Goal: Information Seeking & Learning: Learn about a topic

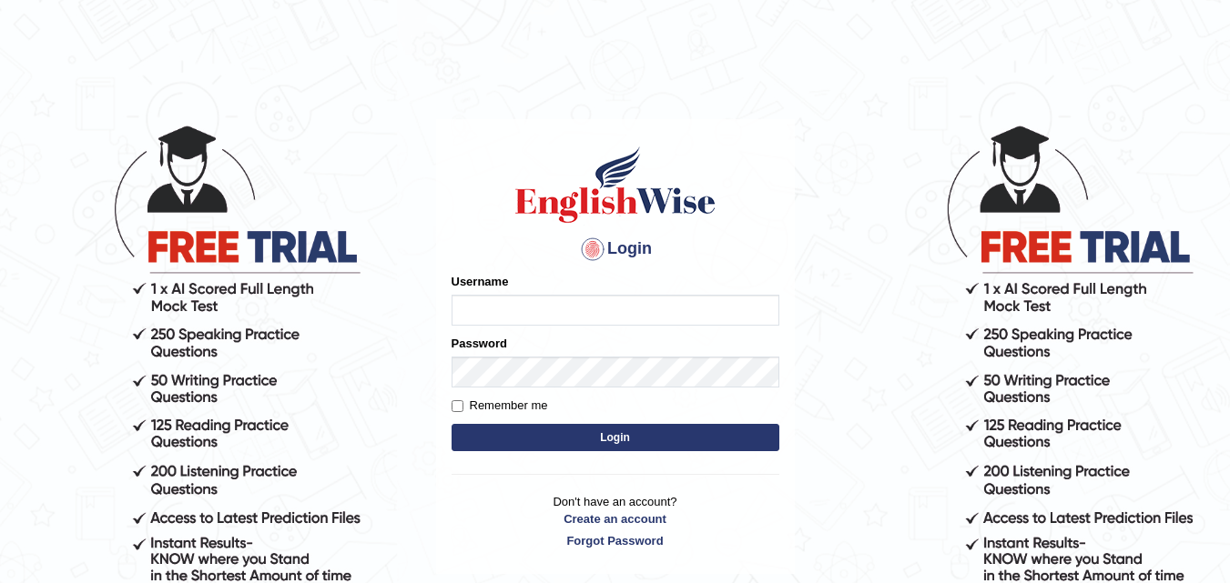
type input "RojaTangella"
click at [561, 444] on button "Login" at bounding box center [615, 437] width 328 height 27
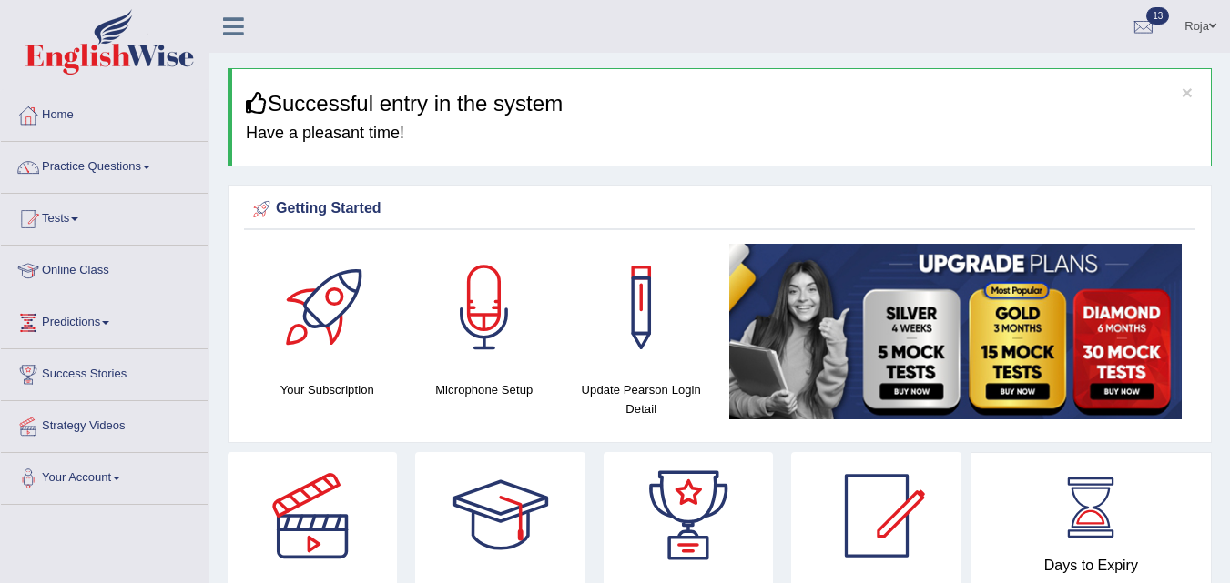
scroll to position [91, 0]
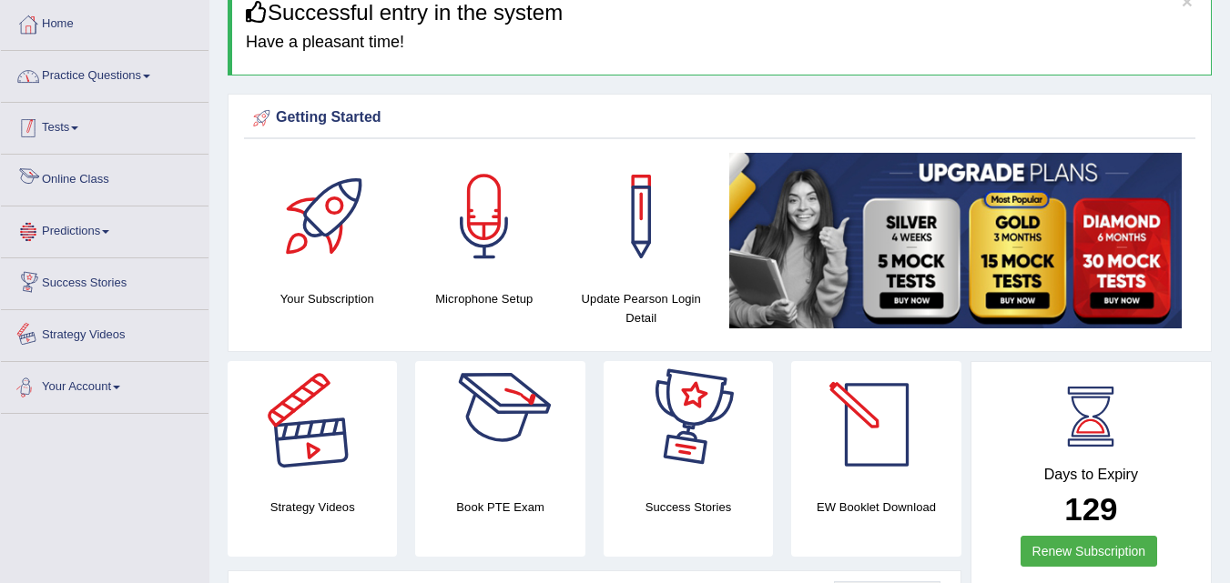
click at [131, 70] on link "Practice Questions" at bounding box center [104, 74] width 207 height 46
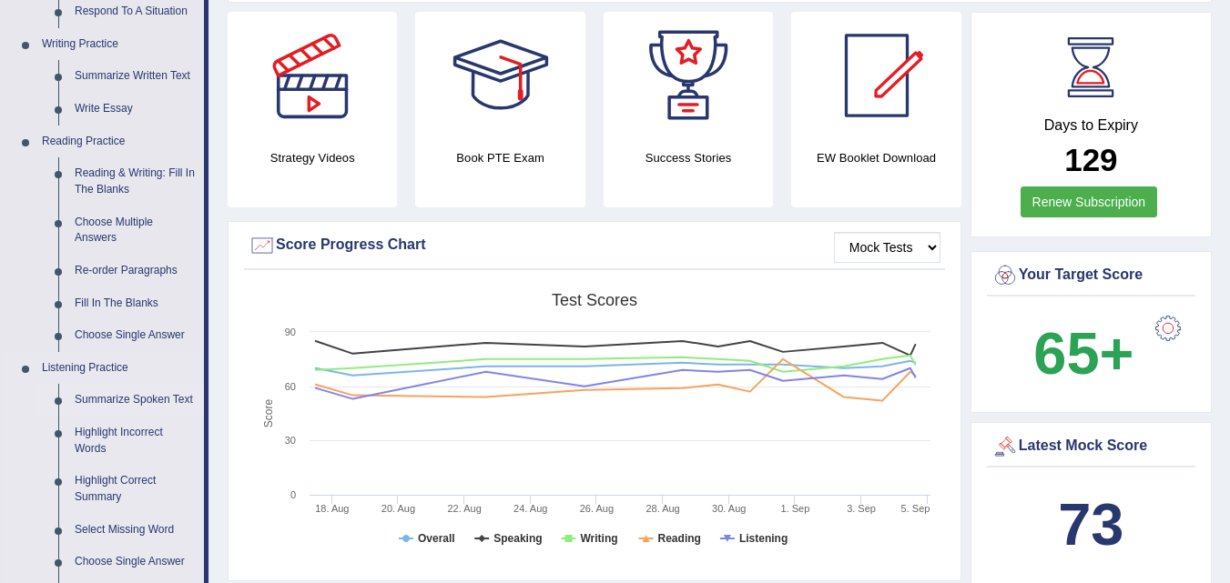
scroll to position [455, 0]
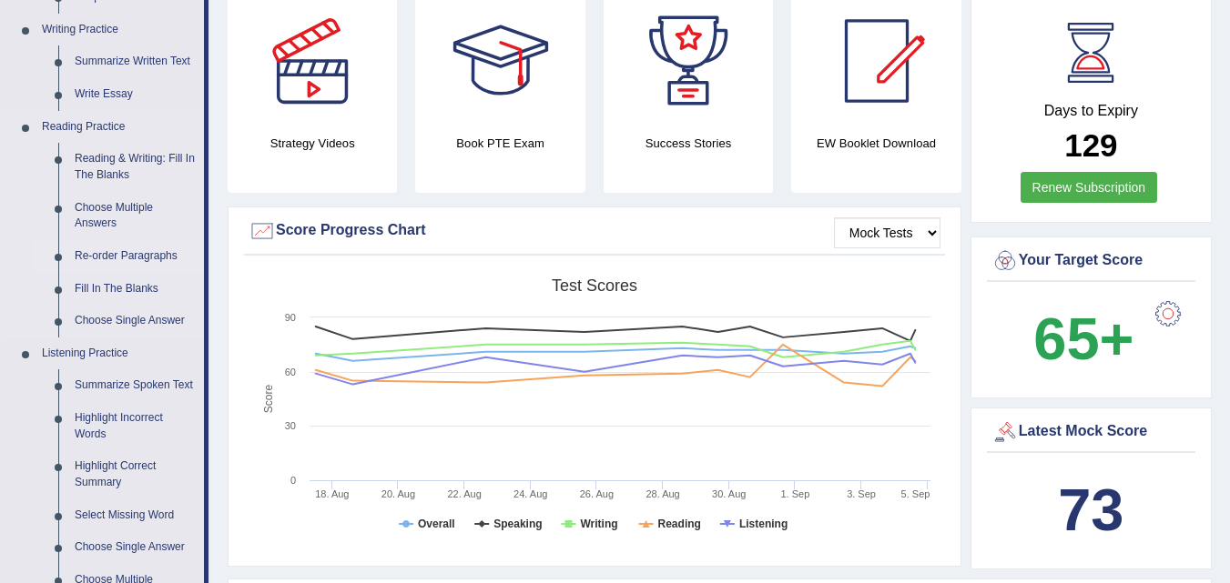
click at [142, 250] on link "Re-order Paragraphs" at bounding box center [134, 256] width 137 height 33
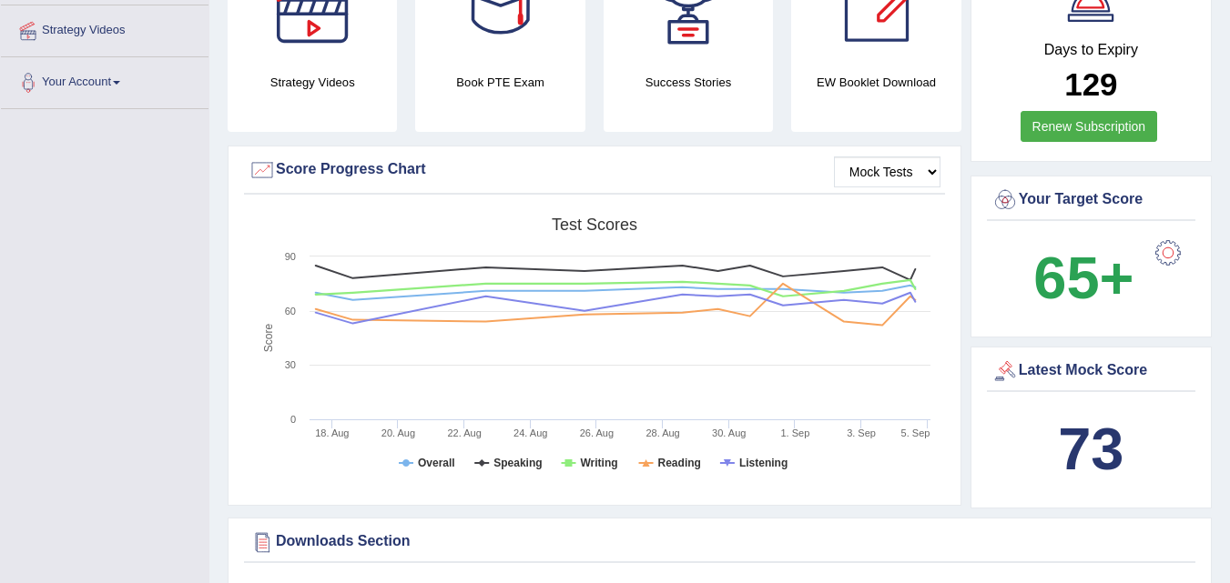
scroll to position [643, 0]
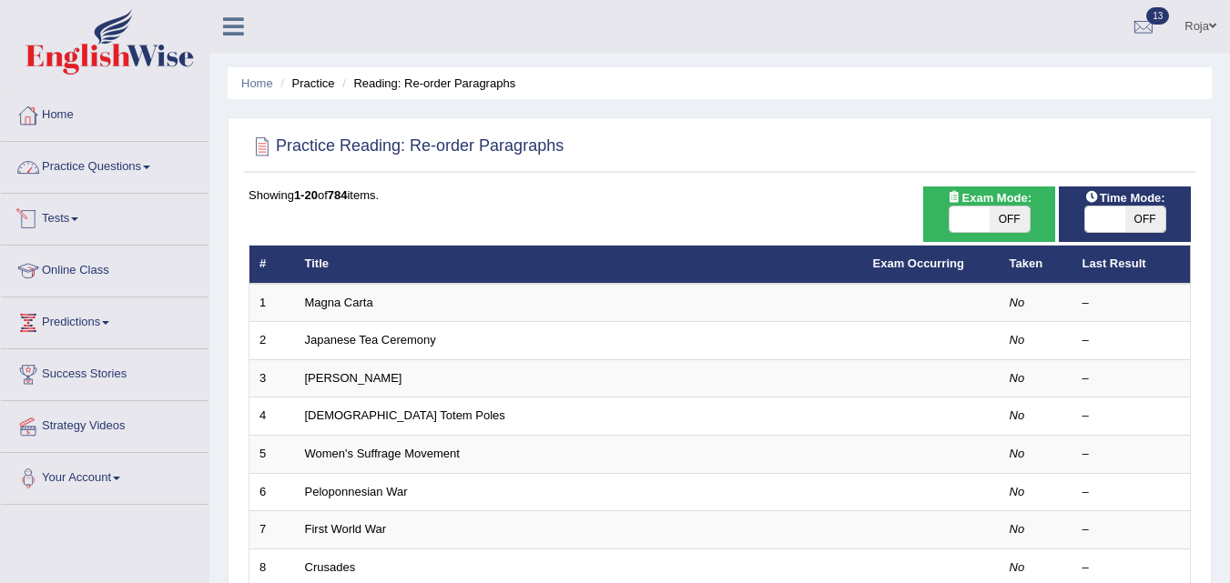
click at [66, 116] on link "Home" at bounding box center [104, 113] width 207 height 46
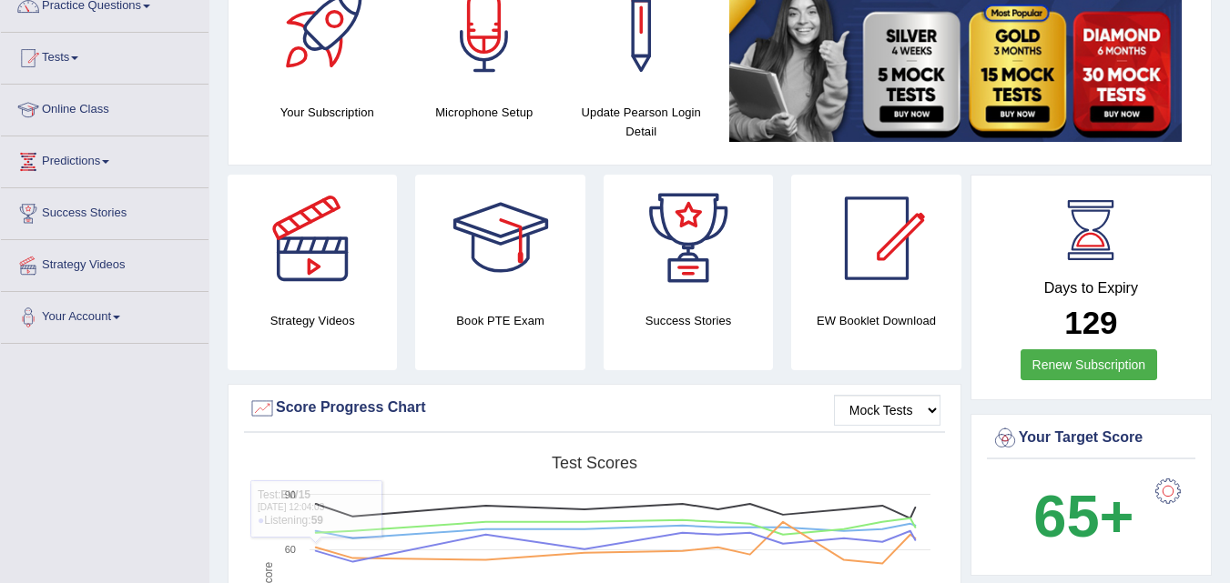
scroll to position [91, 0]
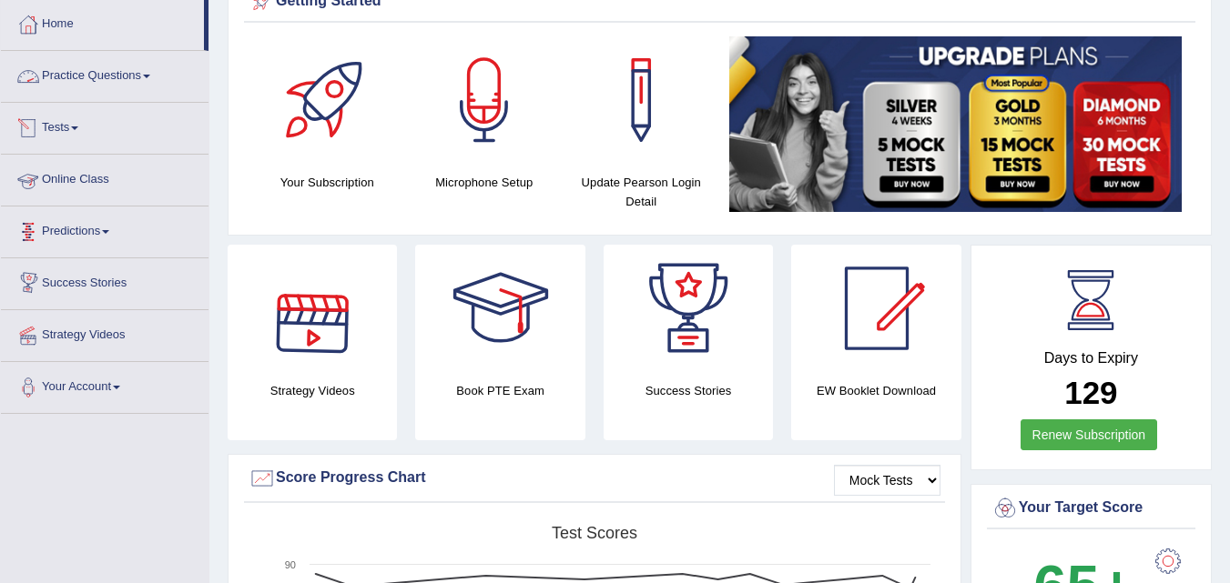
click at [95, 76] on link "Practice Questions" at bounding box center [104, 74] width 207 height 46
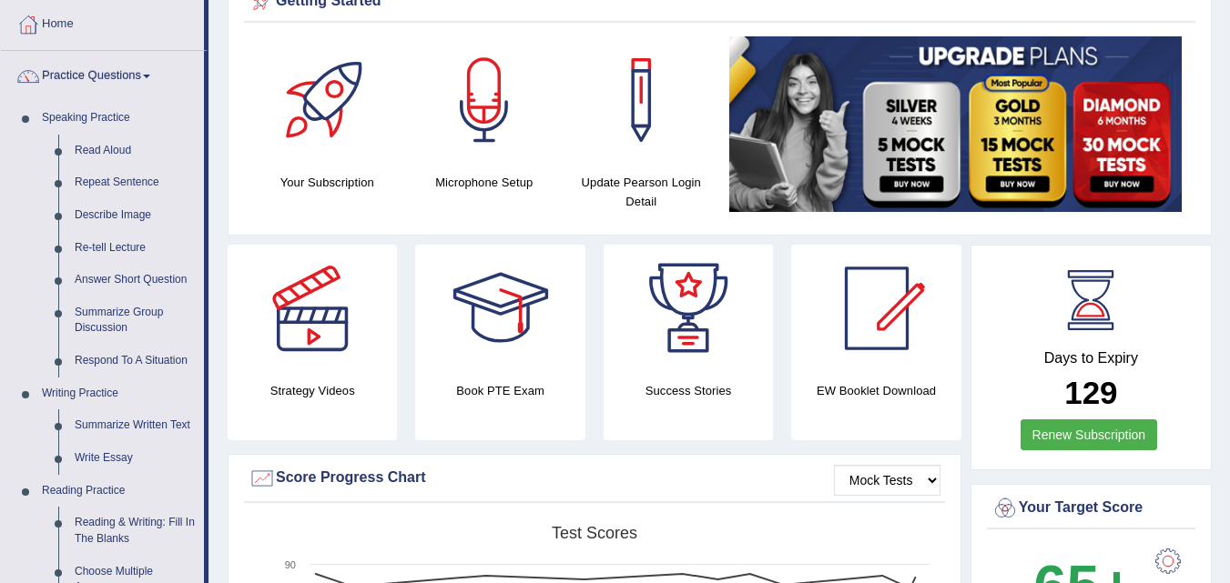
click at [95, 76] on link "Practice Questions" at bounding box center [102, 74] width 203 height 46
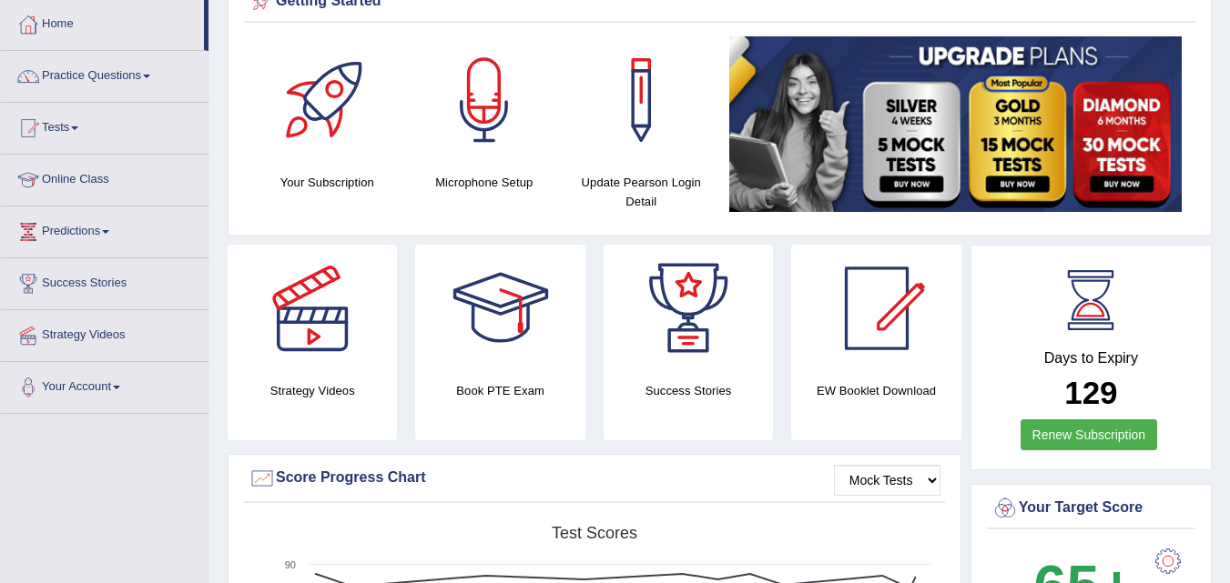
click at [95, 76] on link "Practice Questions" at bounding box center [104, 74] width 207 height 46
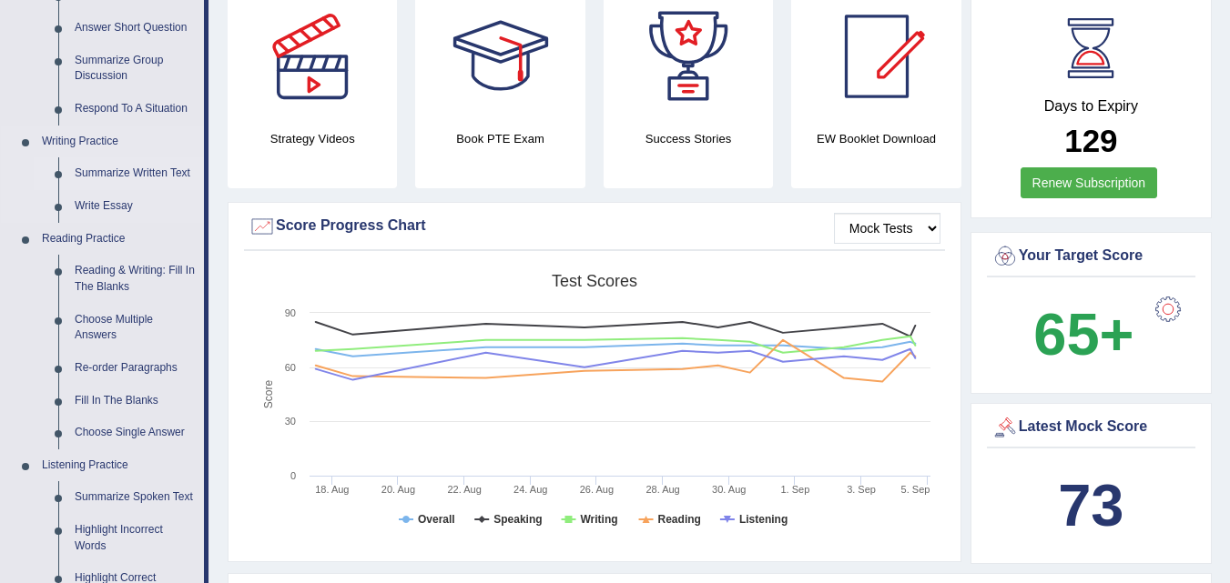
scroll to position [364, 0]
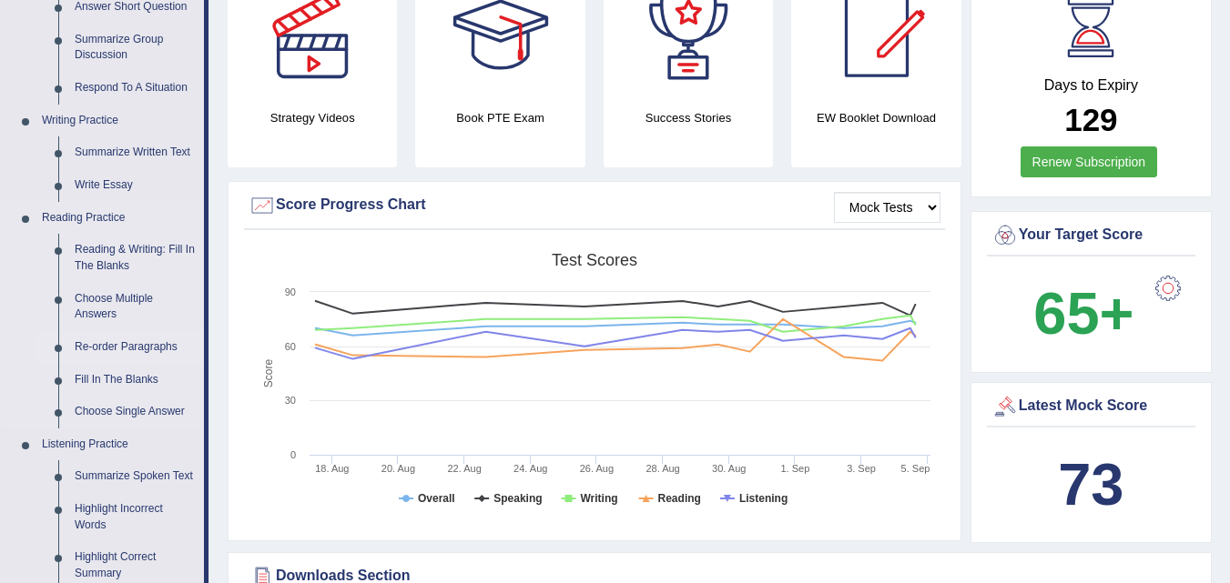
click at [143, 350] on link "Re-order Paragraphs" at bounding box center [134, 347] width 137 height 33
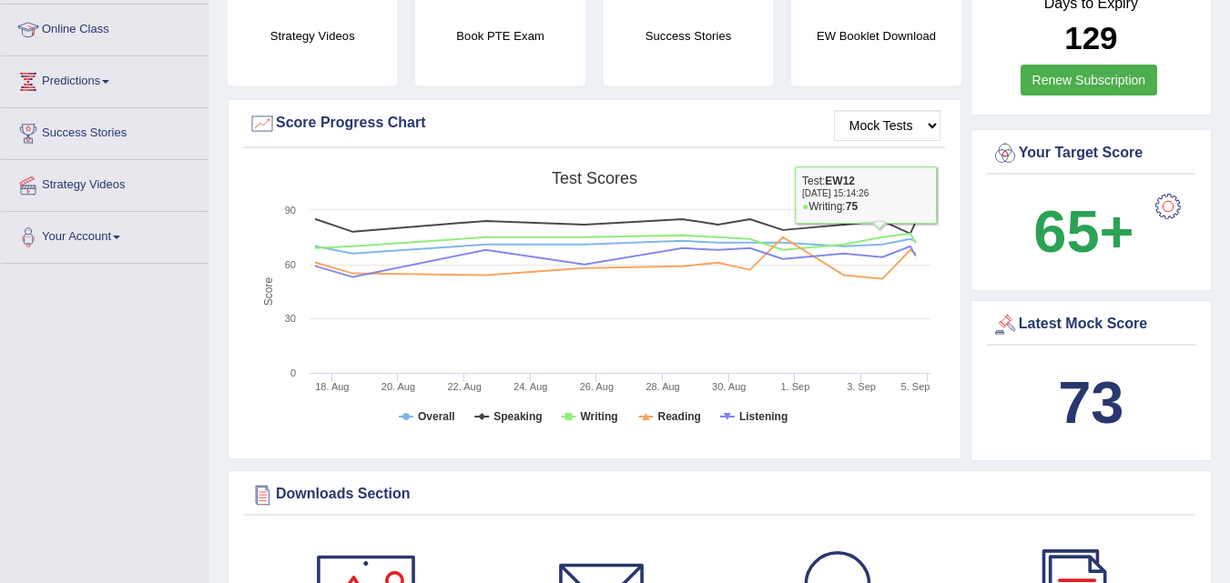
scroll to position [589, 0]
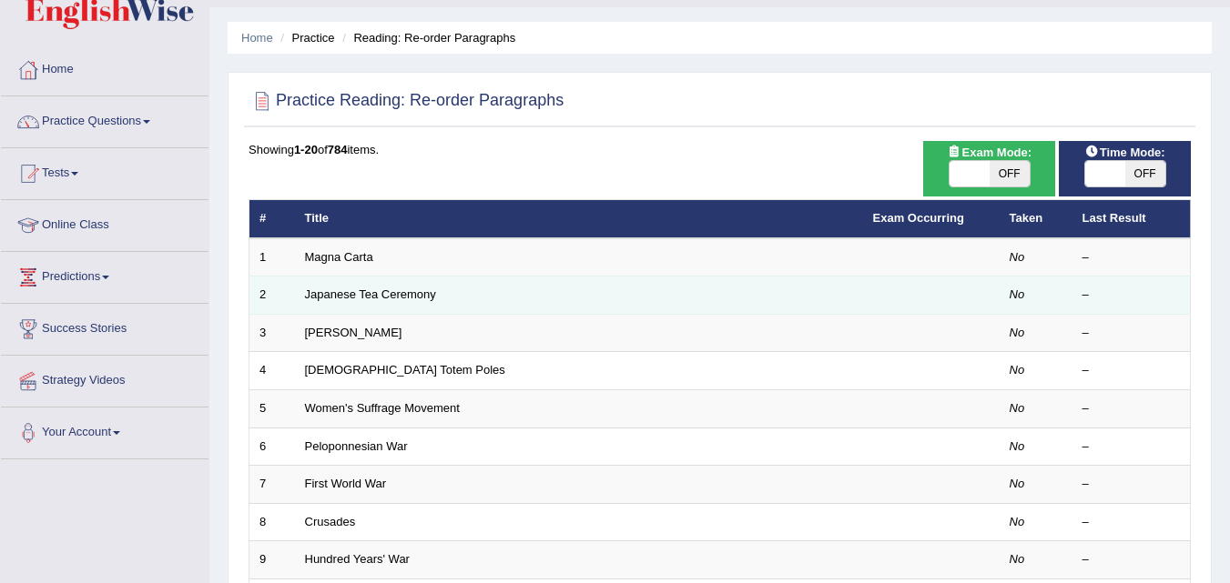
scroll to position [91, 0]
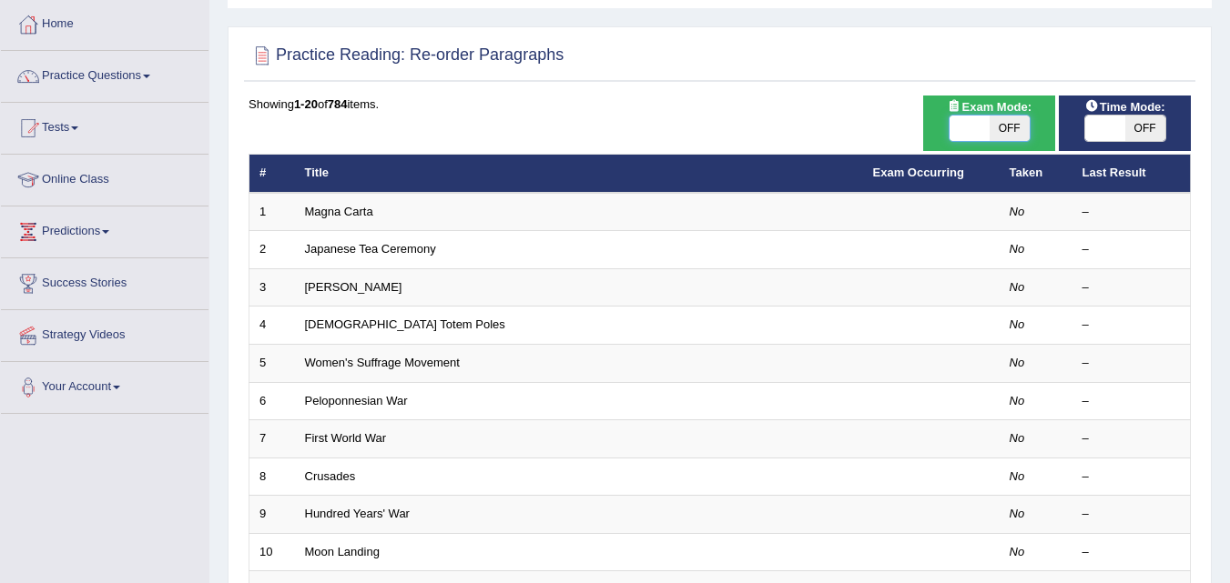
click at [973, 128] on span at bounding box center [969, 128] width 40 height 25
checkbox input "true"
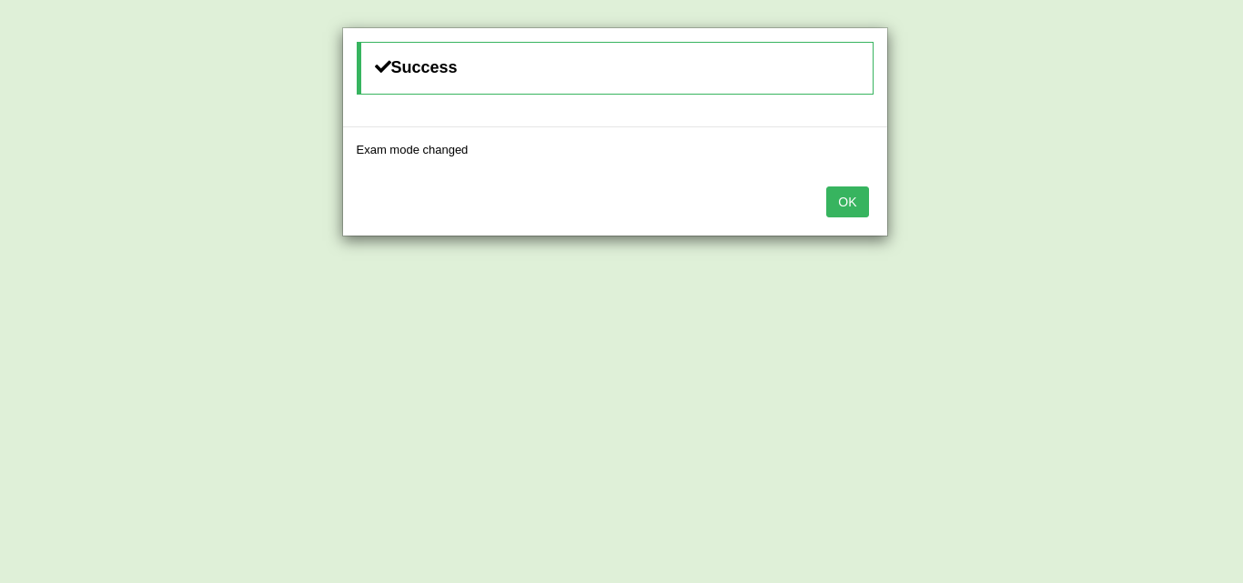
click at [866, 202] on button "OK" at bounding box center [847, 202] width 42 height 31
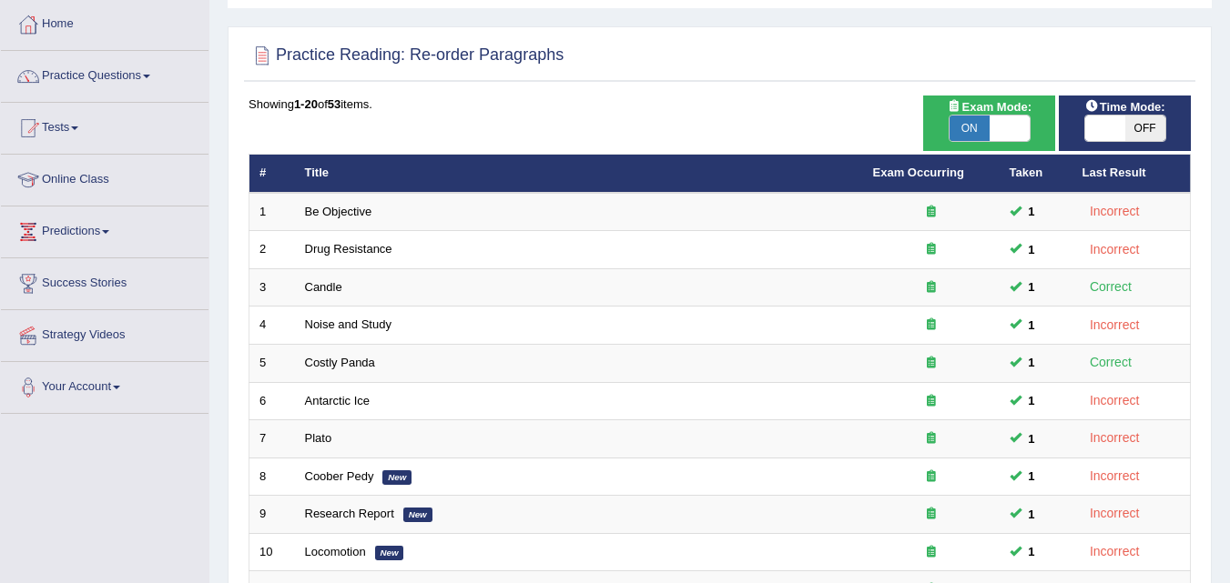
drag, startPoint x: 0, startPoint y: 0, endPoint x: 1103, endPoint y: 142, distance: 1112.1
click at [1102, 142] on div "ON OFF" at bounding box center [1125, 128] width 82 height 27
click at [1105, 134] on span at bounding box center [1105, 128] width 40 height 25
checkbox input "true"
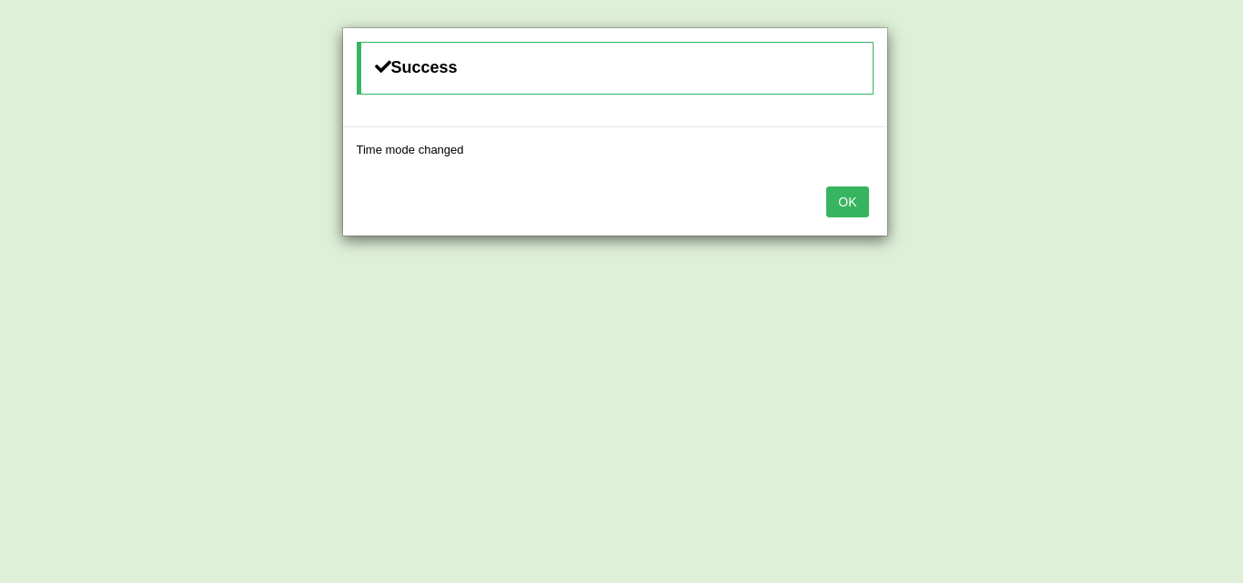
click at [847, 207] on button "OK" at bounding box center [847, 202] width 42 height 31
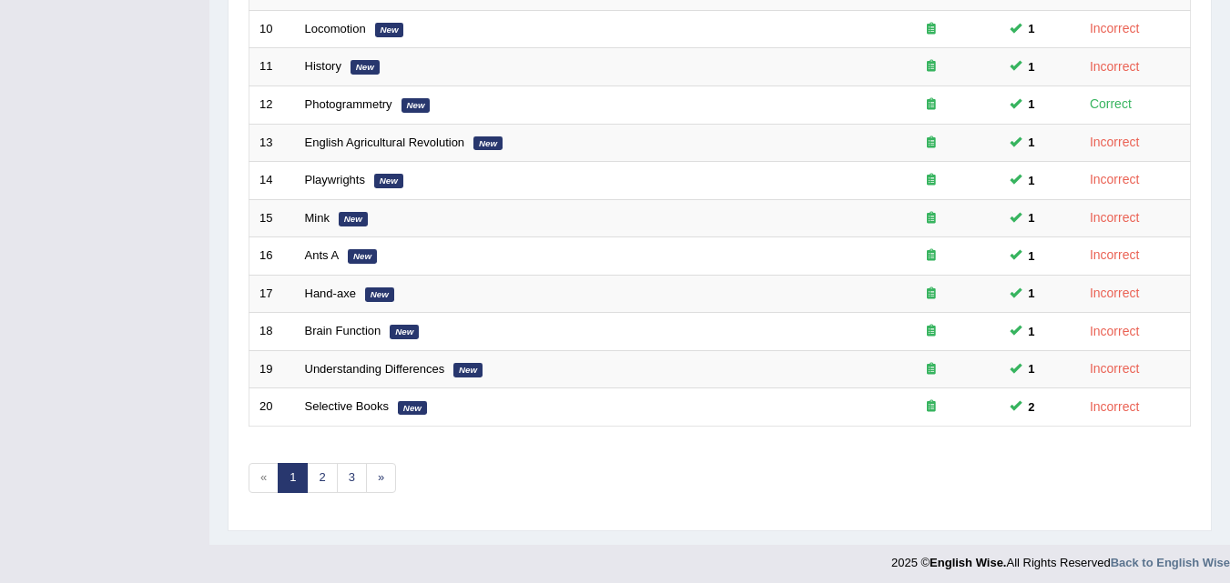
scroll to position [622, 0]
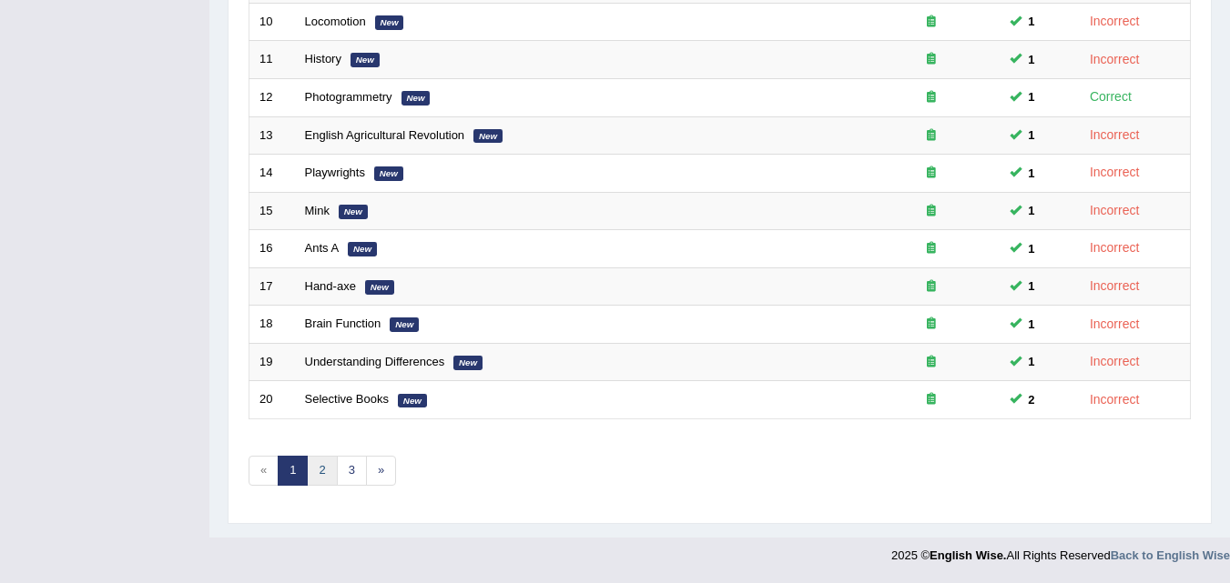
click at [324, 466] on link "2" at bounding box center [322, 471] width 30 height 30
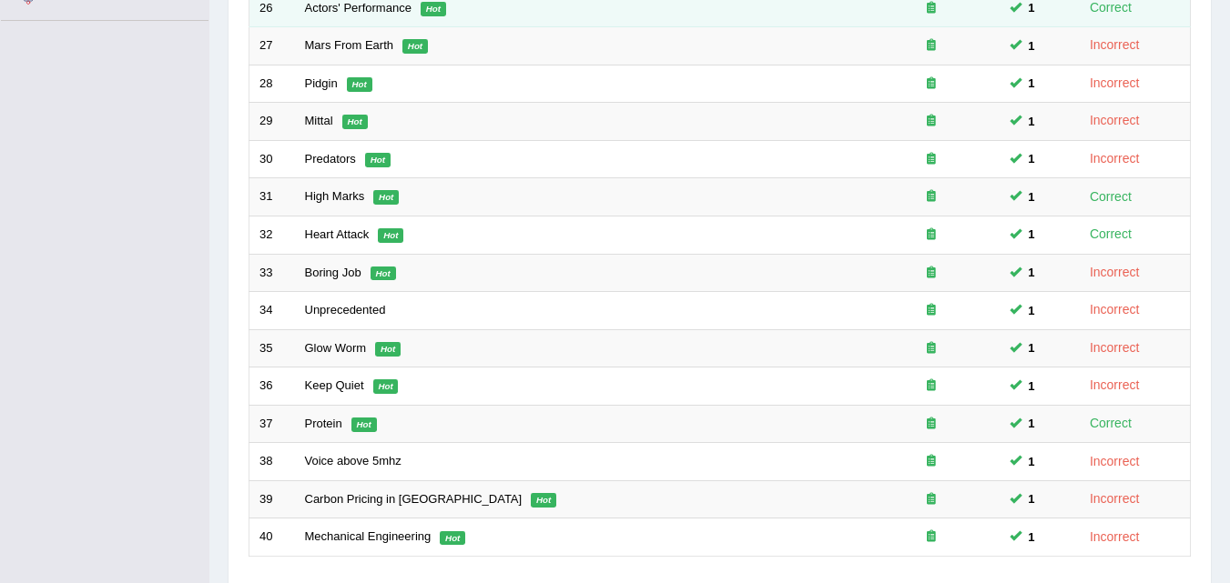
scroll to position [546, 0]
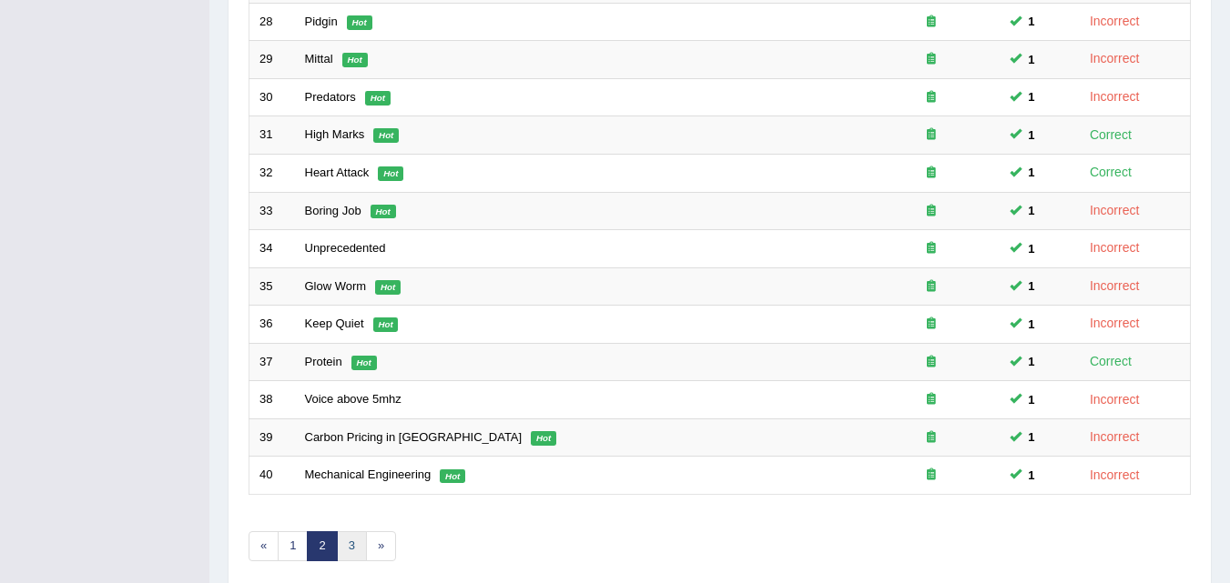
click at [339, 543] on link "3" at bounding box center [352, 546] width 30 height 30
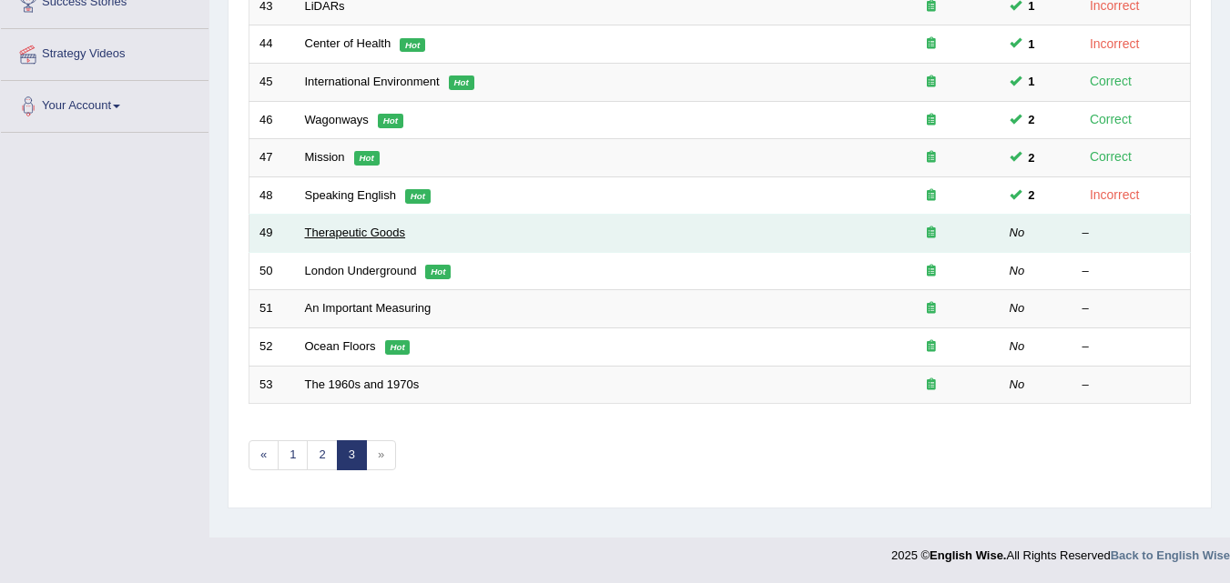
click at [386, 235] on link "Therapeutic Goods" at bounding box center [355, 233] width 101 height 14
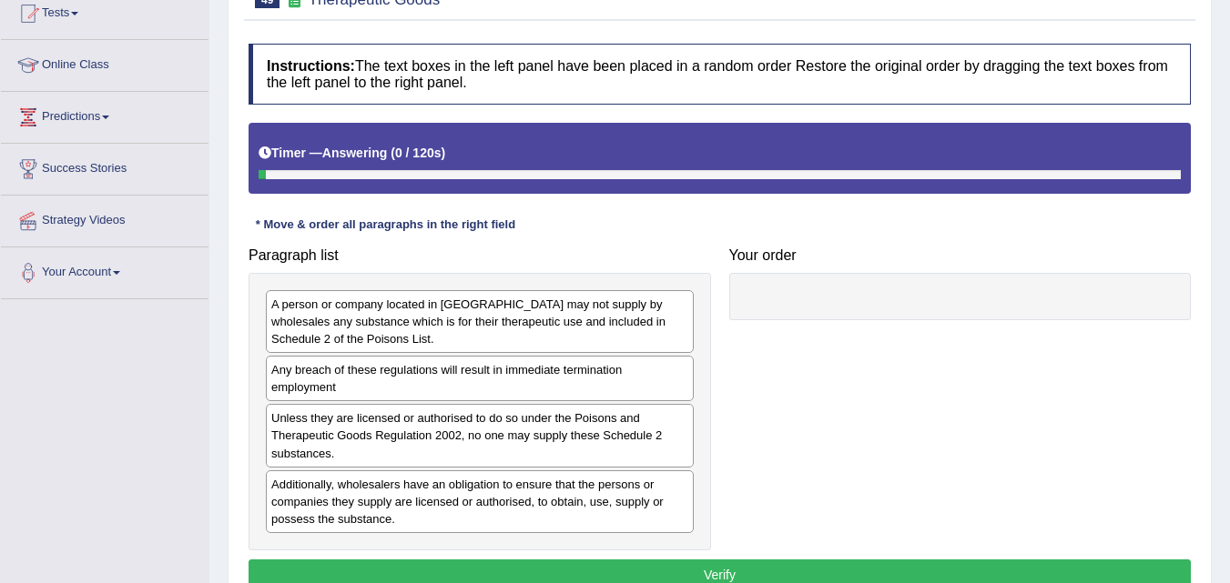
scroll to position [372, 0]
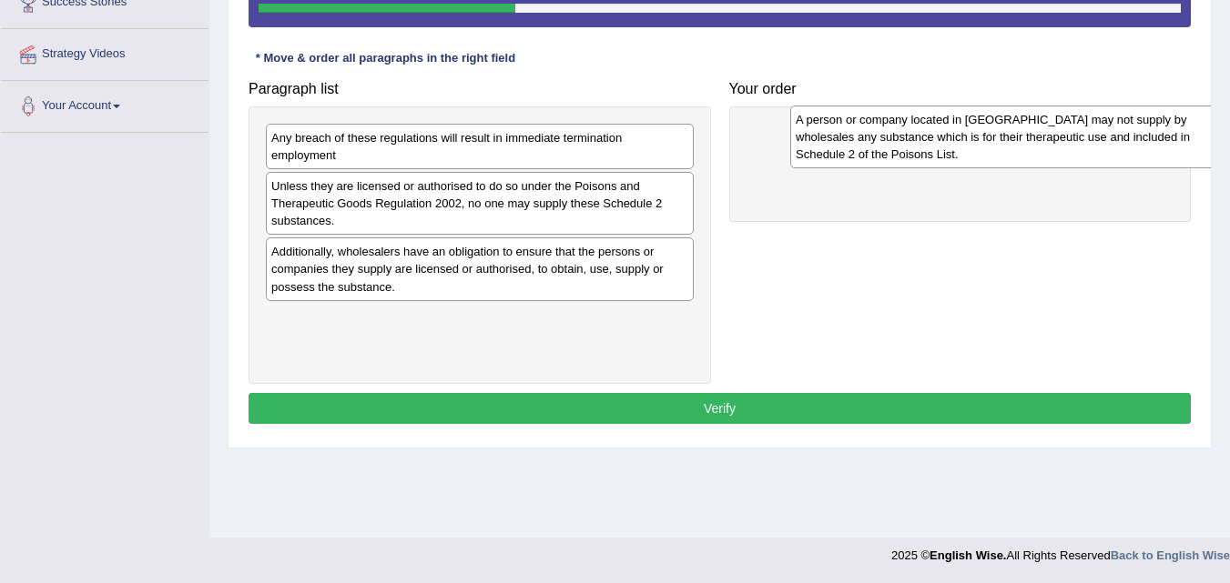
drag, startPoint x: 490, startPoint y: 179, endPoint x: 883, endPoint y: 136, distance: 395.6
click at [883, 136] on div "A person or company located in New South Wales may not supply by wholesales any…" at bounding box center [1004, 137] width 428 height 63
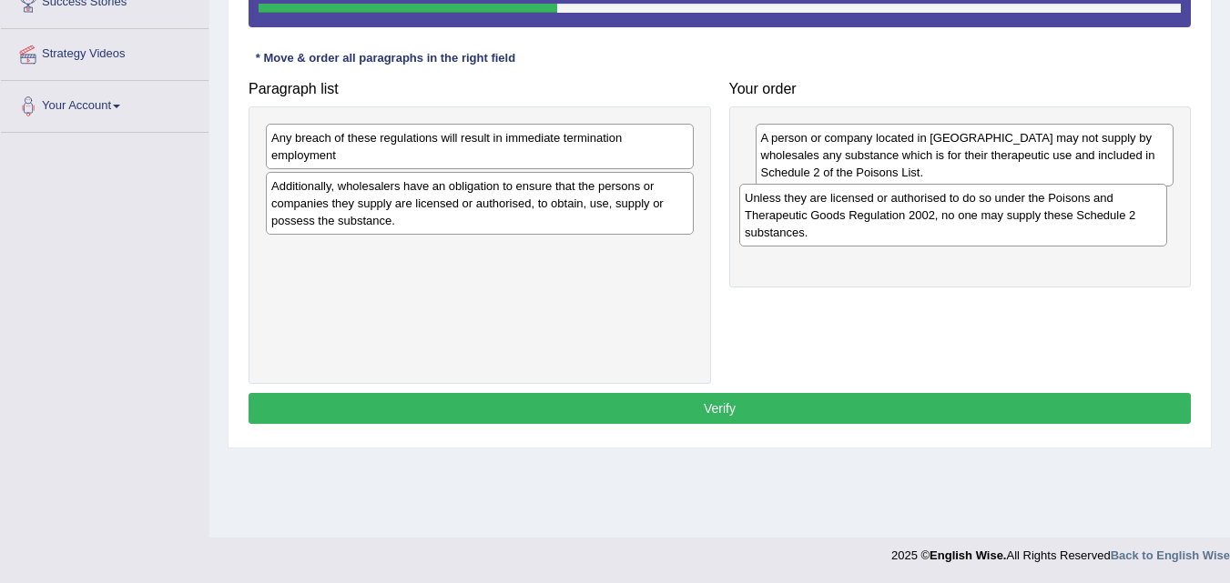
drag, startPoint x: 452, startPoint y: 206, endPoint x: 926, endPoint y: 218, distance: 474.3
click at [926, 218] on div "Unless they are licensed or authorised to do so under the Poisons and Therapeut…" at bounding box center [953, 215] width 428 height 63
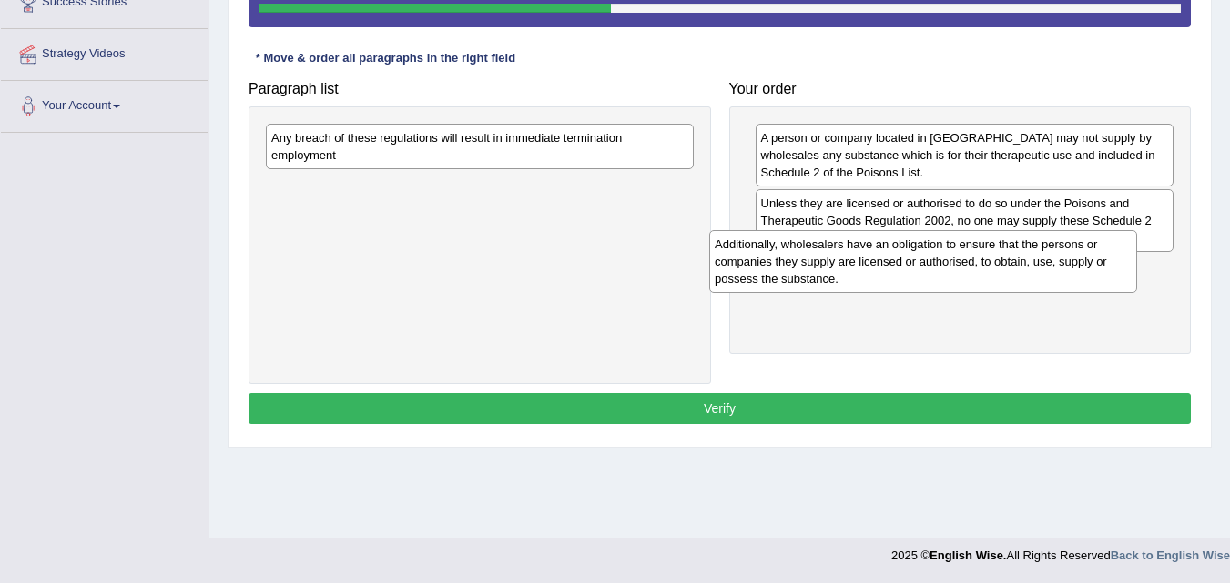
drag, startPoint x: 444, startPoint y: 202, endPoint x: 859, endPoint y: 255, distance: 418.3
click at [859, 255] on div "Additionally, wholesalers have an obligation to ensure that the persons or comp…" at bounding box center [923, 261] width 428 height 63
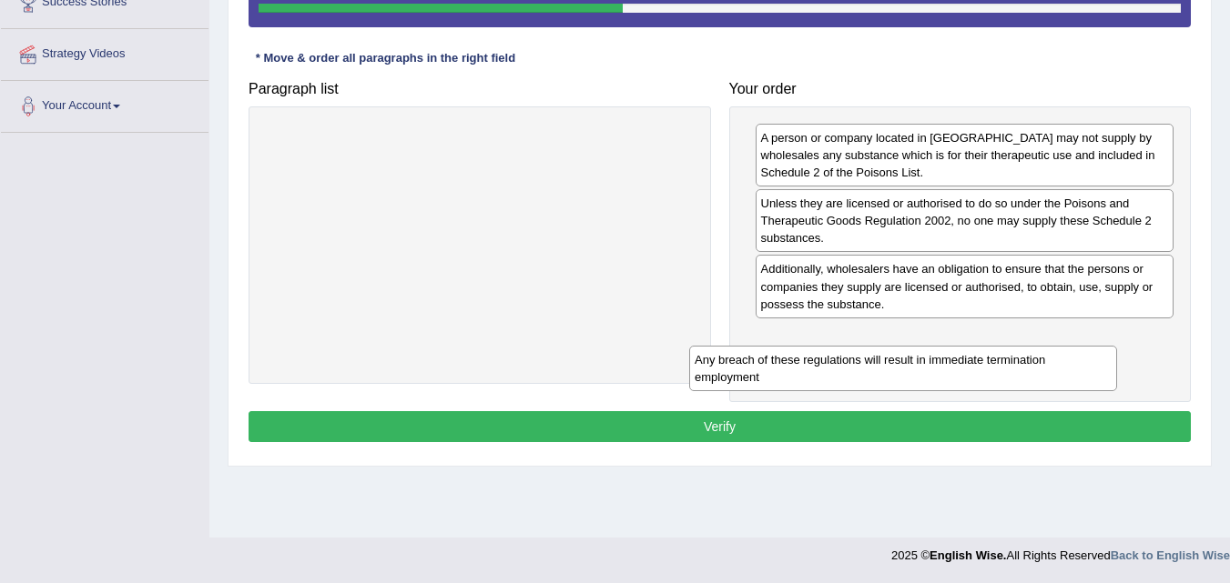
drag, startPoint x: 537, startPoint y: 154, endPoint x: 965, endPoint y: 353, distance: 471.9
click at [965, 353] on div "Any breach of these regulations will result in immediate termination employment" at bounding box center [903, 369] width 428 height 46
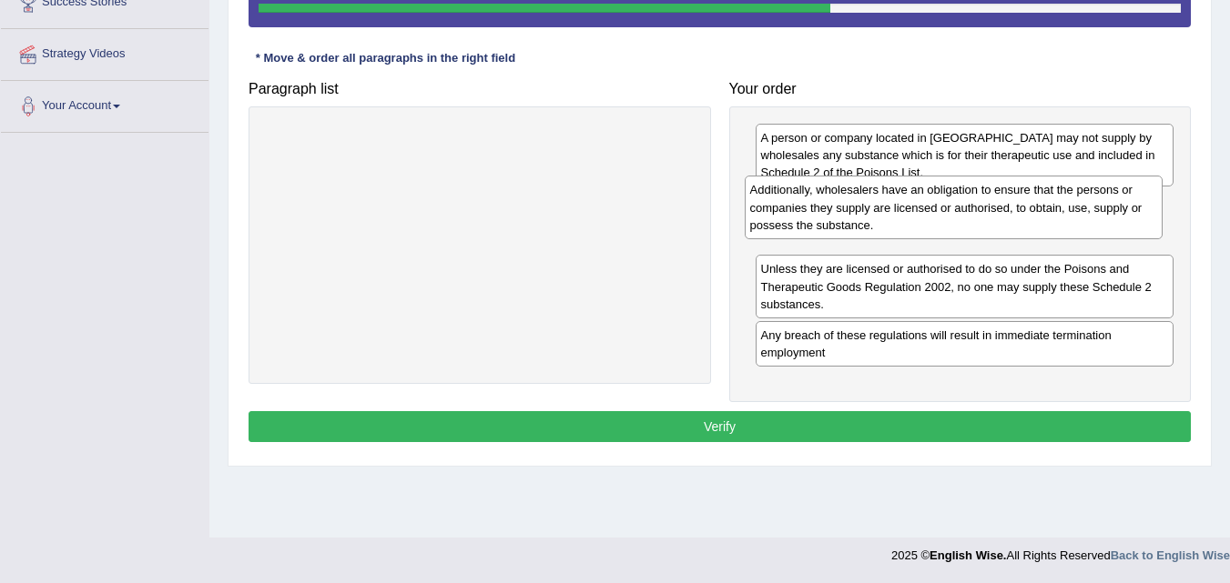
drag, startPoint x: 952, startPoint y: 299, endPoint x: 940, endPoint y: 219, distance: 81.0
click at [940, 219] on div "Additionally, wholesalers have an obligation to ensure that the persons or comp…" at bounding box center [953, 207] width 419 height 63
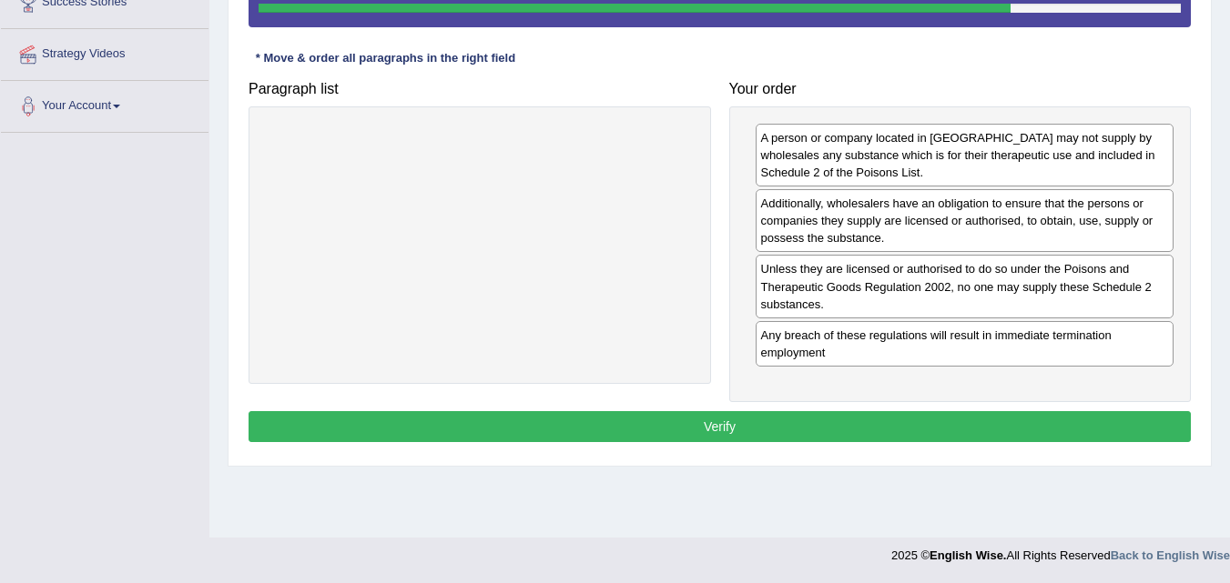
click at [907, 439] on button "Verify" at bounding box center [719, 426] width 942 height 31
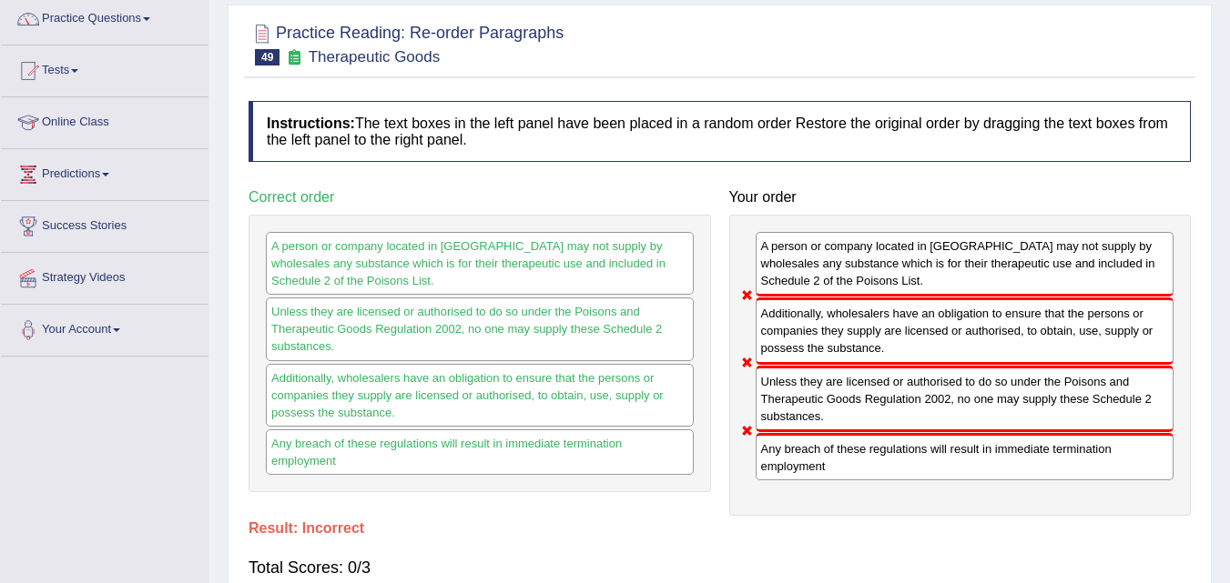
scroll to position [99, 0]
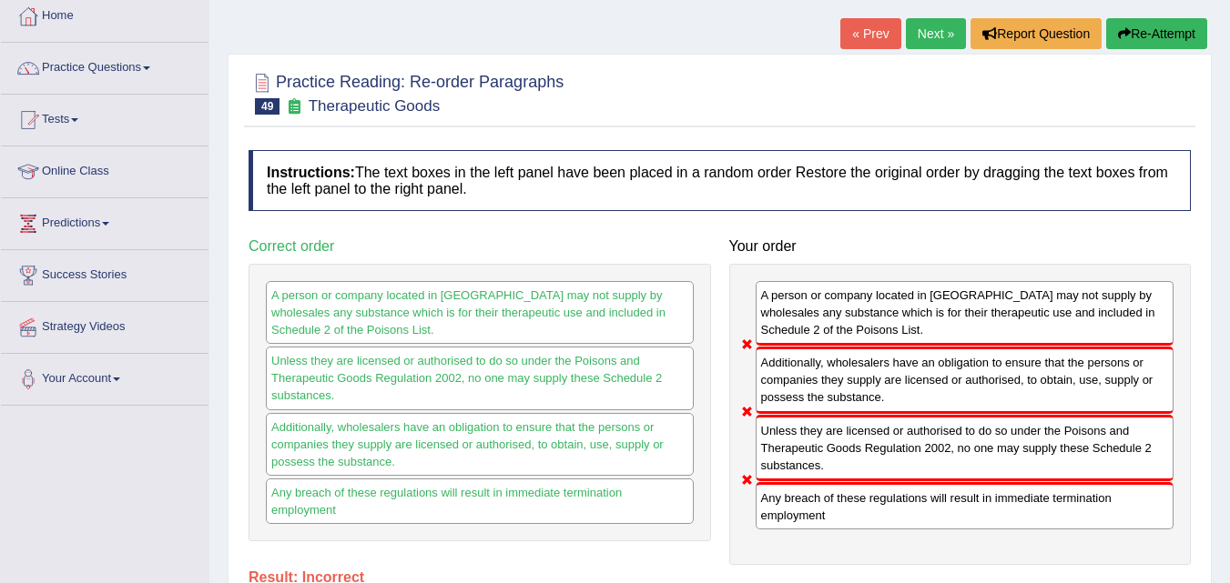
click at [930, 40] on link "Next »" at bounding box center [936, 33] width 60 height 31
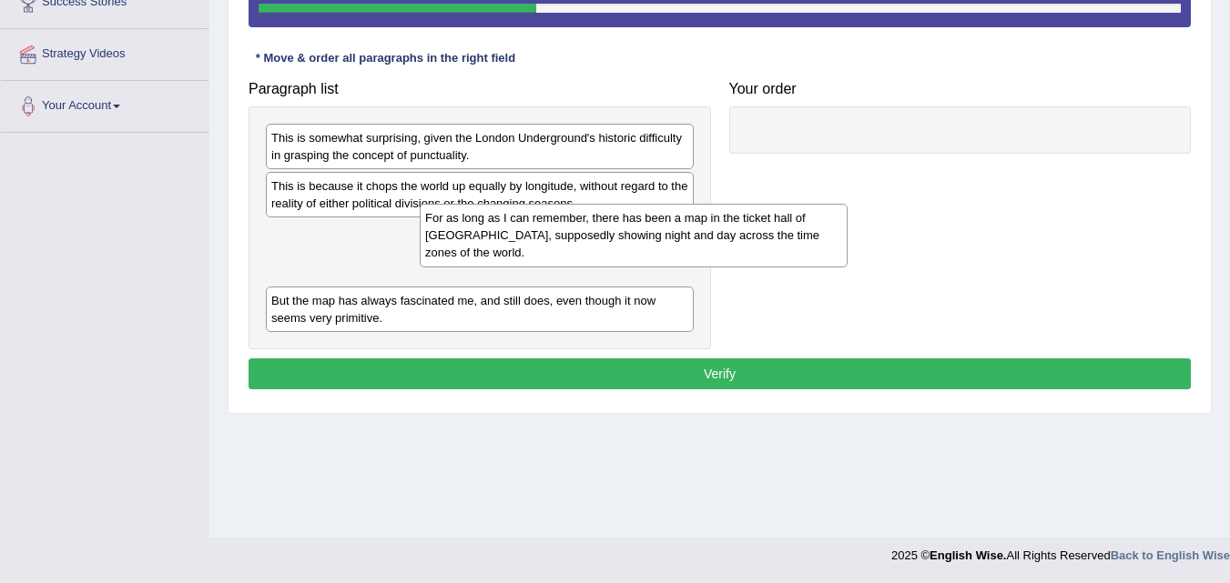
drag, startPoint x: 517, startPoint y: 267, endPoint x: 845, endPoint y: 195, distance: 336.3
click at [838, 204] on div "For as long as I can remember, there has been a map in the ticket hall of Picca…" at bounding box center [634, 235] width 428 height 63
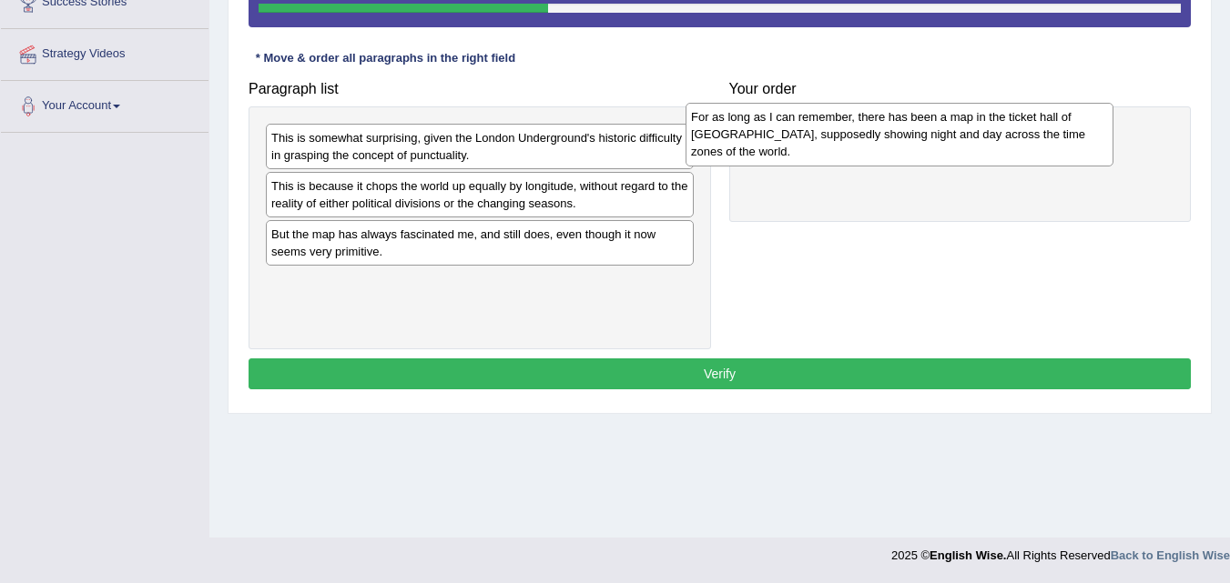
drag, startPoint x: 585, startPoint y: 249, endPoint x: 1000, endPoint y: 128, distance: 432.3
click at [1000, 128] on div "For as long as I can remember, there has been a map in the ticket hall of Picca…" at bounding box center [899, 134] width 428 height 63
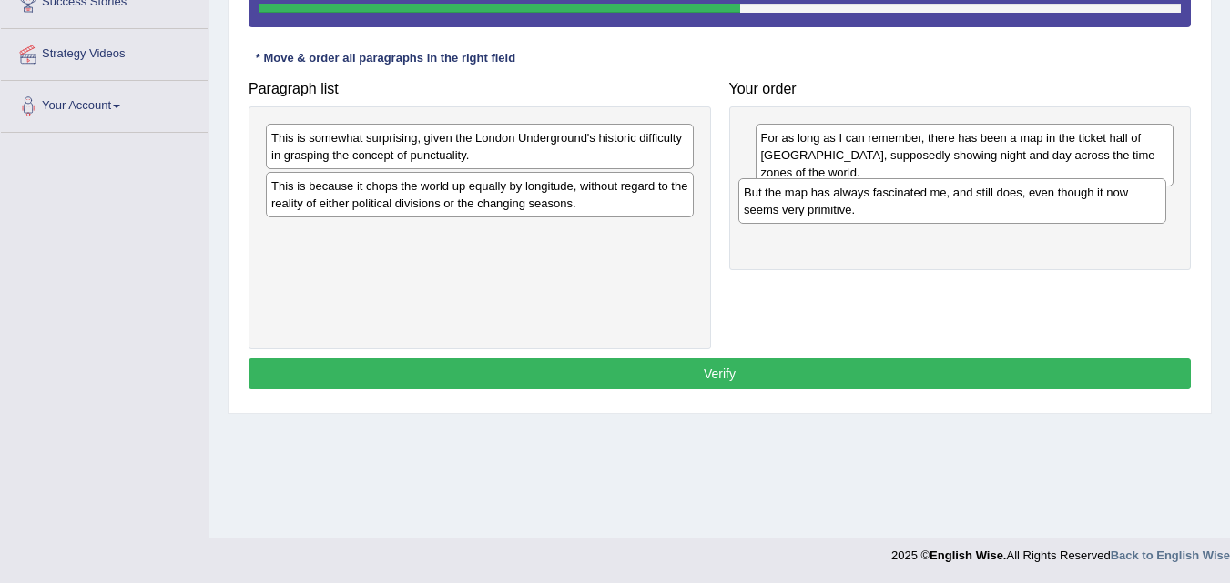
drag, startPoint x: 378, startPoint y: 252, endPoint x: 850, endPoint y: 210, distance: 474.2
click at [850, 210] on div "But the map has always fascinated me, and still does, even though it now seems …" at bounding box center [952, 201] width 428 height 46
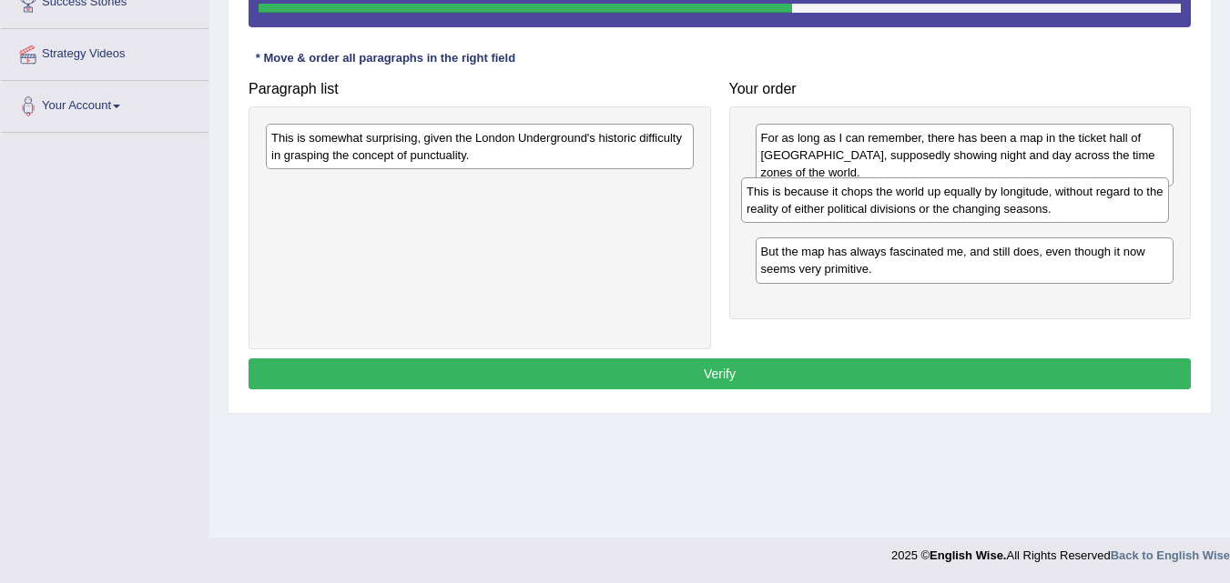
drag, startPoint x: 480, startPoint y: 213, endPoint x: 876, endPoint y: 199, distance: 397.0
click at [876, 199] on div "This is because it chops the world up equally by longitude, without regard to t…" at bounding box center [955, 200] width 428 height 46
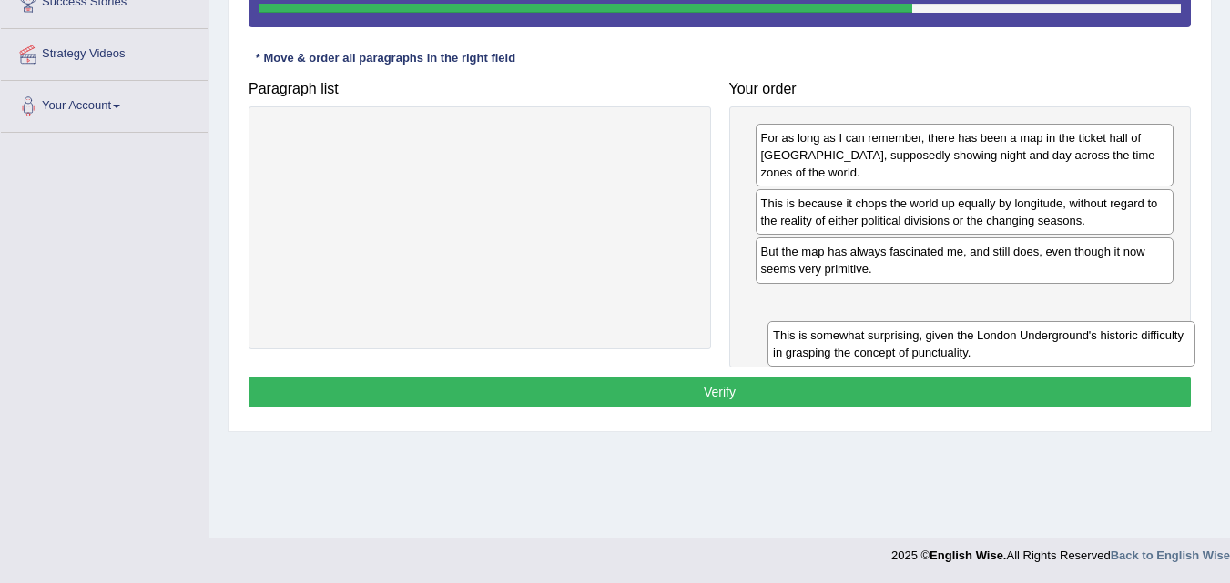
drag, startPoint x: 592, startPoint y: 160, endPoint x: 1013, endPoint y: 322, distance: 450.6
click at [1013, 322] on div "This is somewhat surprising, given the London Underground's historic difficulty…" at bounding box center [981, 344] width 428 height 46
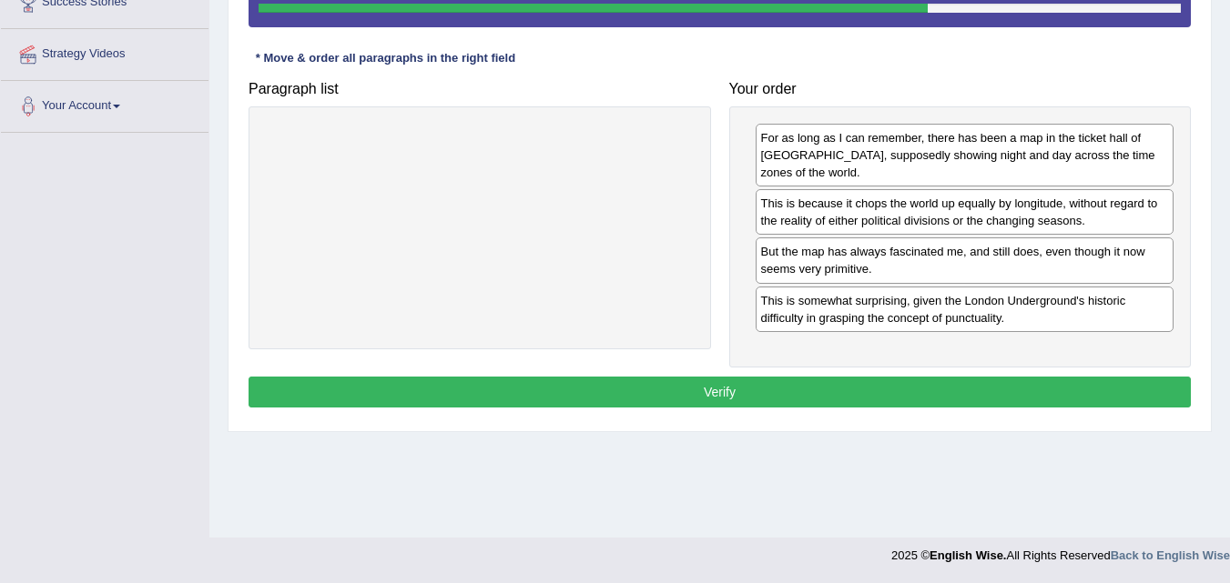
drag, startPoint x: 987, startPoint y: 365, endPoint x: 986, endPoint y: 374, distance: 9.1
click at [986, 372] on div "Instructions: The text boxes in the left panel have been placed in a random ord…" at bounding box center [719, 145] width 951 height 554
click at [986, 374] on div "Instructions: The text boxes in the left panel have been placed in a random ord…" at bounding box center [719, 145] width 951 height 554
click at [986, 391] on button "Verify" at bounding box center [719, 392] width 942 height 31
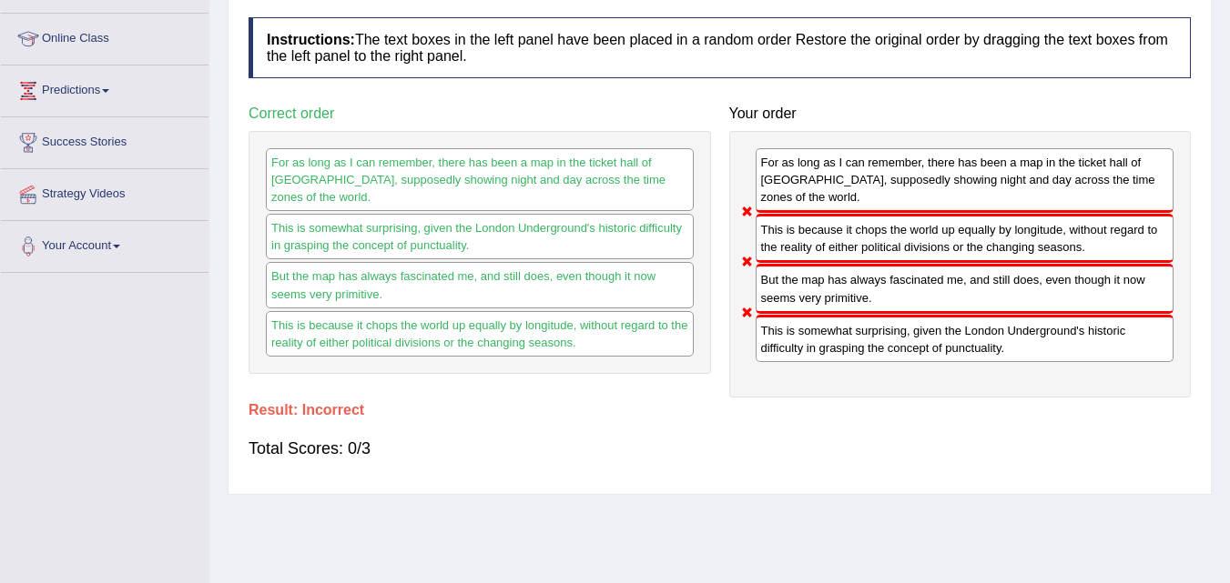
scroll to position [8, 0]
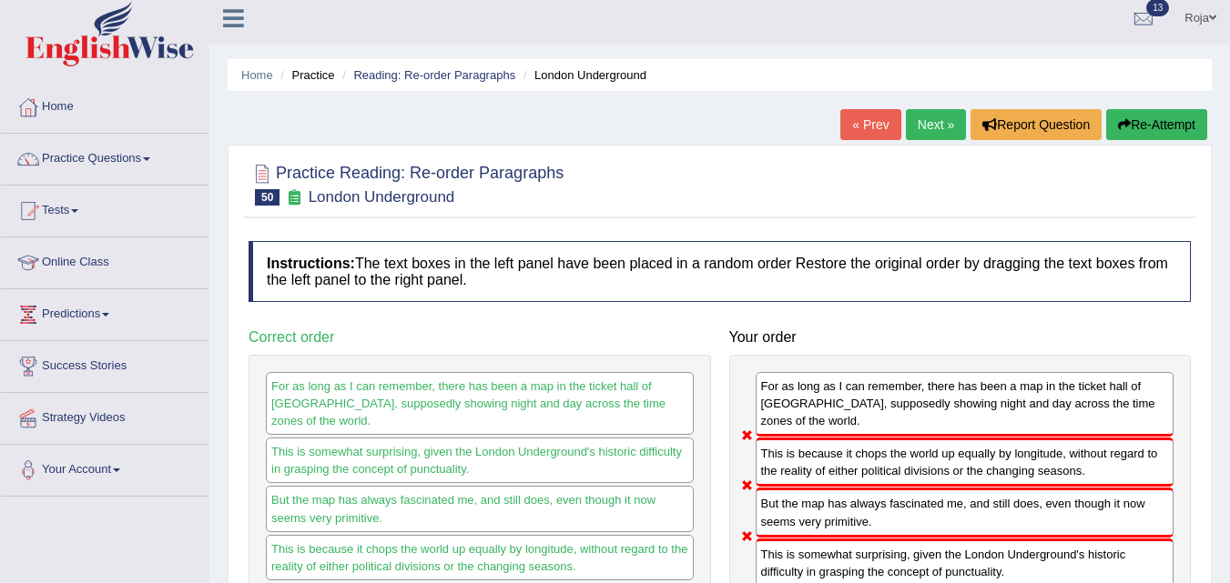
click at [936, 121] on link "Next »" at bounding box center [936, 124] width 60 height 31
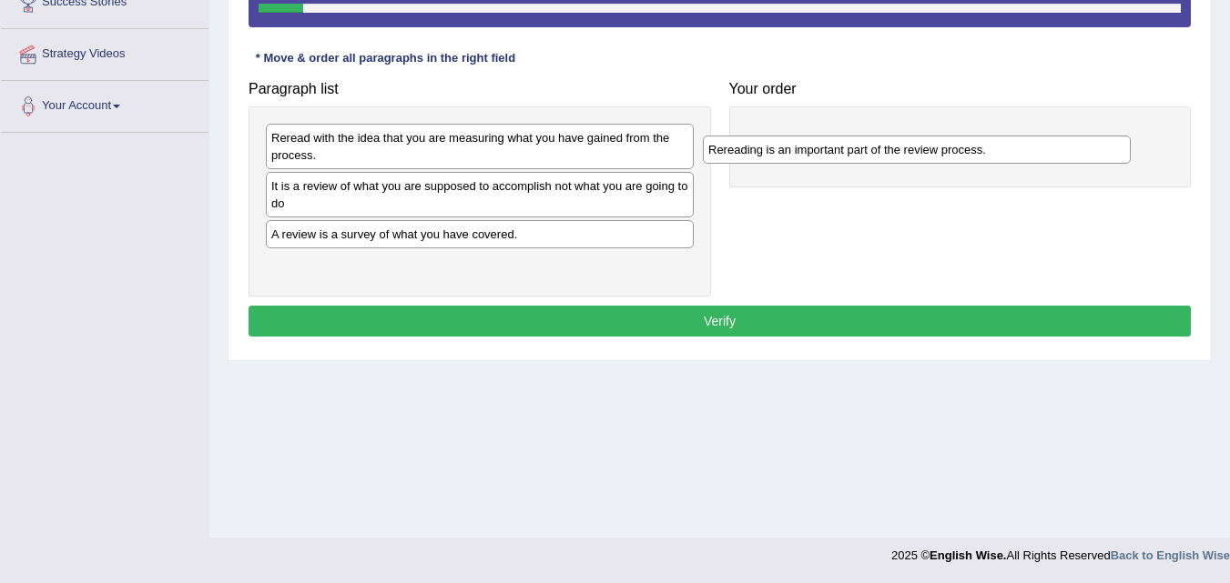
drag, startPoint x: 513, startPoint y: 193, endPoint x: 953, endPoint y: 146, distance: 442.1
click at [953, 146] on div "Rereading is an important part of the review process." at bounding box center [917, 150] width 428 height 28
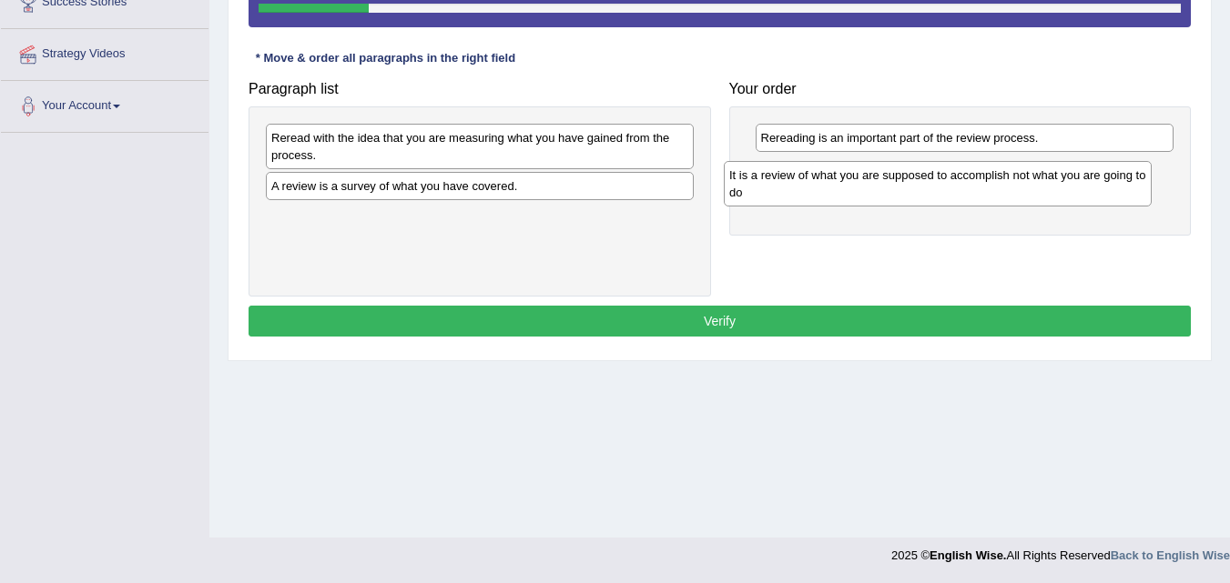
drag, startPoint x: 363, startPoint y: 202, endPoint x: 821, endPoint y: 190, distance: 457.9
click at [821, 190] on div "It is a review of what you are supposed to accomplish not what you are going to…" at bounding box center [938, 184] width 428 height 46
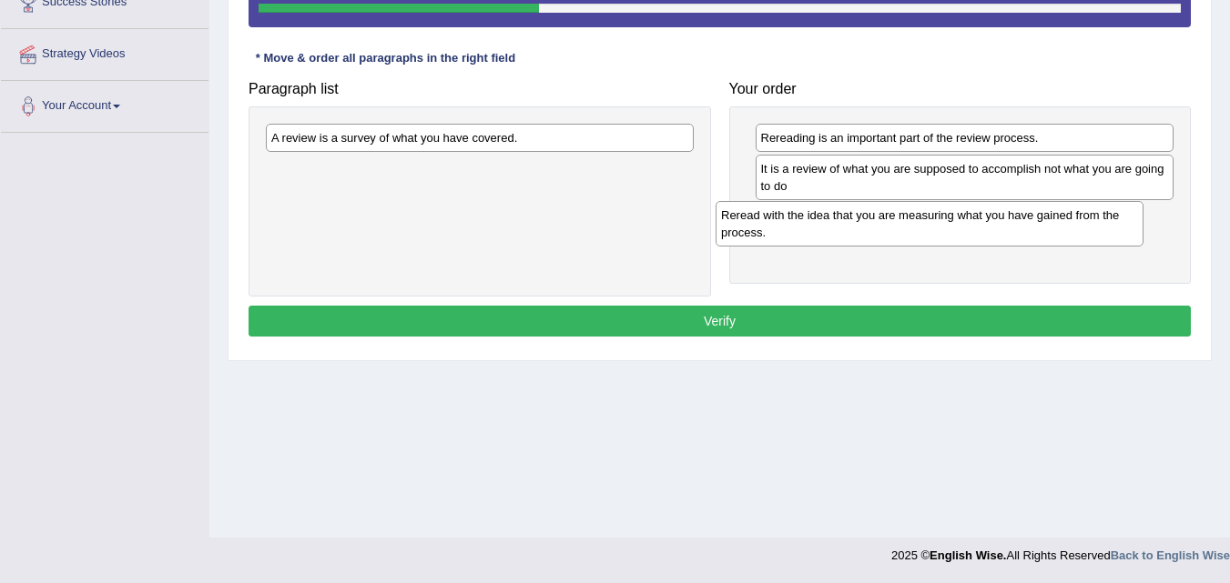
drag, startPoint x: 592, startPoint y: 155, endPoint x: 1111, endPoint y: 224, distance: 523.3
click at [1108, 223] on div "Reread with the idea that you are measuring what you have gained from the proce…" at bounding box center [929, 224] width 428 height 46
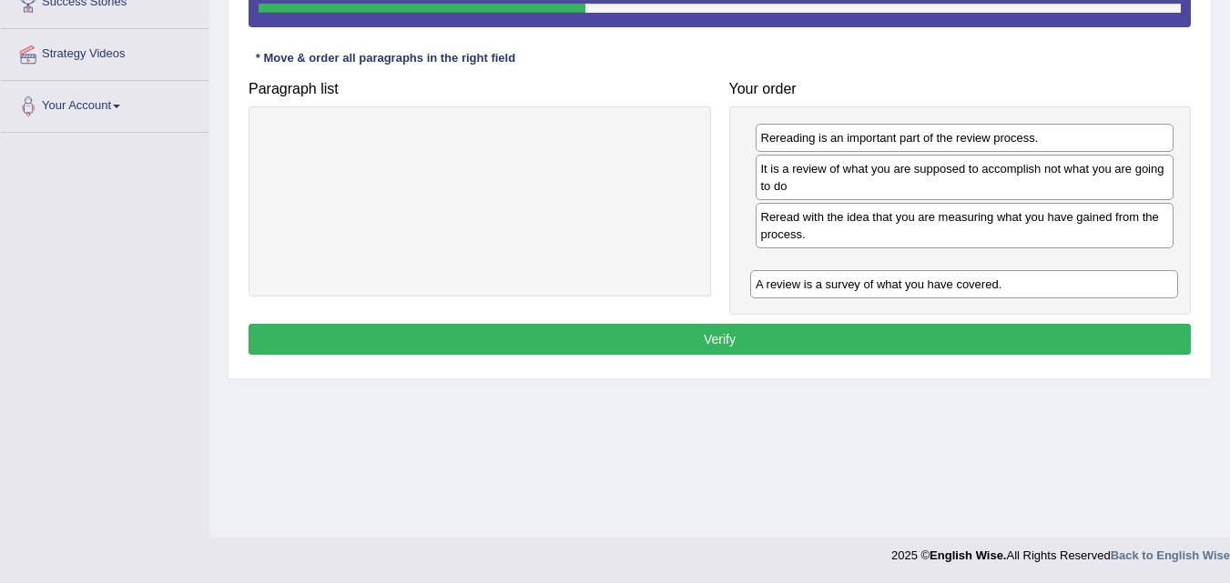
drag, startPoint x: 434, startPoint y: 142, endPoint x: 916, endPoint y: 285, distance: 502.2
click at [916, 286] on div "A review is a survey of what you have covered." at bounding box center [964, 284] width 428 height 28
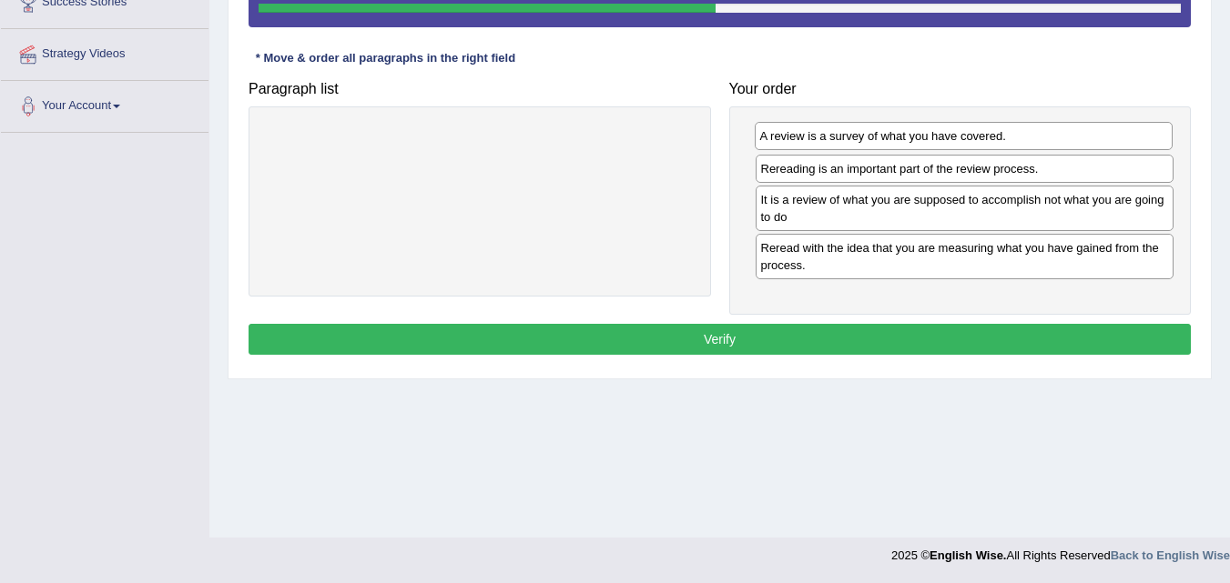
drag, startPoint x: 811, startPoint y: 267, endPoint x: 810, endPoint y: 125, distance: 142.0
click at [810, 125] on div "A review is a survey of what you have covered." at bounding box center [963, 136] width 419 height 28
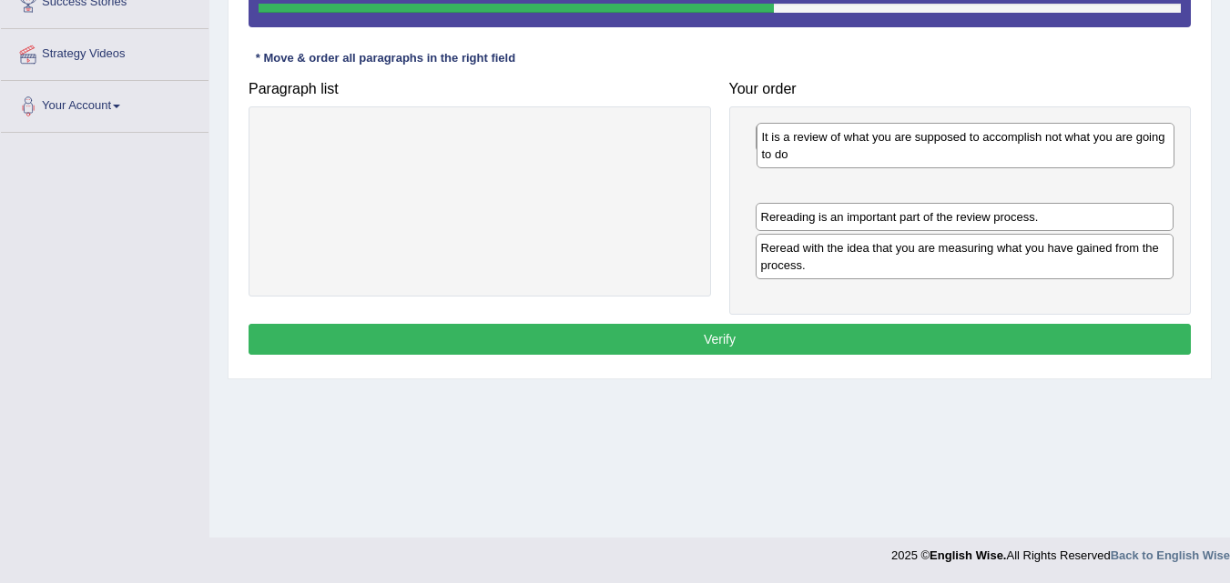
drag, startPoint x: 865, startPoint y: 218, endPoint x: 859, endPoint y: 160, distance: 58.6
click at [859, 159] on div "It is a review of what you are supposed to accomplish not what you are going to…" at bounding box center [965, 146] width 419 height 46
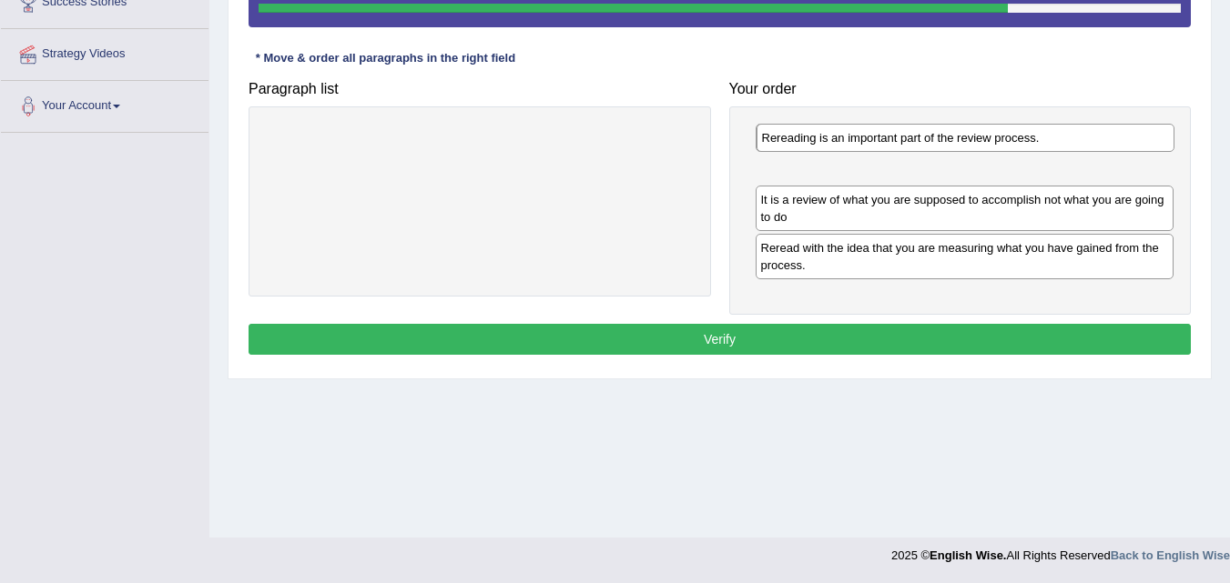
drag, startPoint x: 859, startPoint y: 220, endPoint x: 852, endPoint y: 128, distance: 92.2
click at [852, 128] on div "Rereading is an important part of the review process." at bounding box center [965, 138] width 419 height 28
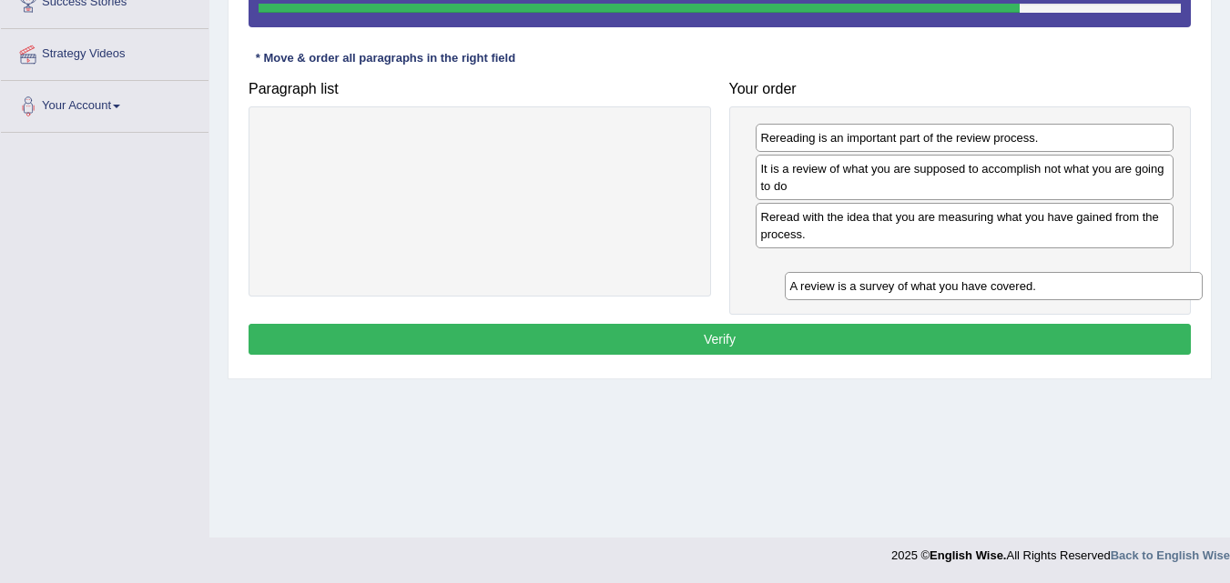
drag, startPoint x: 843, startPoint y: 167, endPoint x: 859, endPoint y: 274, distance: 108.6
click at [867, 281] on div "A review is a survey of what you have covered." at bounding box center [993, 286] width 419 height 28
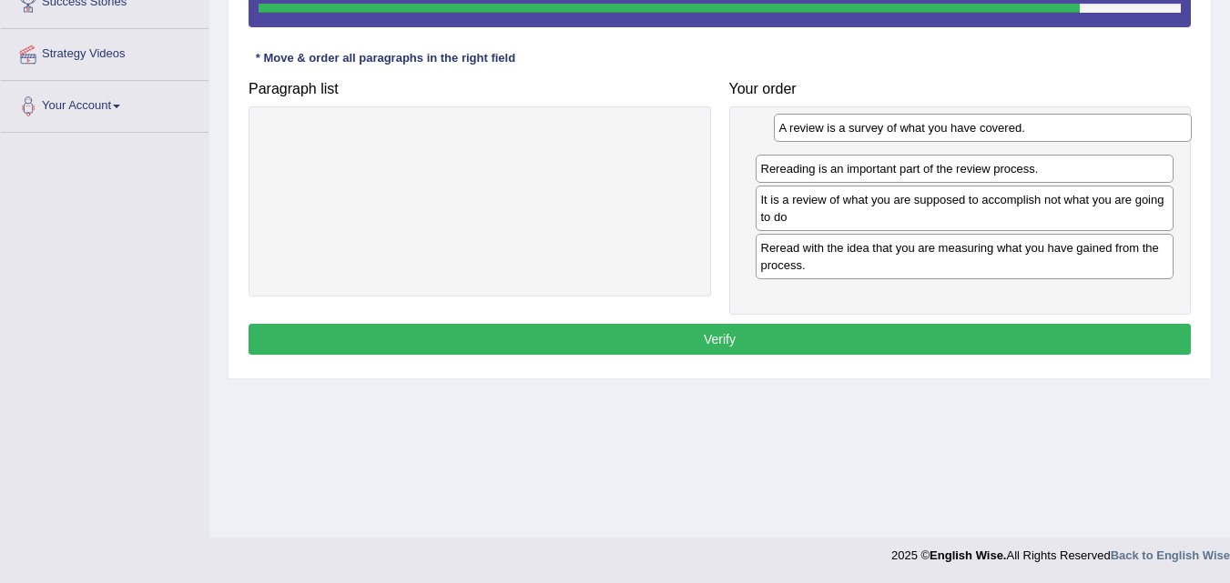
drag, startPoint x: 845, startPoint y: 273, endPoint x: 863, endPoint y: 130, distance: 143.9
click at [863, 131] on div "A review is a survey of what you have covered." at bounding box center [983, 128] width 419 height 28
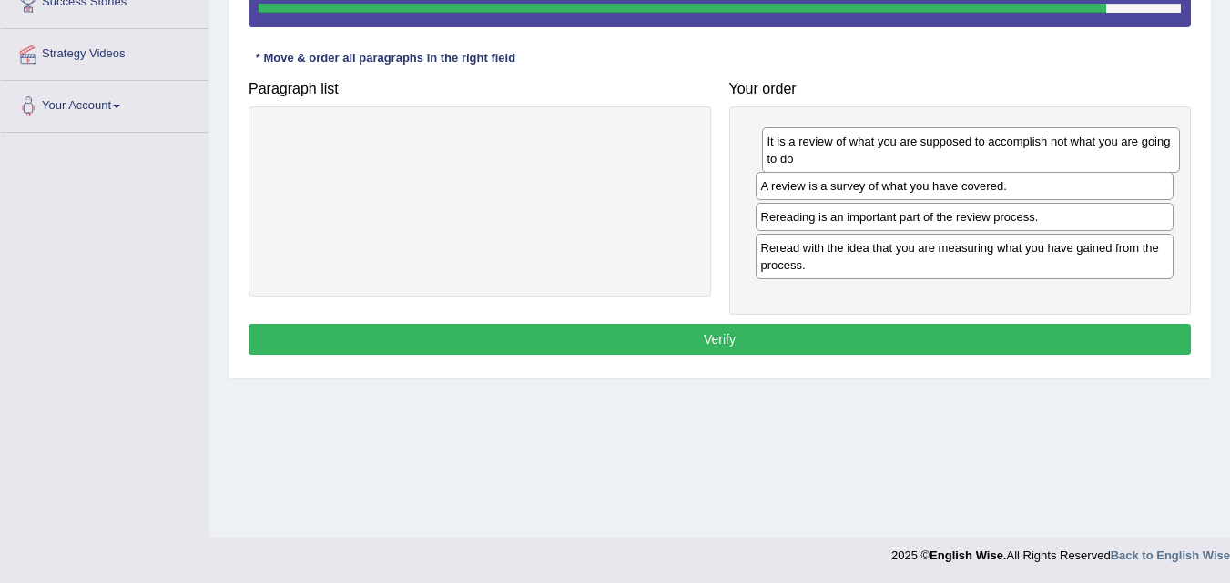
drag, startPoint x: 845, startPoint y: 196, endPoint x: 852, endPoint y: 137, distance: 58.6
click at [852, 137] on div "It is a review of what you are supposed to accomplish not what you are going to…" at bounding box center [971, 150] width 419 height 46
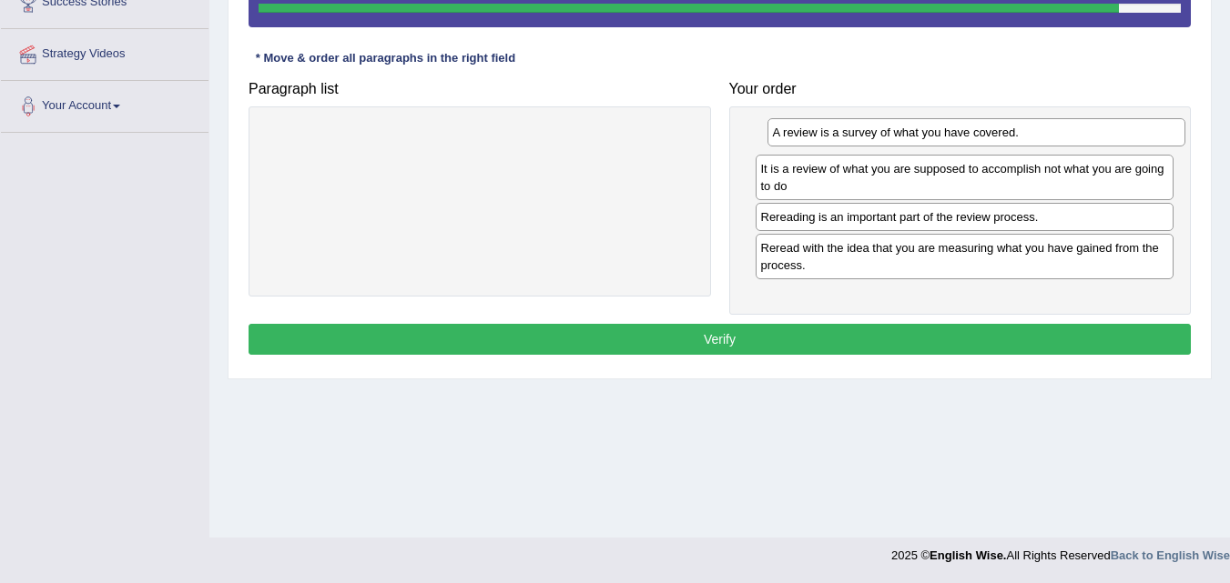
drag, startPoint x: 851, startPoint y: 193, endPoint x: 860, endPoint y: 133, distance: 60.8
click at [860, 133] on div "A review is a survey of what you have covered." at bounding box center [976, 132] width 419 height 28
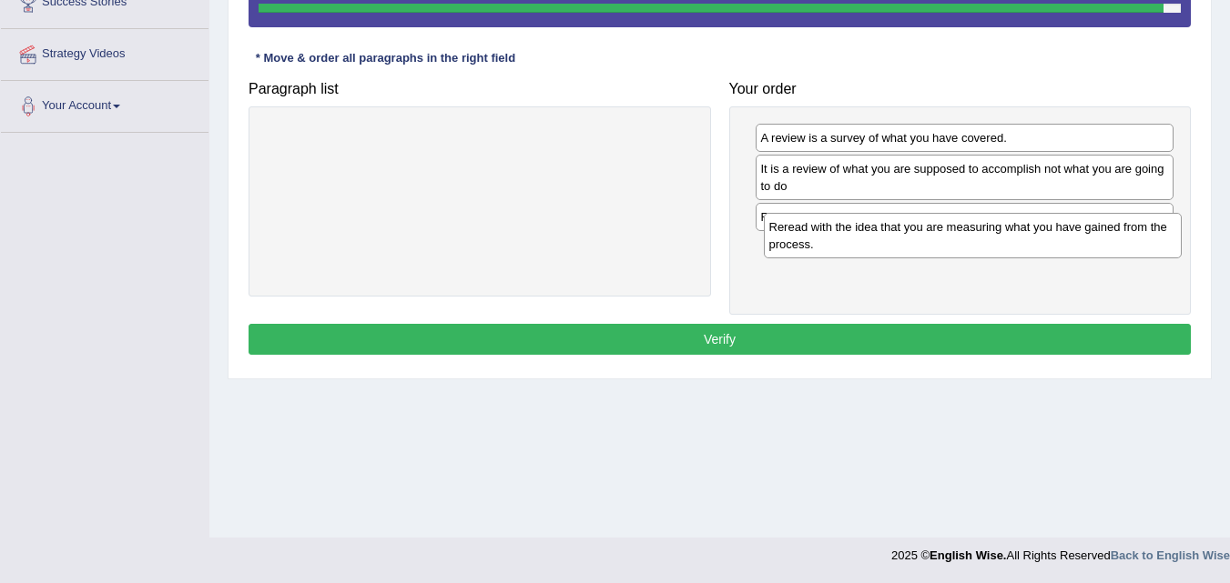
drag, startPoint x: 853, startPoint y: 268, endPoint x: 854, endPoint y: 206, distance: 62.8
click at [854, 213] on div "Reread with the idea that you are measuring what you have gained from the proce…" at bounding box center [973, 236] width 419 height 46
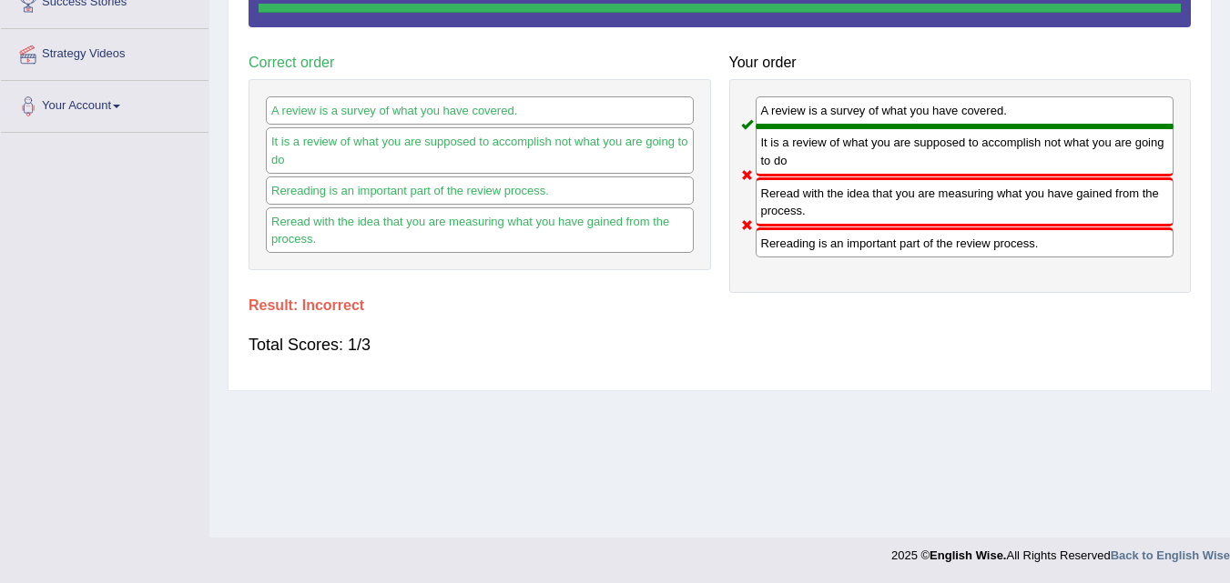
drag, startPoint x: 828, startPoint y: 231, endPoint x: 839, endPoint y: 196, distance: 37.1
click at [839, 196] on div "A review is a survey of what you have covered. It is a review of what you are s…" at bounding box center [960, 186] width 462 height 214
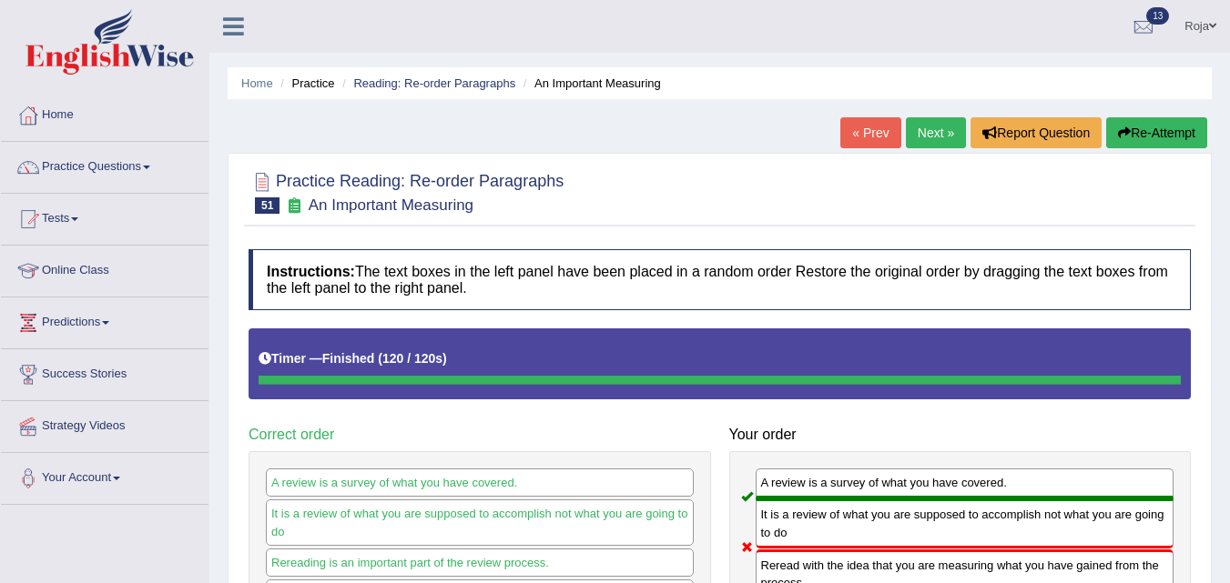
click at [925, 138] on link "Next »" at bounding box center [936, 132] width 60 height 31
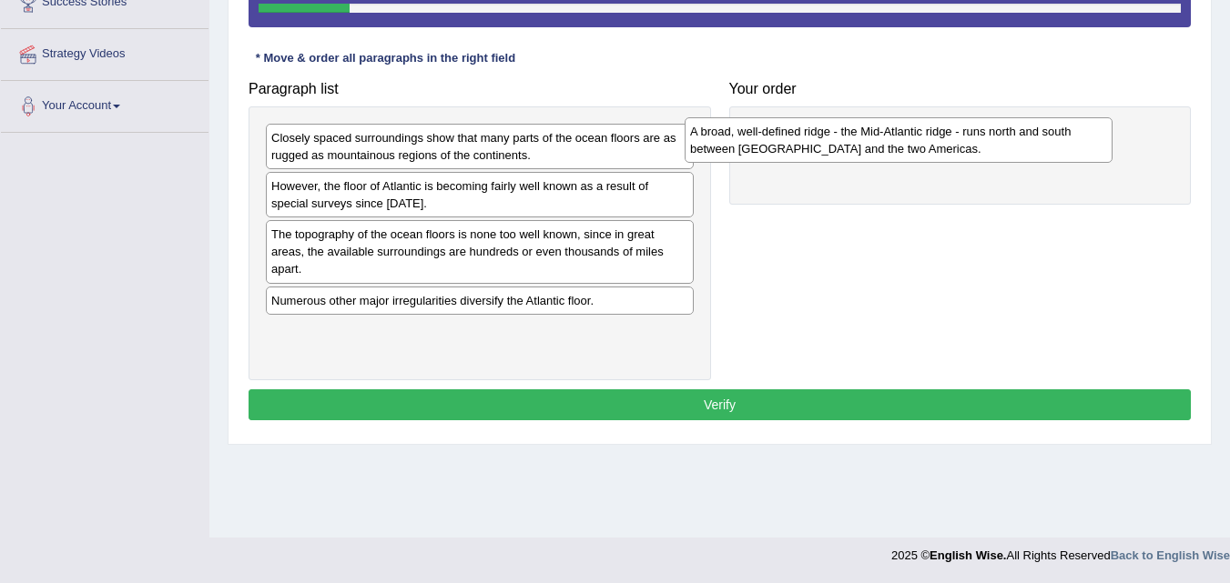
drag, startPoint x: 464, startPoint y: 151, endPoint x: 885, endPoint y: 145, distance: 420.5
click at [885, 145] on div "A broad, well-defined ridge - the Mid-Atlantic ridge - runs north and south bet…" at bounding box center [898, 140] width 428 height 46
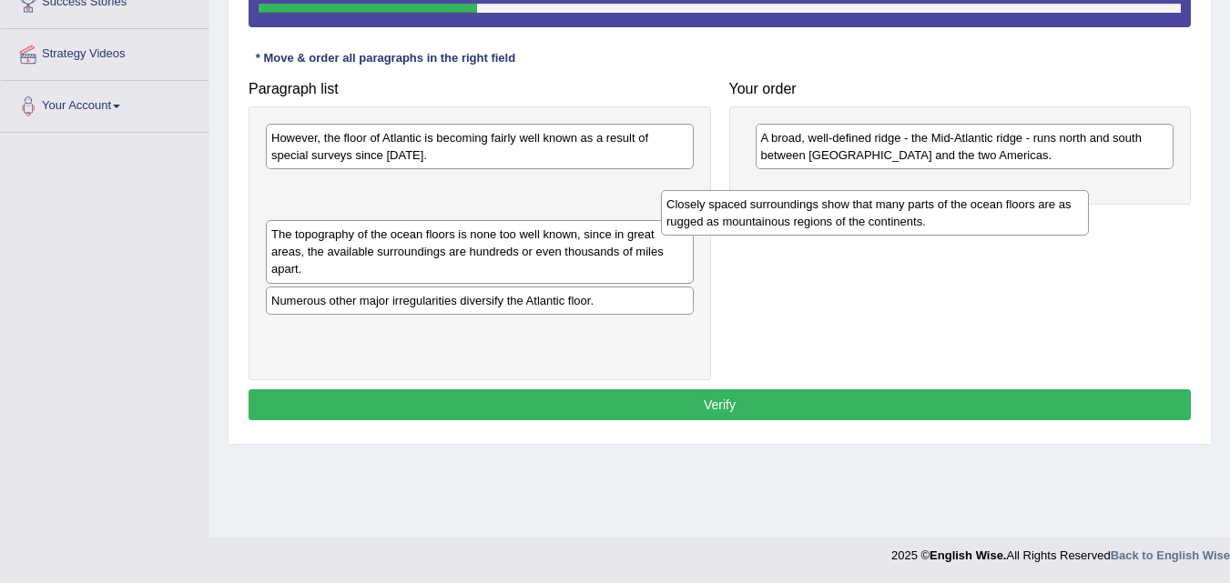
drag, startPoint x: 560, startPoint y: 150, endPoint x: 965, endPoint y: 200, distance: 408.1
click at [962, 203] on div "Closely spaced surroundings show that many parts of the ocean floors are as rug…" at bounding box center [875, 213] width 428 height 46
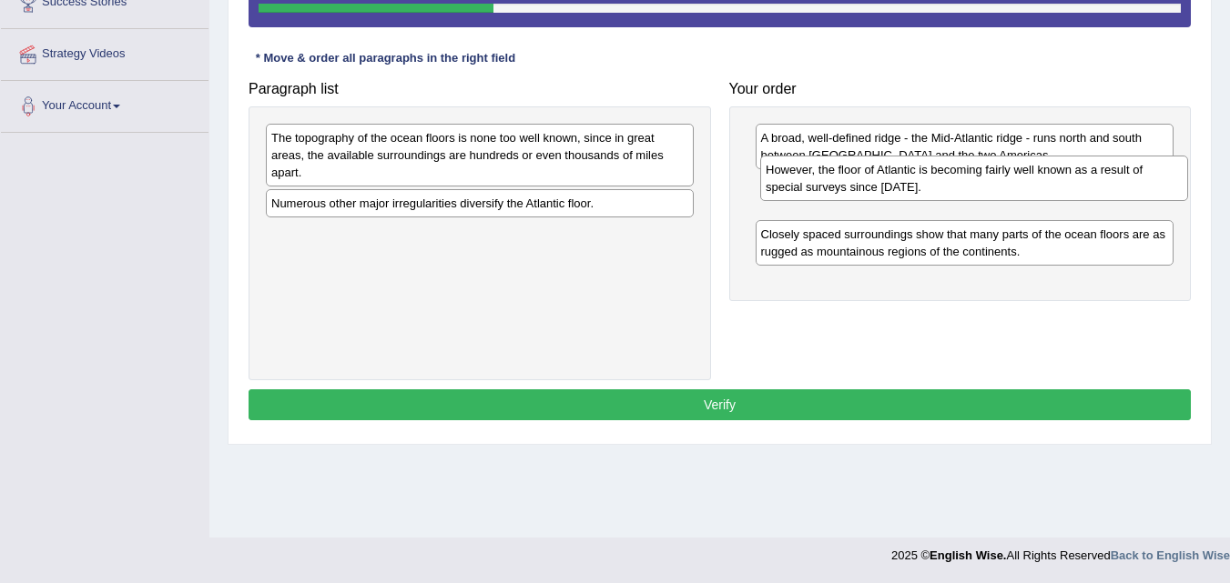
drag, startPoint x: 533, startPoint y: 150, endPoint x: 1019, endPoint y: 184, distance: 487.1
click at [1019, 184] on div "However, the floor of Atlantic is becoming fairly well known as a result of spe…" at bounding box center [974, 179] width 428 height 46
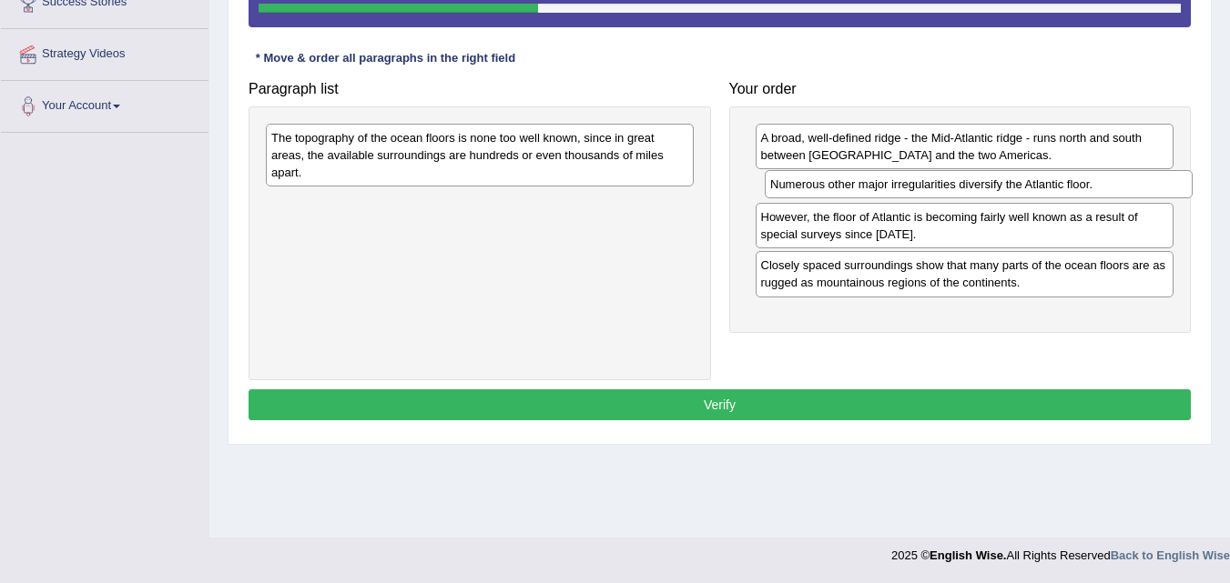
drag, startPoint x: 506, startPoint y: 211, endPoint x: 1000, endPoint y: 196, distance: 494.4
click at [1000, 196] on div "Numerous other major irregularities diversify the Atlantic floor." at bounding box center [978, 184] width 428 height 28
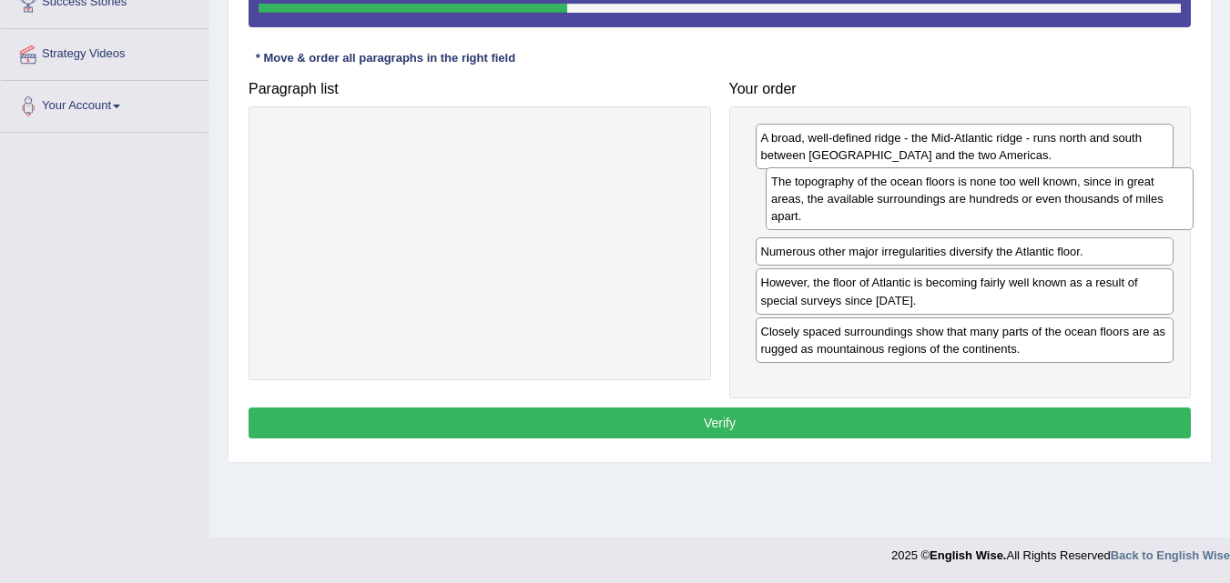
drag, startPoint x: 481, startPoint y: 145, endPoint x: 980, endPoint y: 188, distance: 501.5
click at [980, 188] on div "The topography of the ocean floors is none too well known, since in great areas…" at bounding box center [979, 198] width 428 height 63
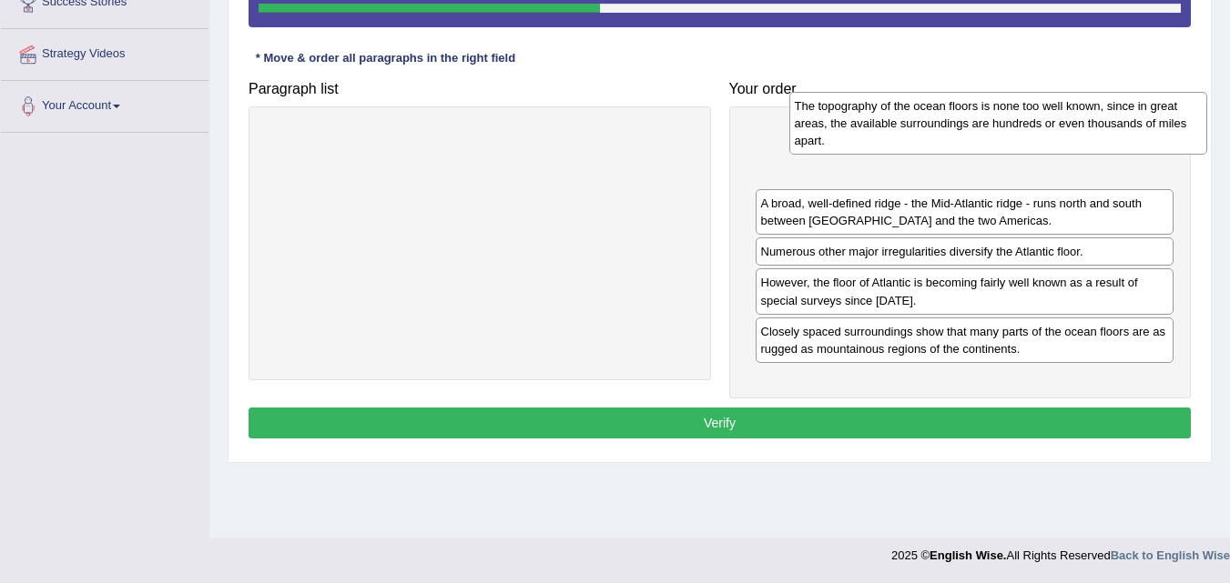
drag, startPoint x: 827, startPoint y: 207, endPoint x: 822, endPoint y: 116, distance: 92.1
click at [825, 116] on div "The topography of the ocean floors is none too well known, since in great areas…" at bounding box center [998, 123] width 419 height 63
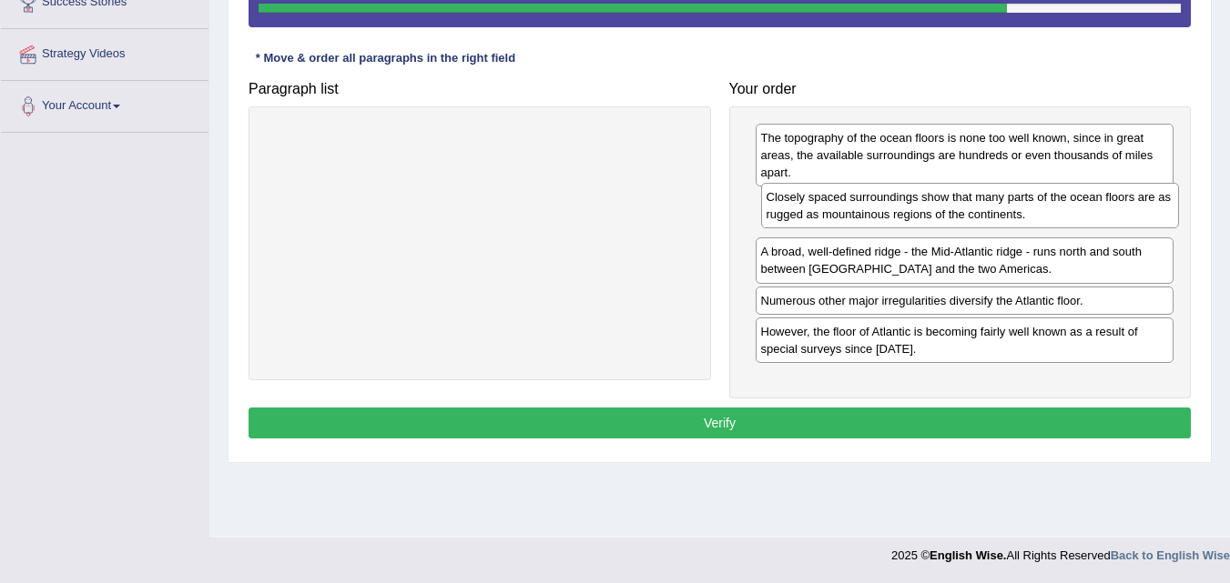
drag, startPoint x: 940, startPoint y: 354, endPoint x: 946, endPoint y: 219, distance: 134.8
click at [946, 219] on div "Closely spaced surroundings show that many parts of the ocean floors are as rug…" at bounding box center [970, 206] width 419 height 46
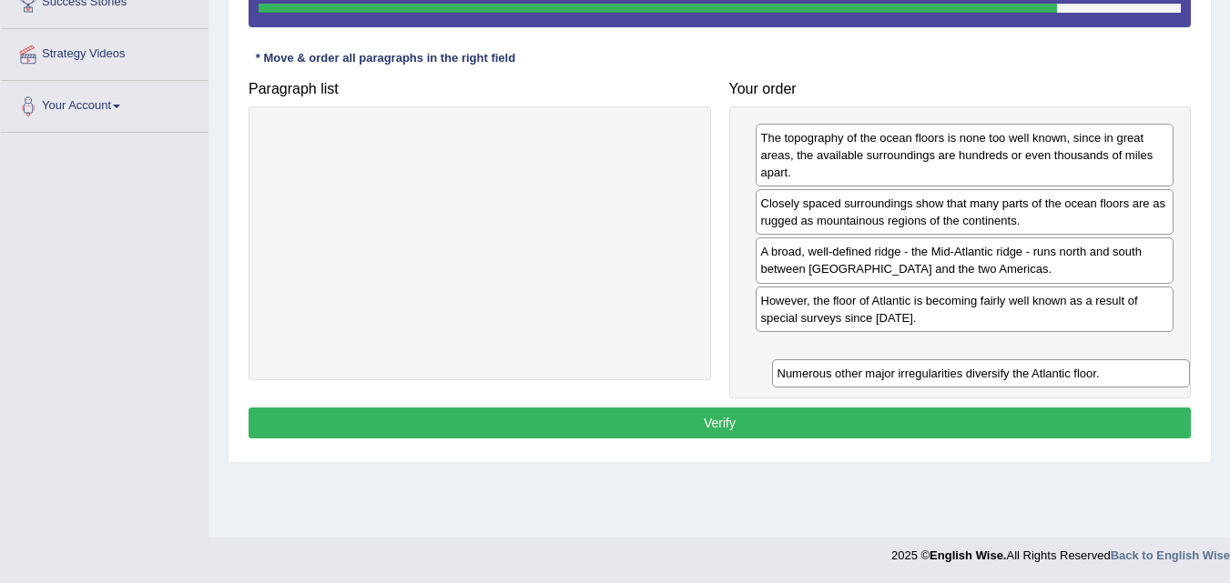
drag, startPoint x: 926, startPoint y: 297, endPoint x: 938, endPoint y: 361, distance: 65.7
click at [938, 361] on div "Numerous other major irregularities diversify the Atlantic floor." at bounding box center [981, 373] width 419 height 28
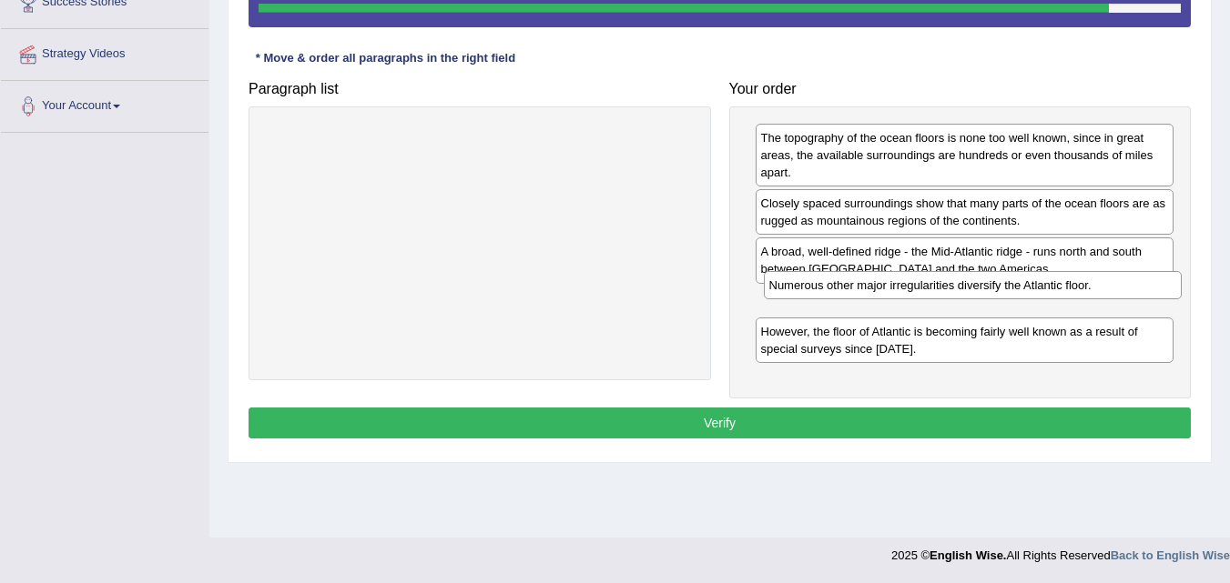
drag, startPoint x: 916, startPoint y: 353, endPoint x: 925, endPoint y: 289, distance: 64.2
click at [925, 289] on div "Numerous other major irregularities diversify the Atlantic floor." at bounding box center [973, 285] width 419 height 28
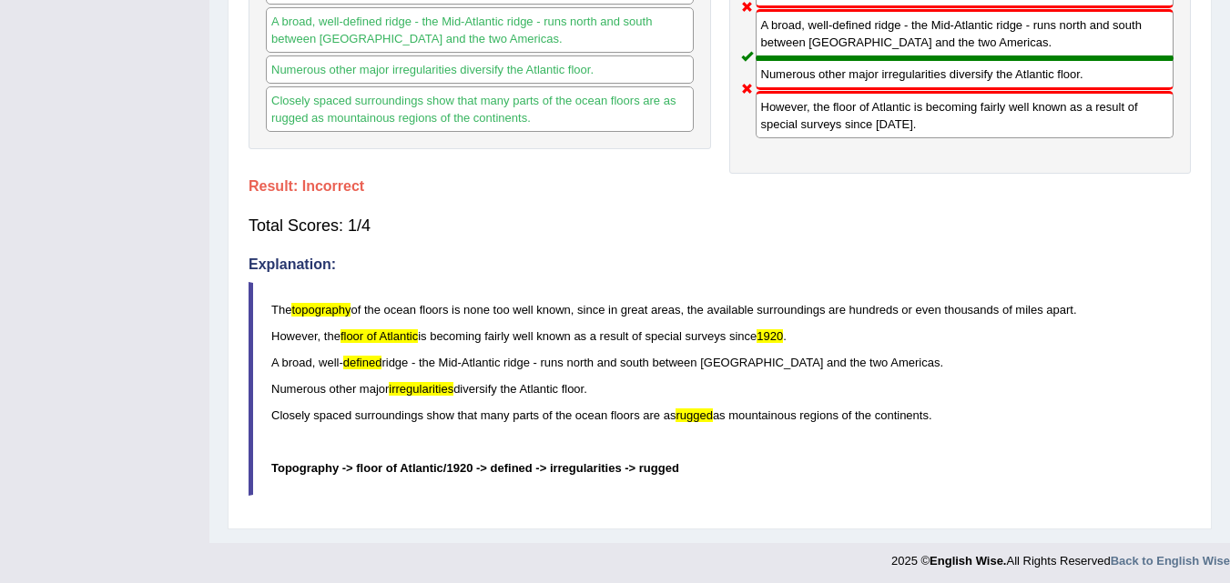
scroll to position [582, 0]
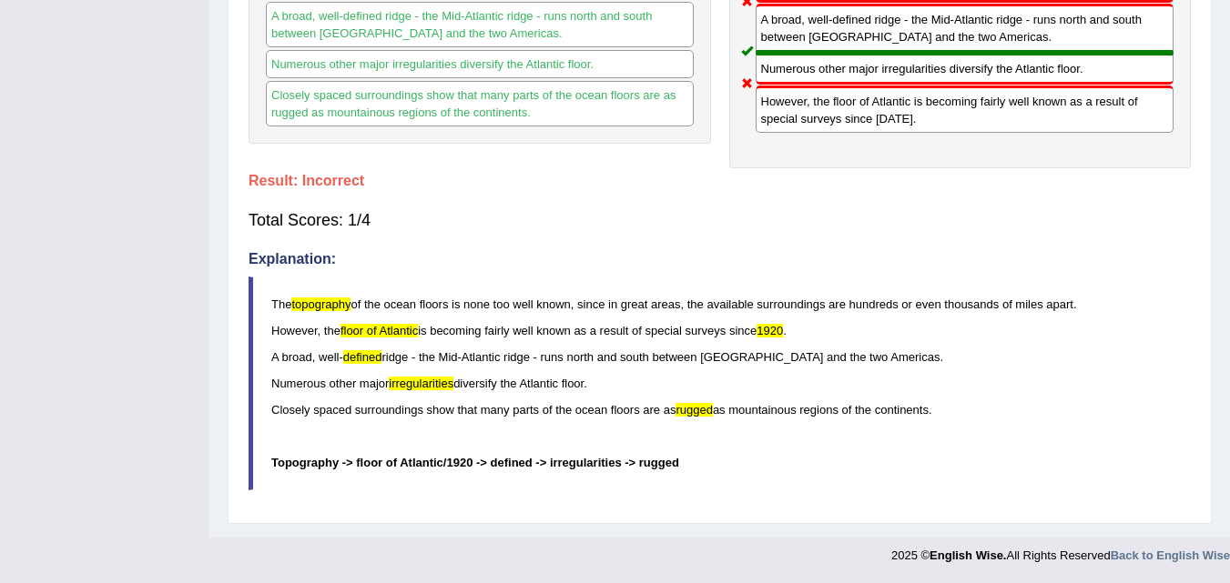
drag, startPoint x: 273, startPoint y: 307, endPoint x: 373, endPoint y: 309, distance: 100.1
click at [373, 309] on p "The topography of the ocean floors is none too well known, since in great areas…" at bounding box center [730, 304] width 918 height 17
click at [310, 302] on span "topography" at bounding box center [320, 305] width 59 height 14
click at [311, 303] on span "topography" at bounding box center [320, 305] width 59 height 14
click at [378, 332] on span "floor of Atlantic" at bounding box center [378, 331] width 77 height 14
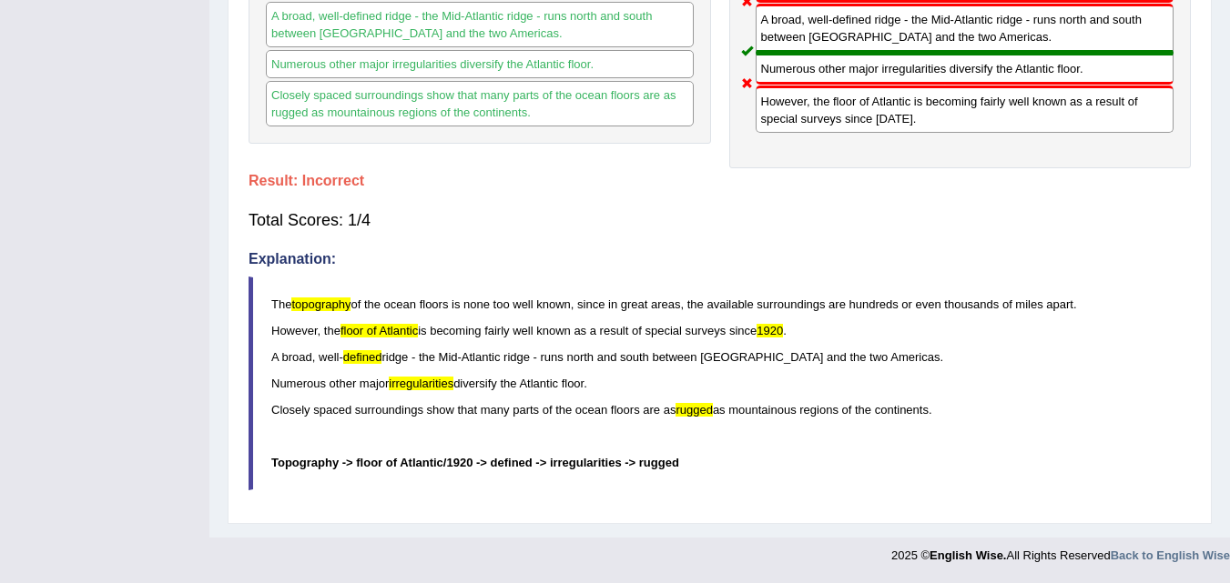
click at [378, 332] on span "floor of Atlantic" at bounding box center [378, 331] width 77 height 14
click at [375, 332] on span "floor of Atlantic" at bounding box center [378, 331] width 77 height 14
click at [463, 442] on p at bounding box center [730, 436] width 918 height 17
click at [505, 453] on blockquote "The topography of the ocean floors is none too well known, since in great areas…" at bounding box center [719, 384] width 942 height 215
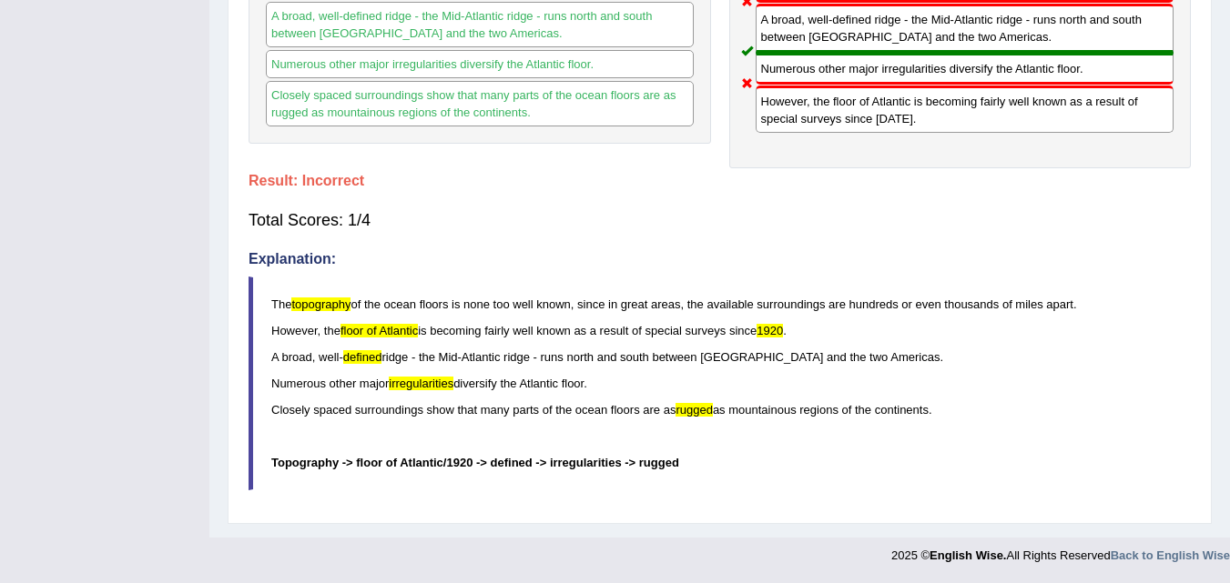
click at [436, 387] on span "irregularities" at bounding box center [421, 384] width 65 height 14
click at [656, 473] on blockquote "The topography of the ocean floors is none too well known, since in great areas…" at bounding box center [719, 384] width 942 height 215
click at [654, 471] on p "Topography -> floor of Atlantic/1920 -> defined -> irregularities -> rugged" at bounding box center [730, 462] width 918 height 17
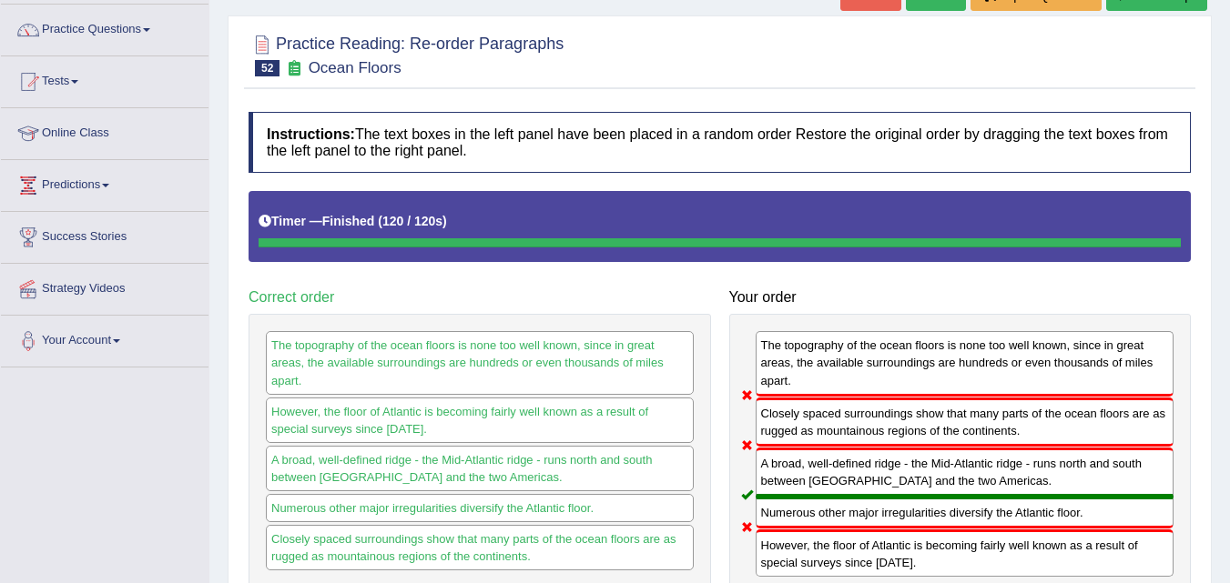
scroll to position [127, 0]
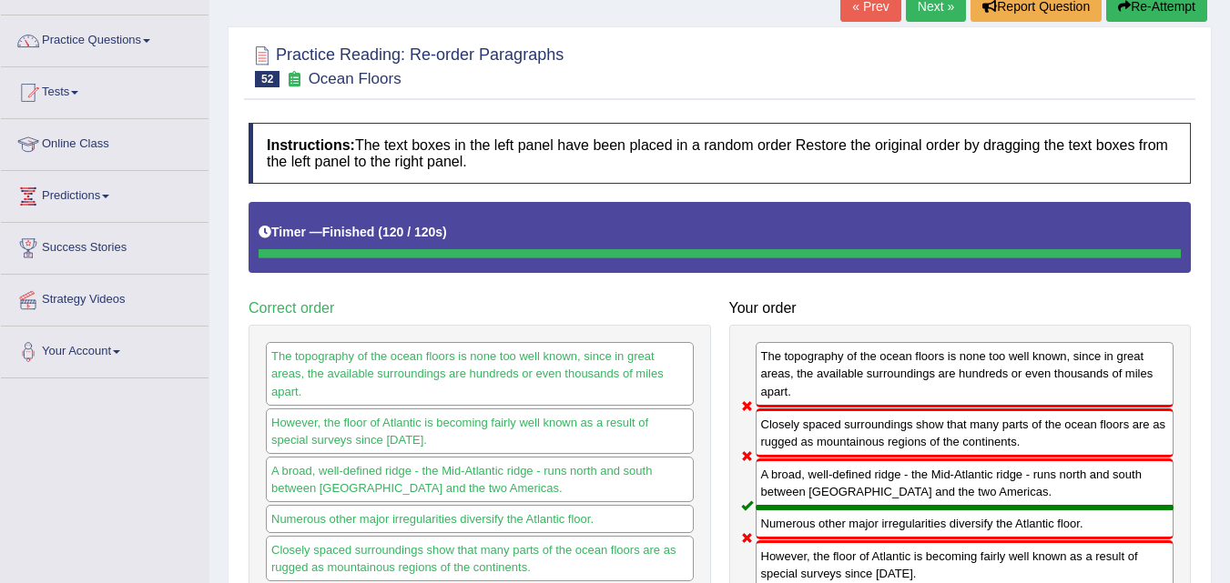
click at [927, 15] on link "Next »" at bounding box center [936, 6] width 60 height 31
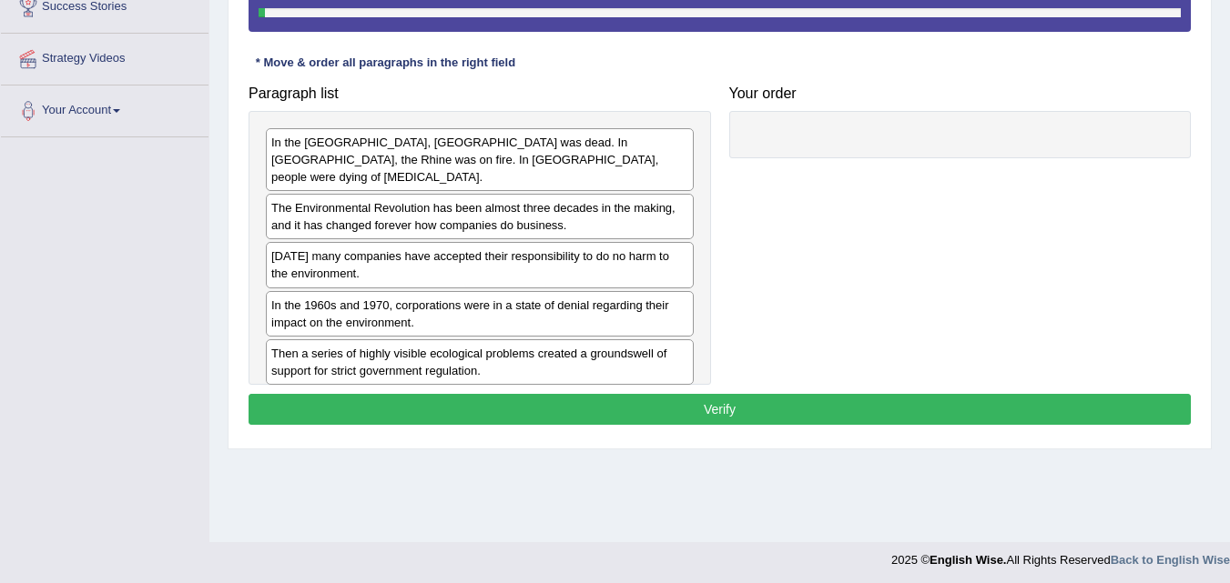
scroll to position [372, 0]
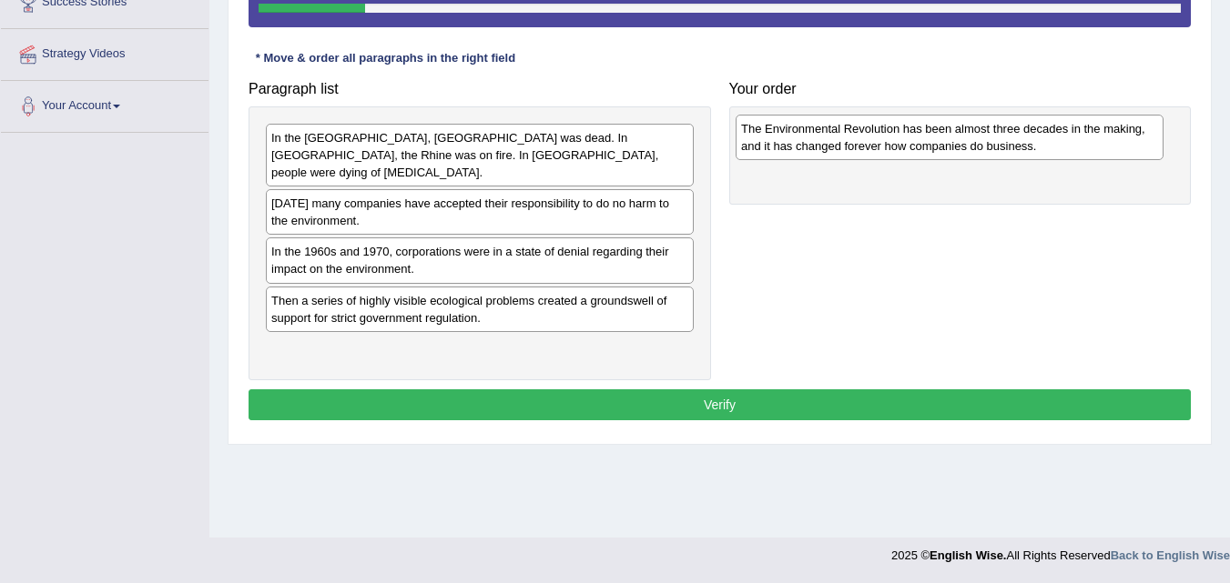
drag, startPoint x: 556, startPoint y: 197, endPoint x: 1026, endPoint y: 140, distance: 473.1
click at [1026, 140] on div "The Environmental Revolution has been almost three decades in the making, and i…" at bounding box center [949, 138] width 428 height 46
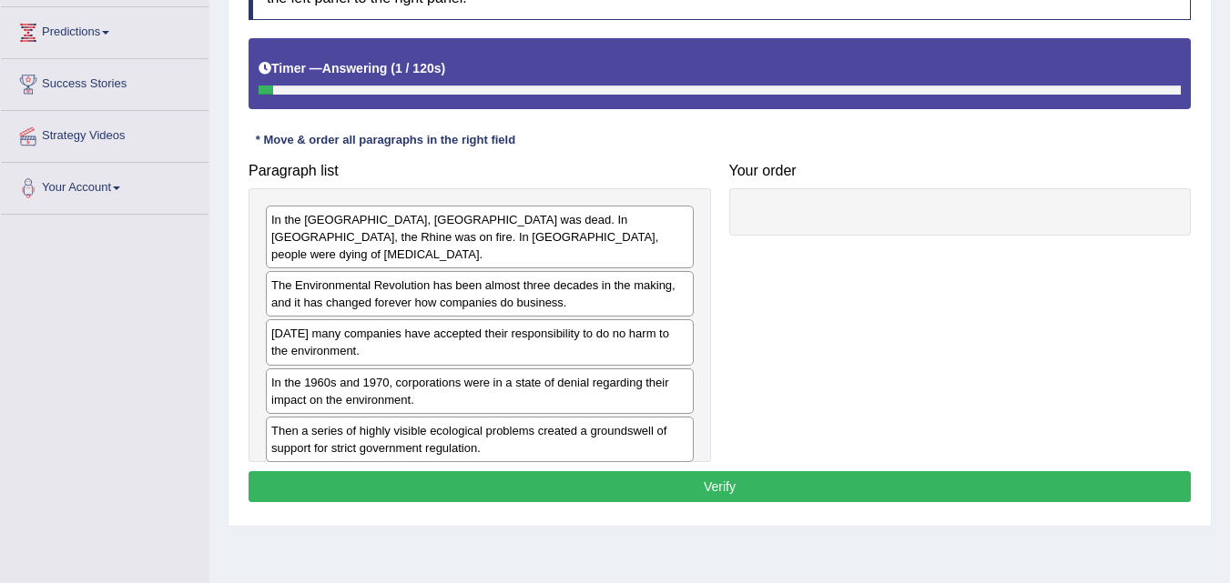
scroll to position [281, 0]
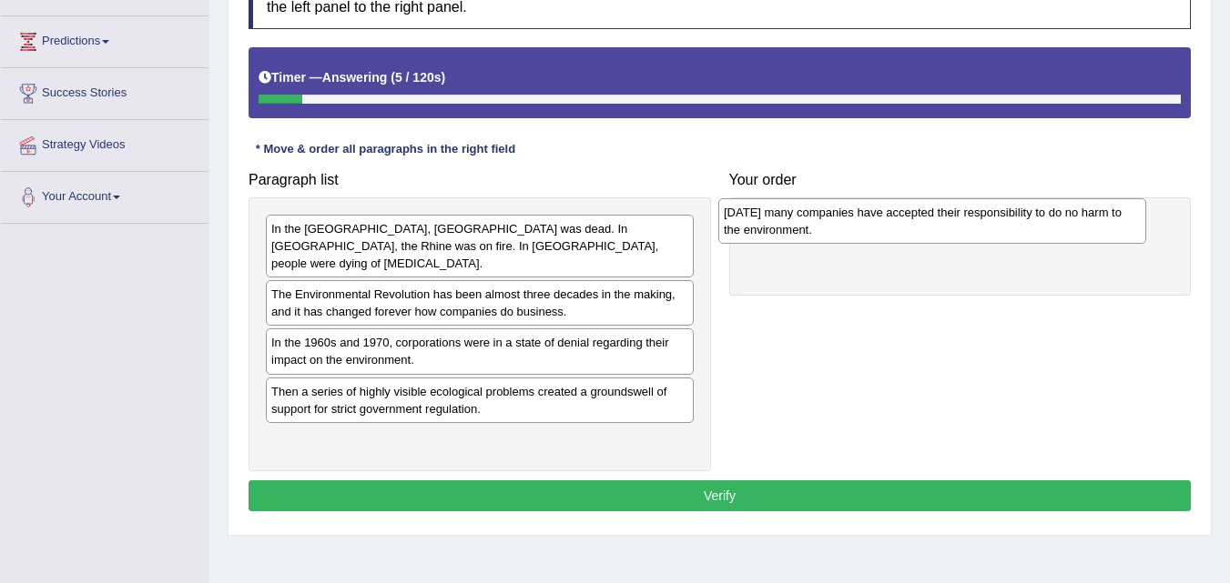
drag, startPoint x: 441, startPoint y: 337, endPoint x: 894, endPoint y: 224, distance: 466.2
click at [894, 224] on div "Today many companies have accepted their responsibility to do no harm to the en…" at bounding box center [932, 221] width 428 height 46
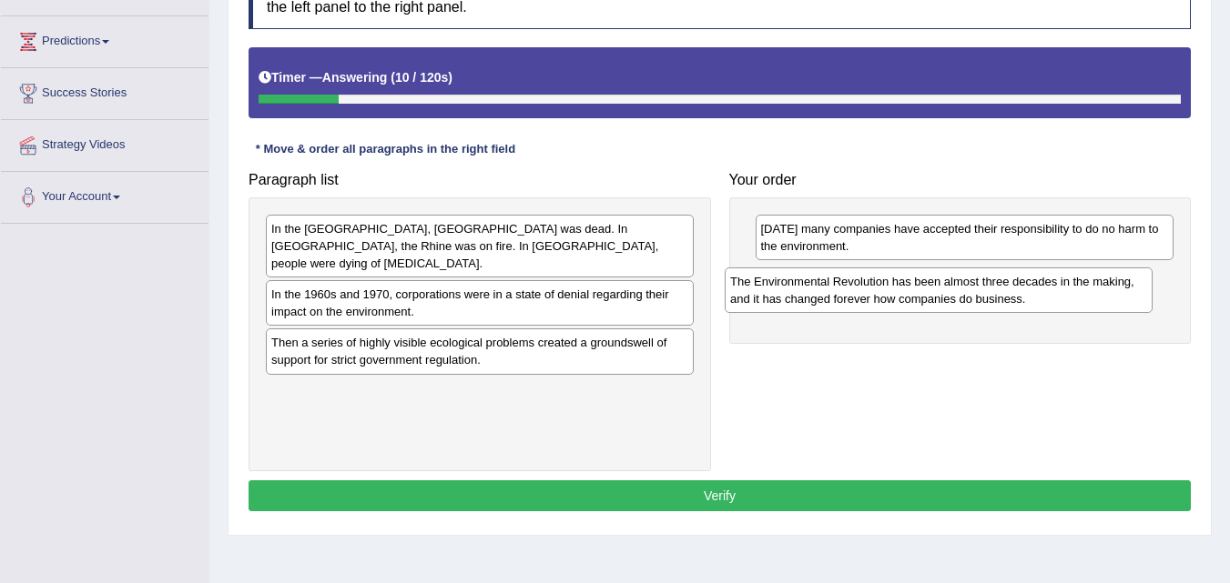
drag, startPoint x: 431, startPoint y: 296, endPoint x: 890, endPoint y: 300, distance: 458.7
click at [890, 300] on div "The Environmental Revolution has been almost three decades in the making, and i…" at bounding box center [938, 291] width 428 height 46
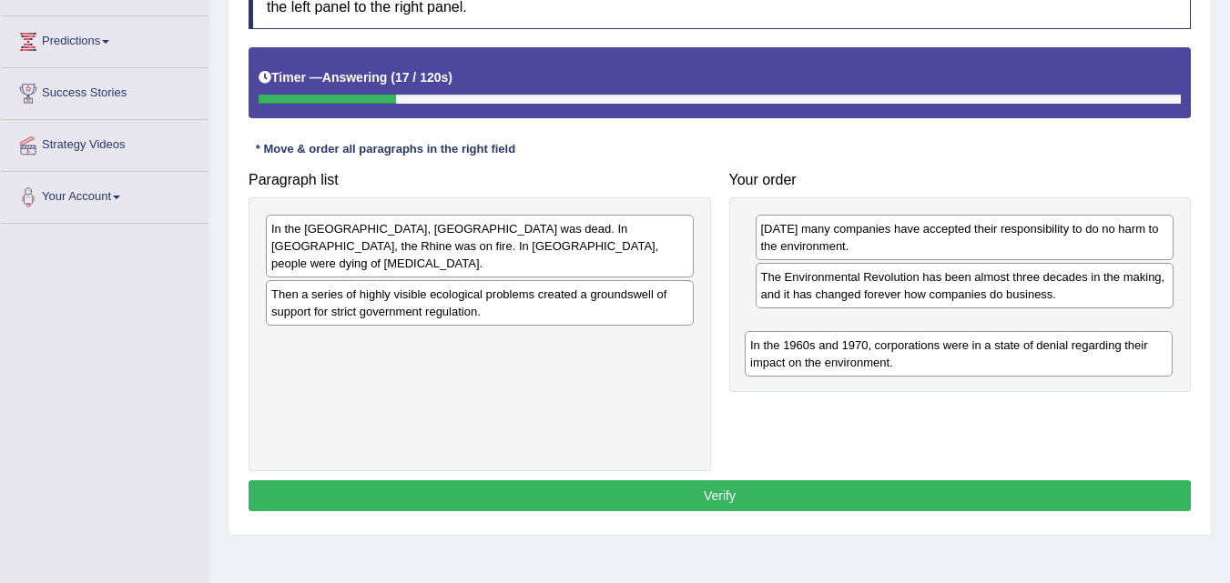
drag, startPoint x: 553, startPoint y: 280, endPoint x: 1032, endPoint y: 345, distance: 483.0
click at [1032, 346] on div "In the 1960s and 1970, corporations were in a state of denial regarding their i…" at bounding box center [958, 354] width 428 height 46
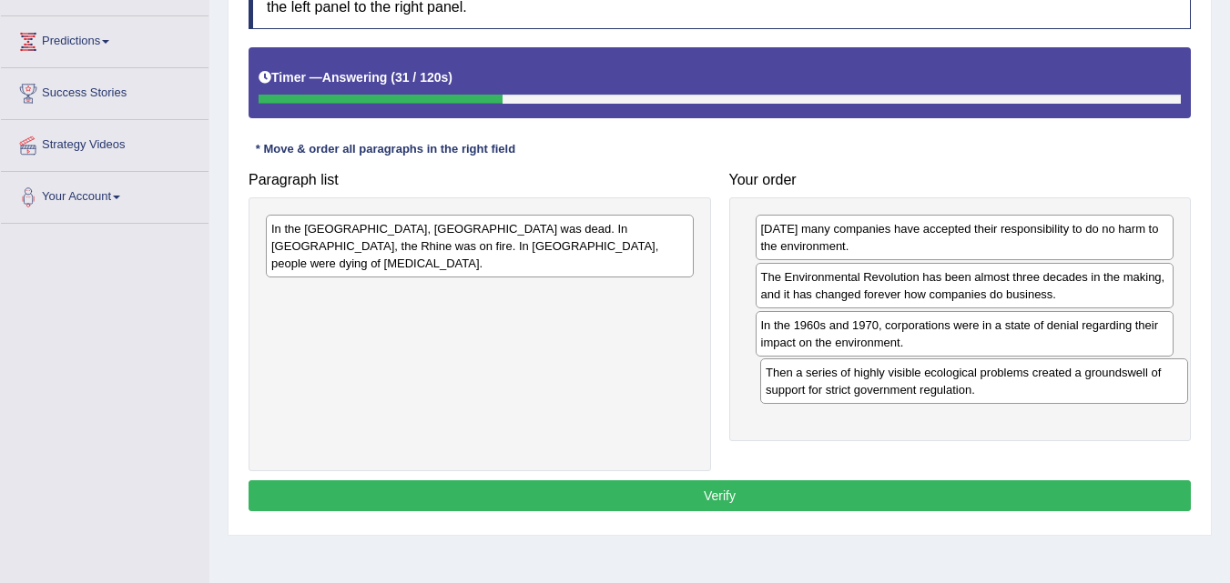
drag, startPoint x: 506, startPoint y: 301, endPoint x: 994, endPoint y: 393, distance: 496.4
click at [997, 393] on div "Then a series of highly visible ecological problems created a groundswell of su…" at bounding box center [974, 382] width 428 height 46
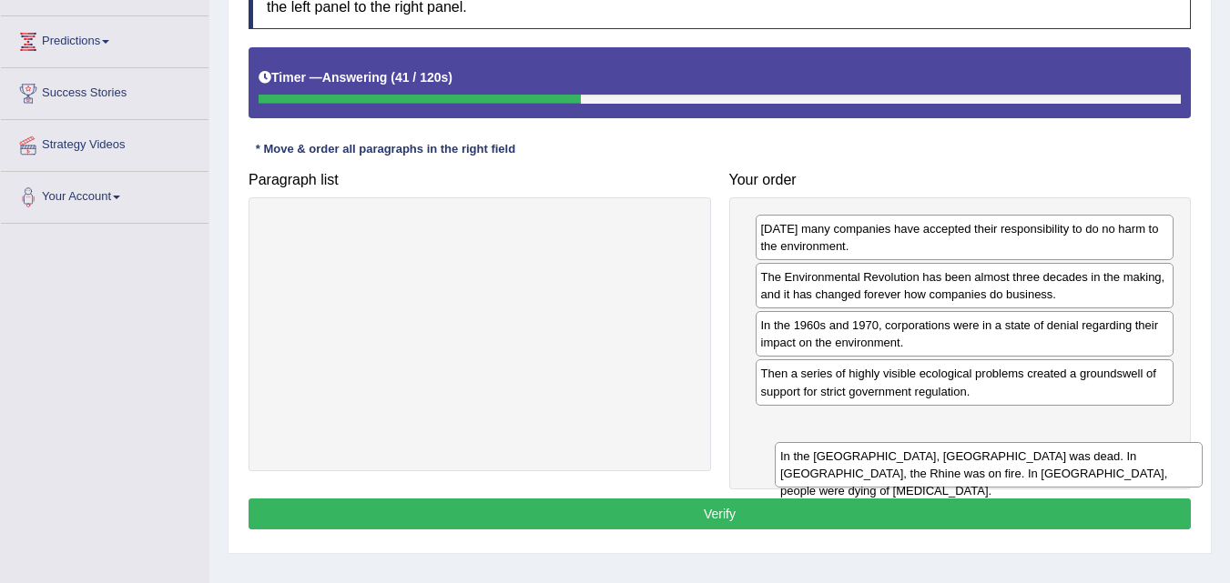
drag, startPoint x: 569, startPoint y: 284, endPoint x: 966, endPoint y: 452, distance: 431.0
click at [968, 455] on div "In the United States, Lake Erie was dead. In Europe, the Rhine was on fire. In …" at bounding box center [988, 465] width 428 height 46
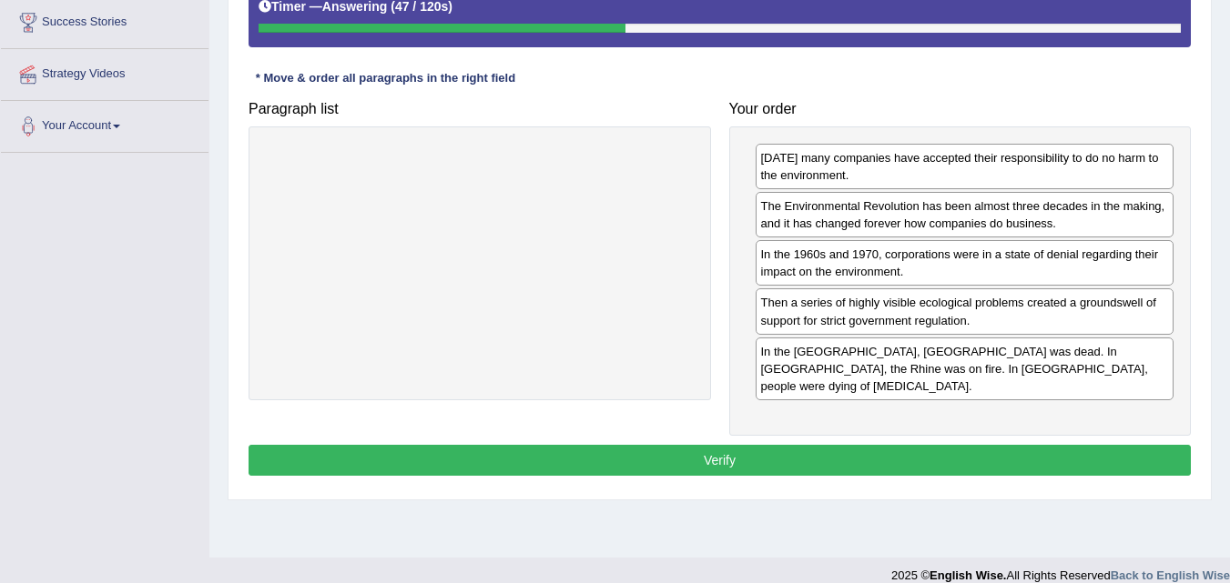
scroll to position [372, 0]
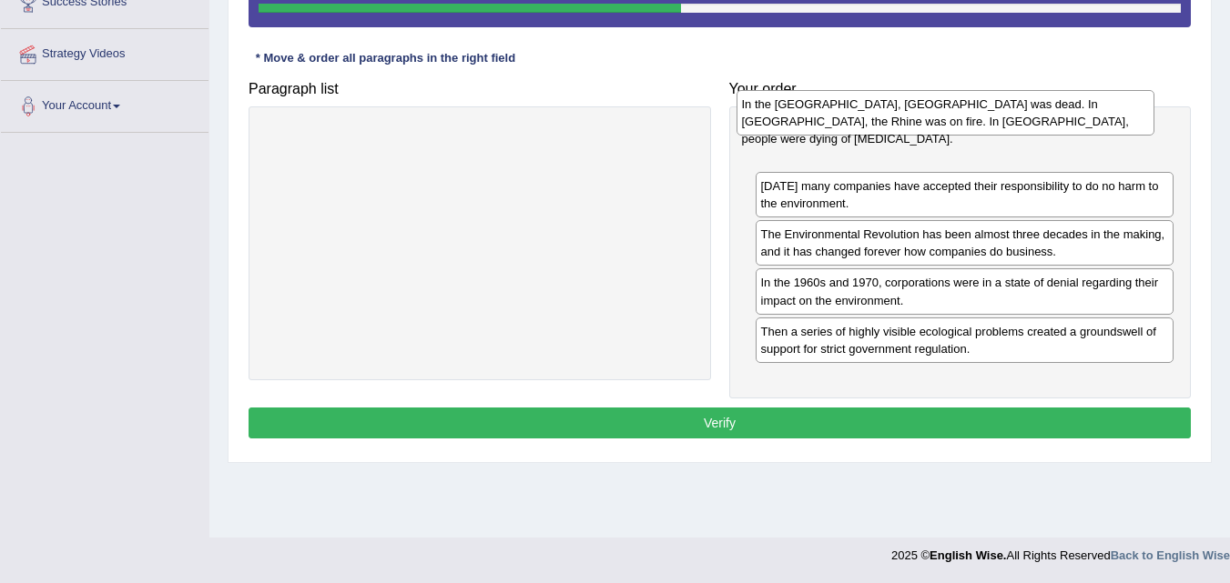
drag, startPoint x: 934, startPoint y: 352, endPoint x: 922, endPoint y: 137, distance: 215.1
click at [917, 127] on div "In the United States, Lake Erie was dead. In Europe, the Rhine was on fire. In …" at bounding box center [945, 113] width 419 height 46
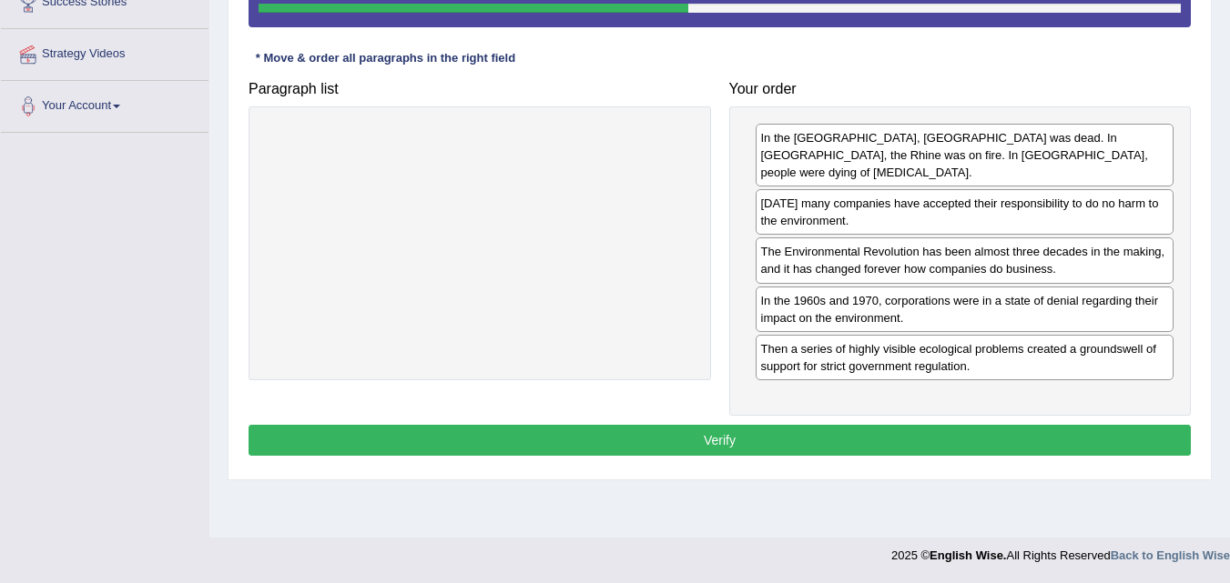
click at [848, 425] on button "Verify" at bounding box center [719, 440] width 942 height 31
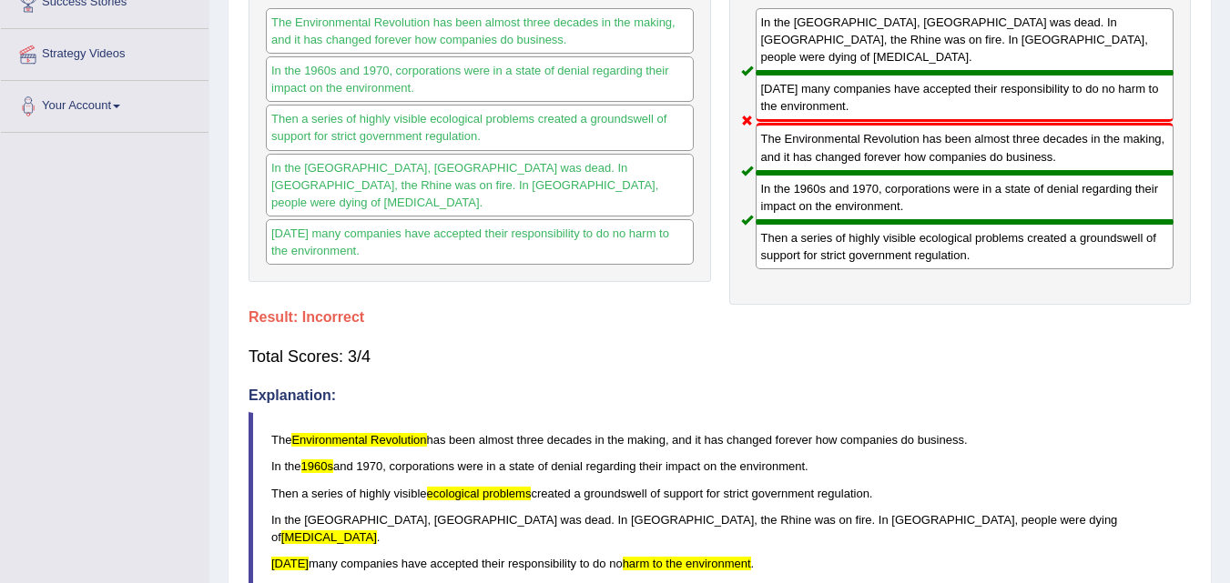
click at [860, 133] on div "The Environmental Revolution has been almost three decades in the making, and i…" at bounding box center [964, 147] width 419 height 49
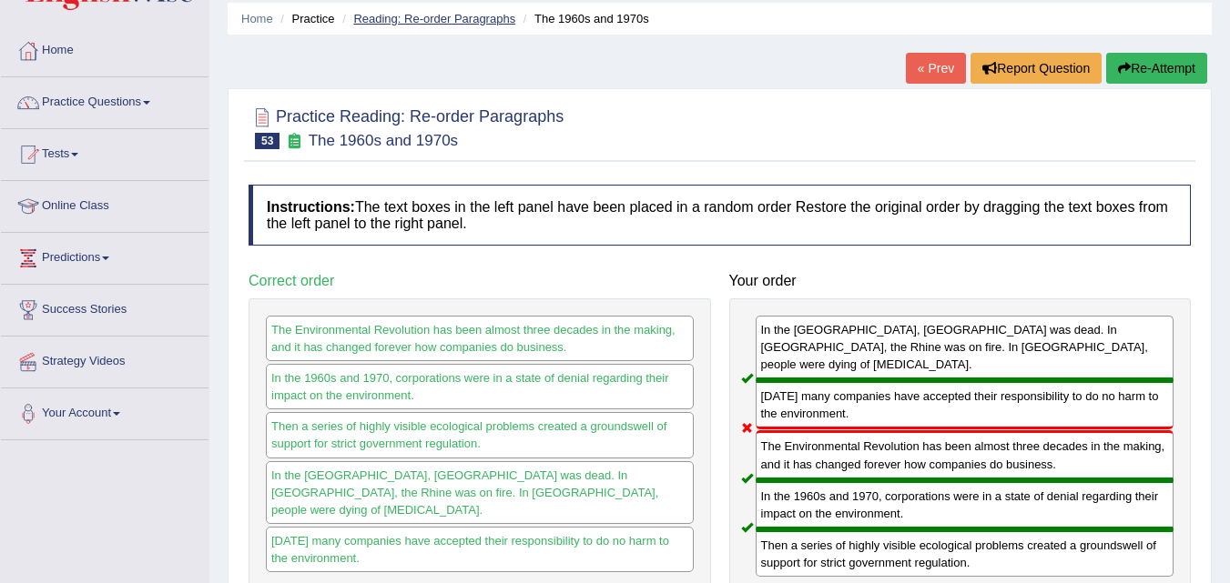
scroll to position [0, 0]
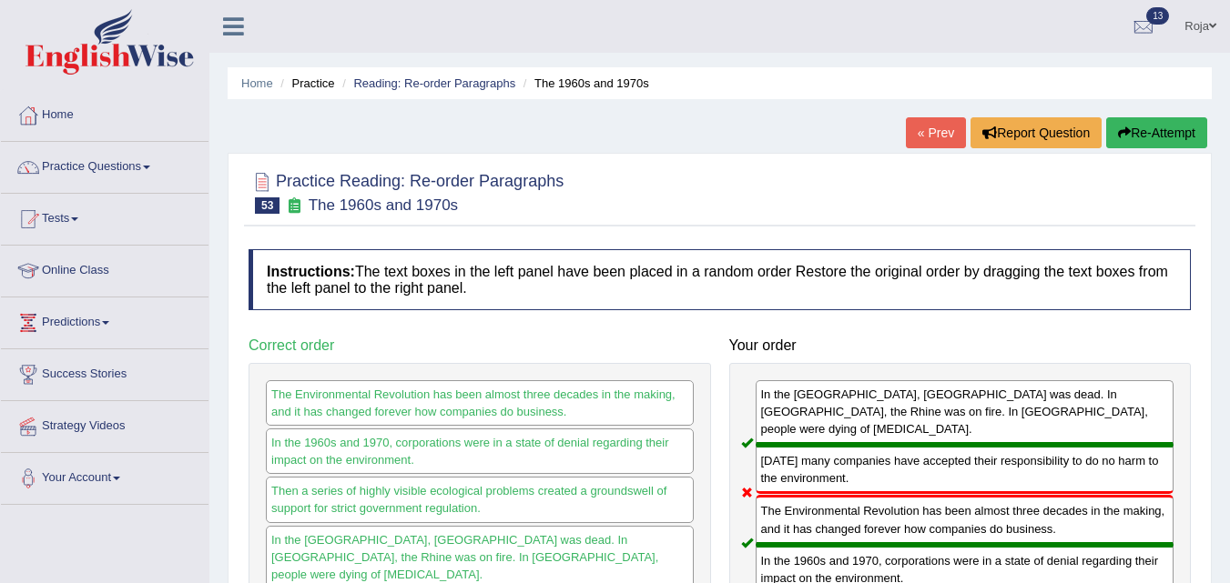
click at [916, 141] on link "« Prev" at bounding box center [936, 132] width 60 height 31
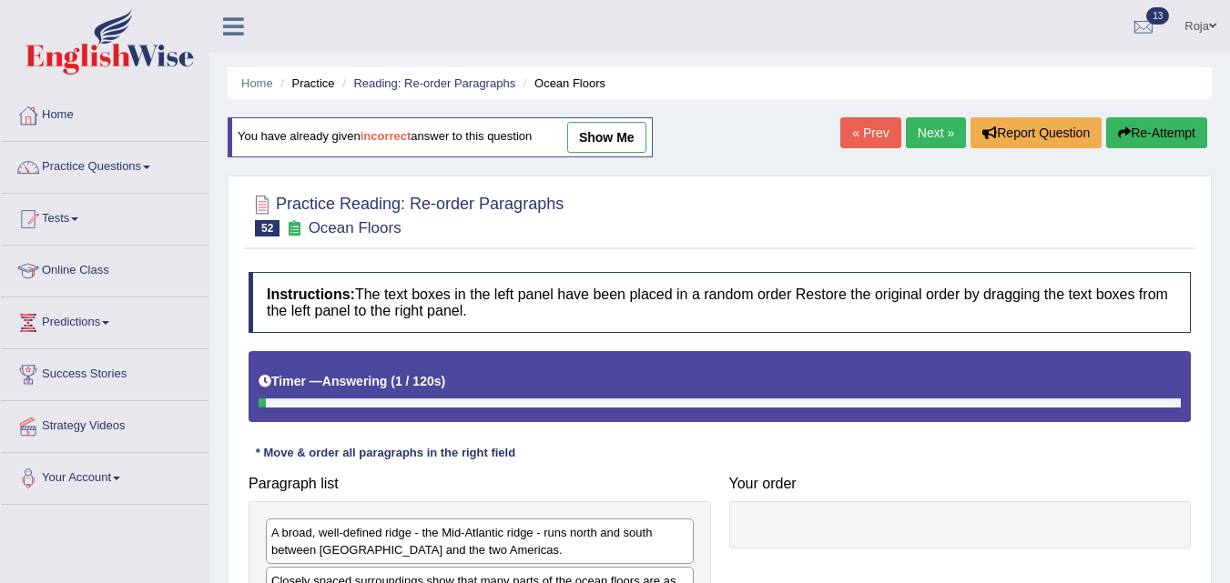
click at [941, 137] on link "Next »" at bounding box center [936, 132] width 60 height 31
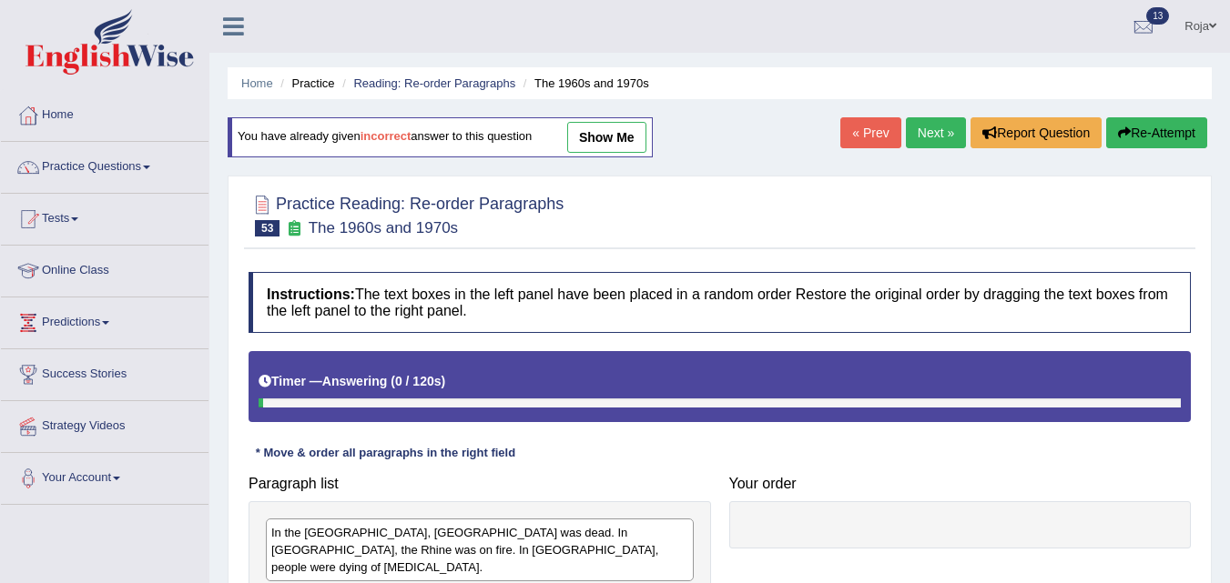
click at [929, 135] on link "Next »" at bounding box center [936, 132] width 60 height 31
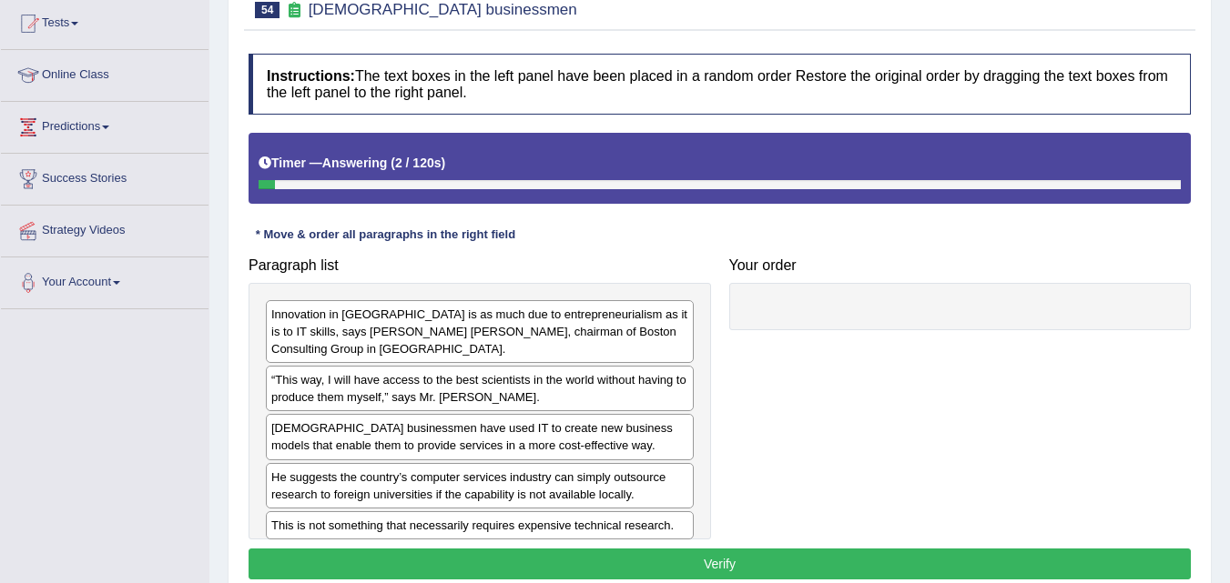
scroll to position [372, 0]
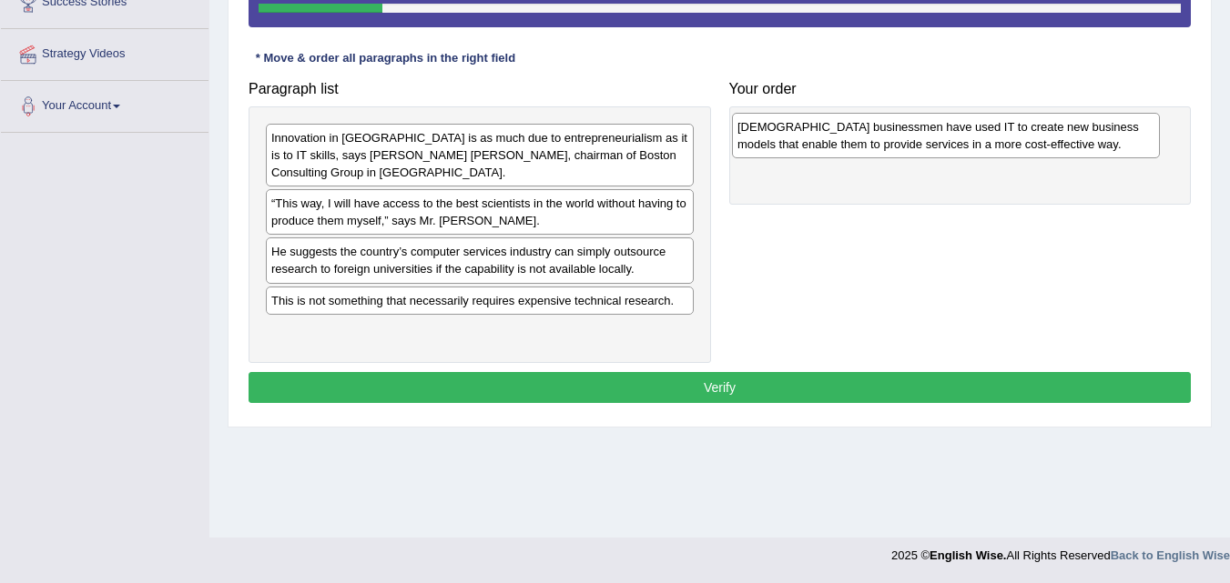
drag, startPoint x: 400, startPoint y: 247, endPoint x: 865, endPoint y: 140, distance: 478.0
click at [865, 140] on div "[DEMOGRAPHIC_DATA] businessmen have used IT to create new business models that …" at bounding box center [946, 136] width 428 height 46
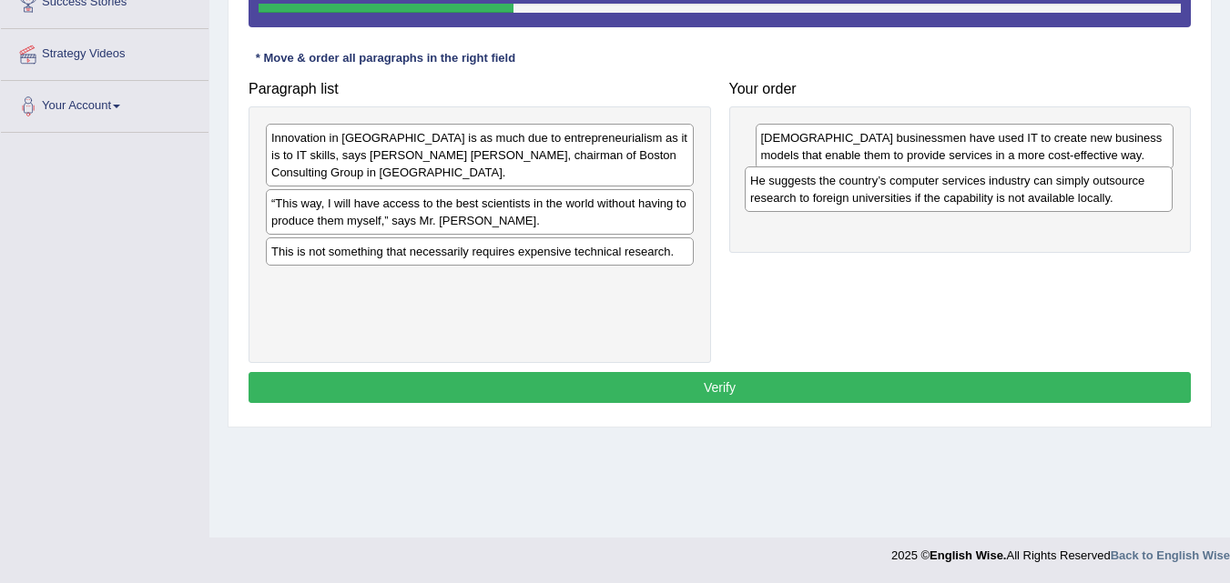
drag, startPoint x: 481, startPoint y: 261, endPoint x: 966, endPoint y: 204, distance: 487.5
click at [966, 204] on div "He suggests the country’s computer services industry can simply outsource resea…" at bounding box center [958, 190] width 428 height 46
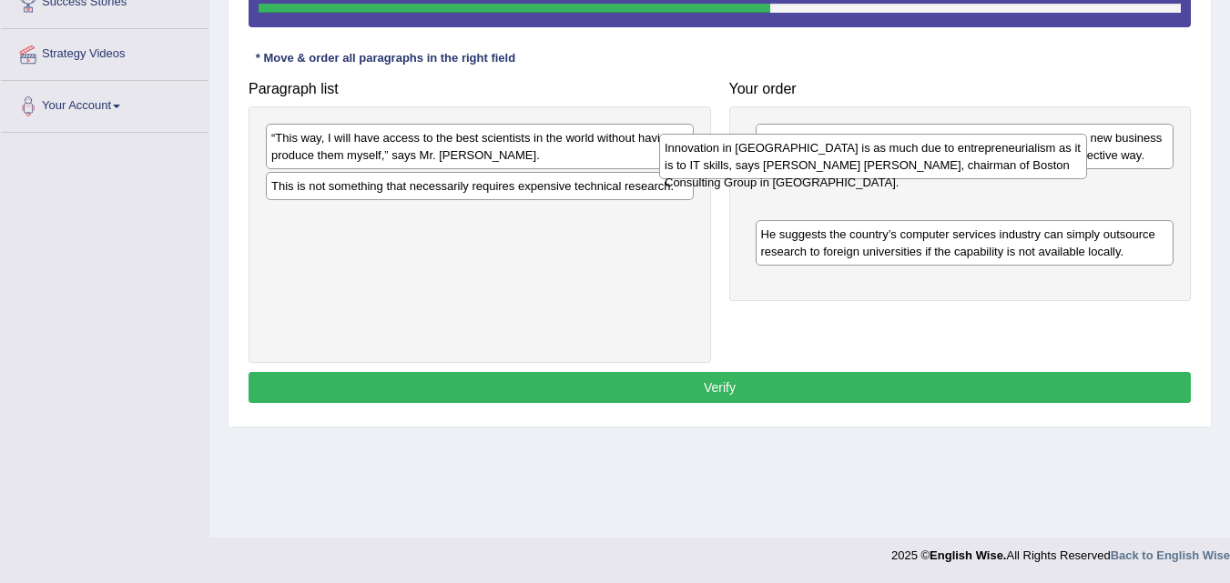
drag, startPoint x: 503, startPoint y: 165, endPoint x: 938, endPoint y: 147, distance: 435.4
click at [937, 148] on div "Innovation in [GEOGRAPHIC_DATA] is as much due to entrepreneurialism as it is t…" at bounding box center [873, 157] width 428 height 46
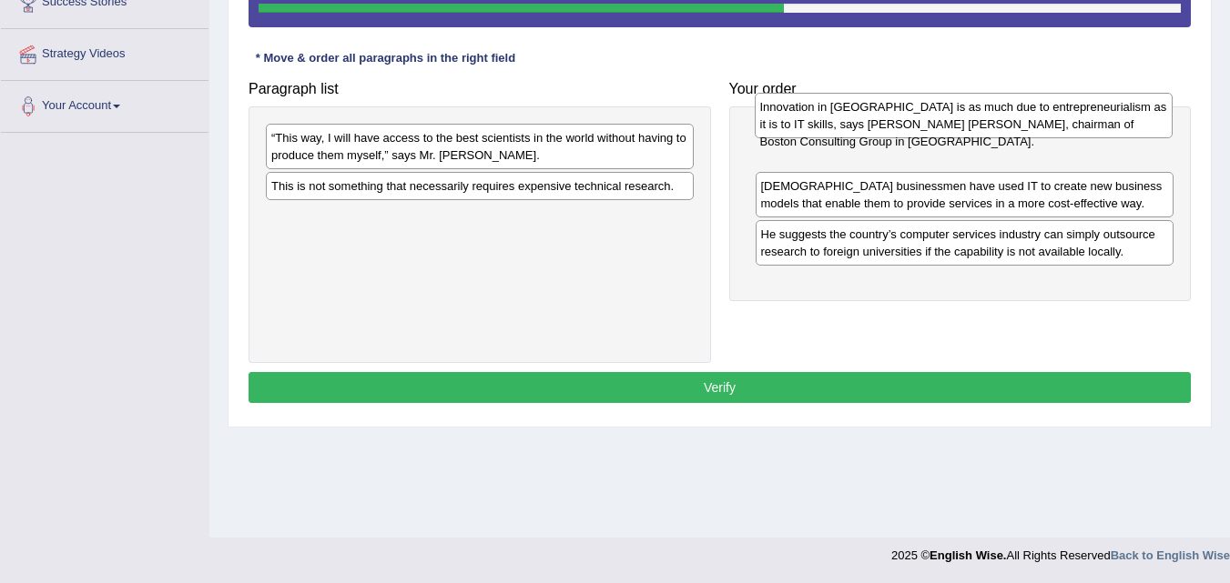
drag, startPoint x: 904, startPoint y: 206, endPoint x: 896, endPoint y: 124, distance: 82.2
click at [899, 122] on div "Innovation in [GEOGRAPHIC_DATA] is as much due to entrepreneurialism as it is t…" at bounding box center [963, 116] width 419 height 46
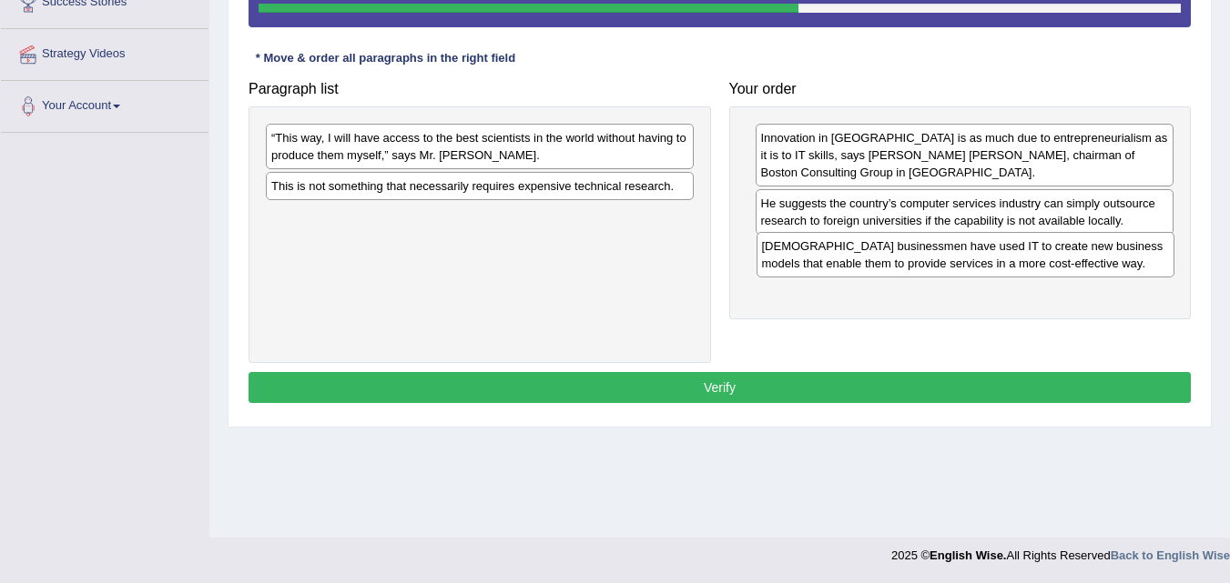
drag, startPoint x: 877, startPoint y: 202, endPoint x: 877, endPoint y: 261, distance: 59.2
click at [877, 261] on div "[DEMOGRAPHIC_DATA] businessmen have used IT to create new business models that …" at bounding box center [965, 255] width 419 height 46
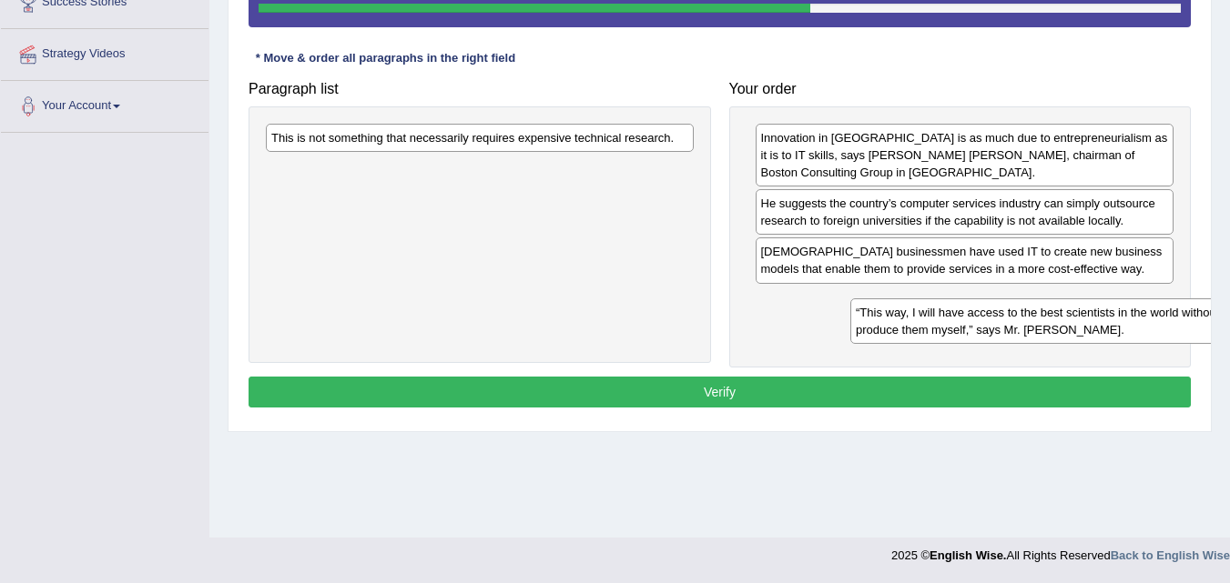
drag, startPoint x: 468, startPoint y: 147, endPoint x: 1027, endPoint y: 307, distance: 581.0
click at [1038, 310] on div "“This way, I will have access to the best scientists in the world without havin…" at bounding box center [1064, 322] width 428 height 46
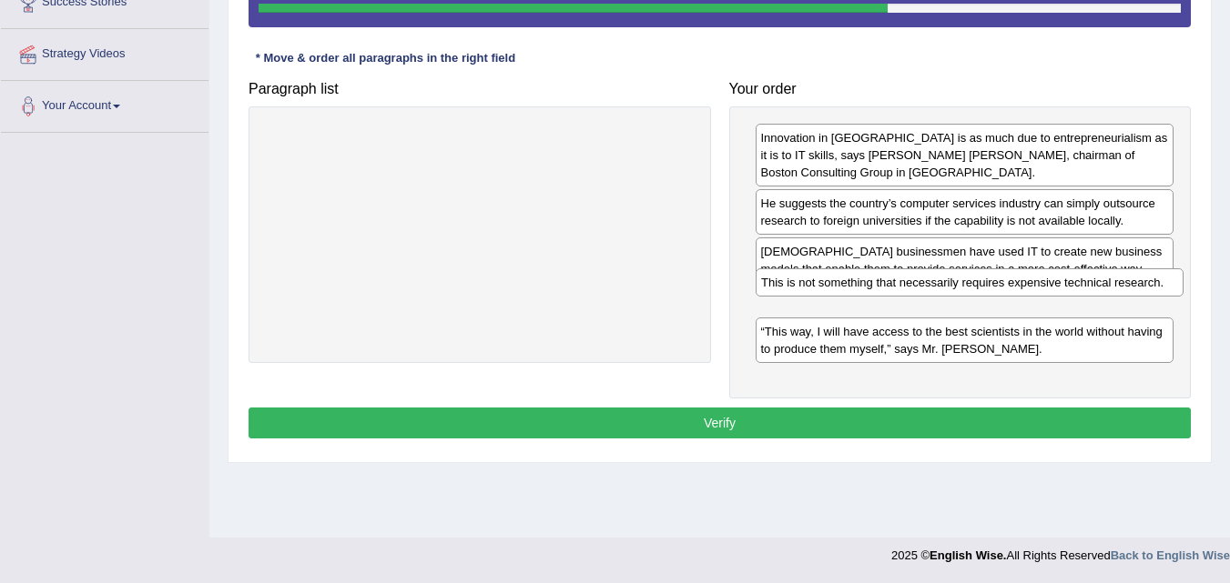
drag, startPoint x: 616, startPoint y: 143, endPoint x: 1106, endPoint y: 288, distance: 510.6
click at [1106, 288] on div "This is not something that necessarily requires expensive technical research." at bounding box center [969, 282] width 428 height 28
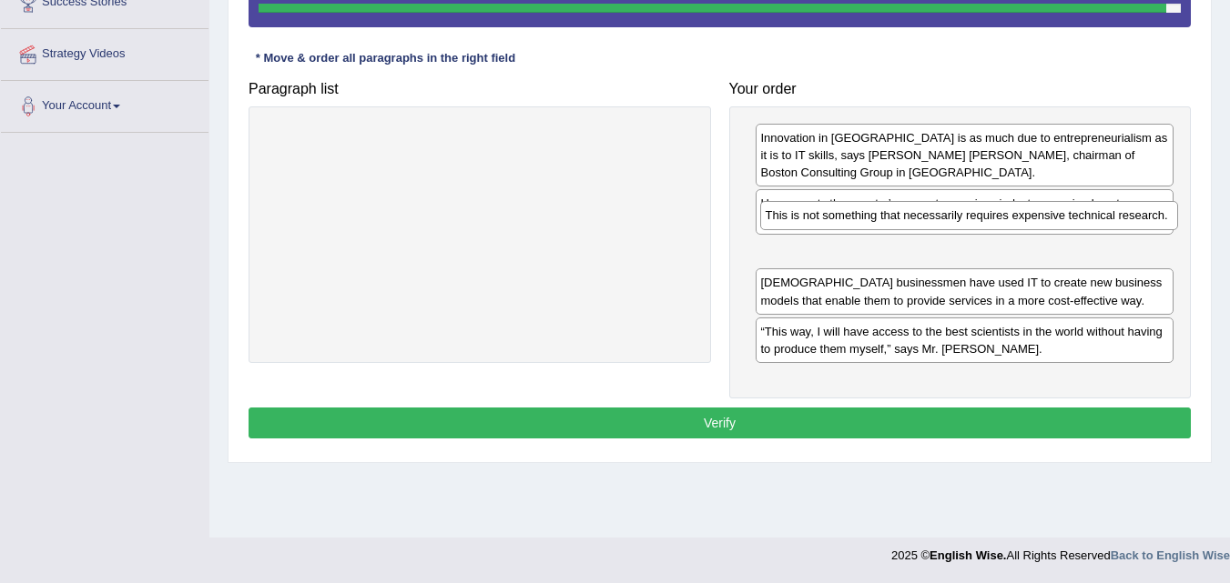
drag, startPoint x: 1012, startPoint y: 292, endPoint x: 1011, endPoint y: 228, distance: 64.6
click at [1015, 226] on div "This is not something that necessarily requires expensive technical research." at bounding box center [969, 215] width 419 height 28
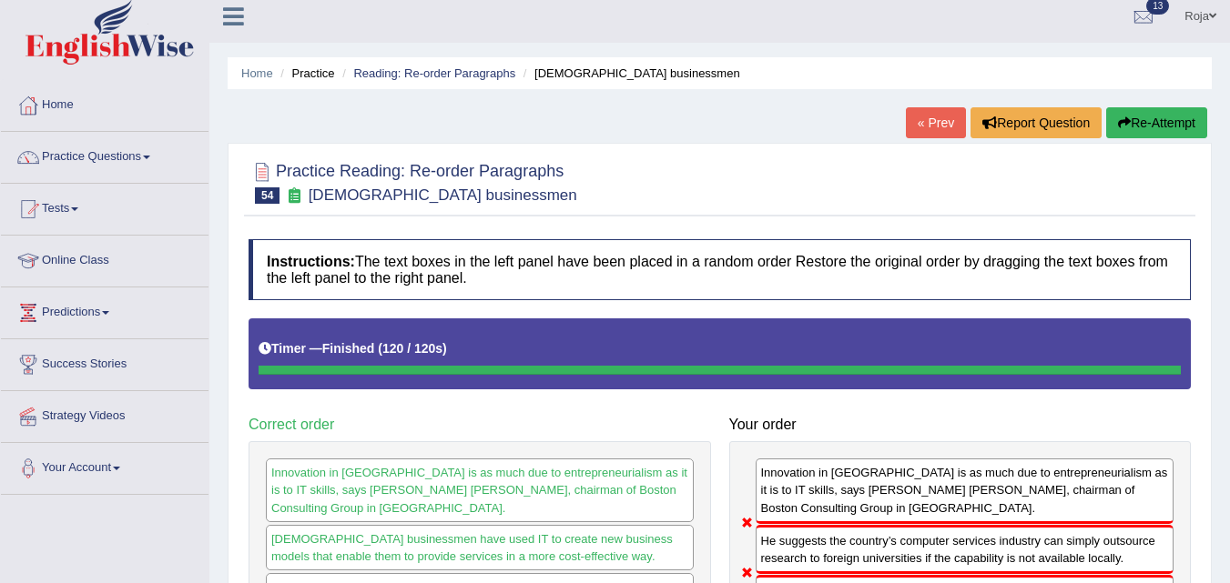
scroll to position [0, 0]
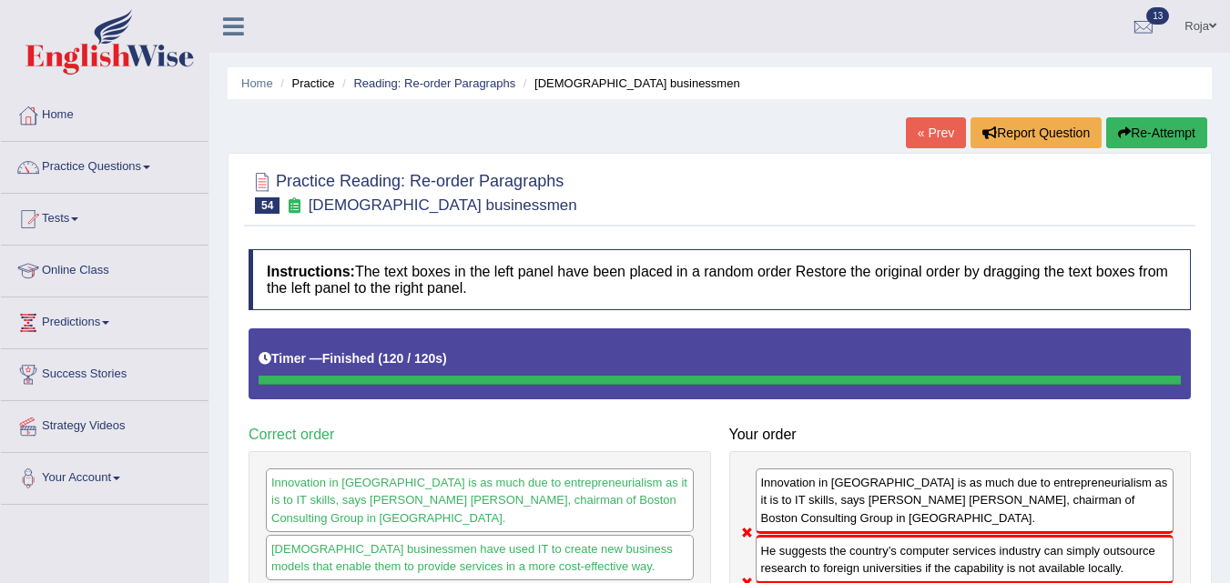
click at [1171, 139] on button "Re-Attempt" at bounding box center [1156, 132] width 101 height 31
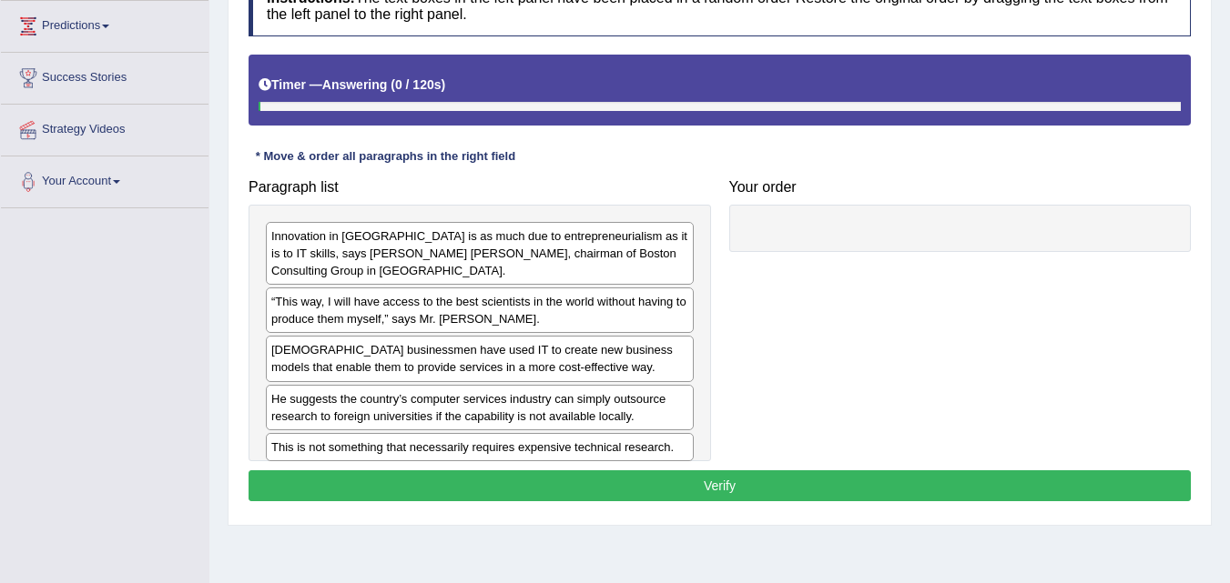
scroll to position [372, 0]
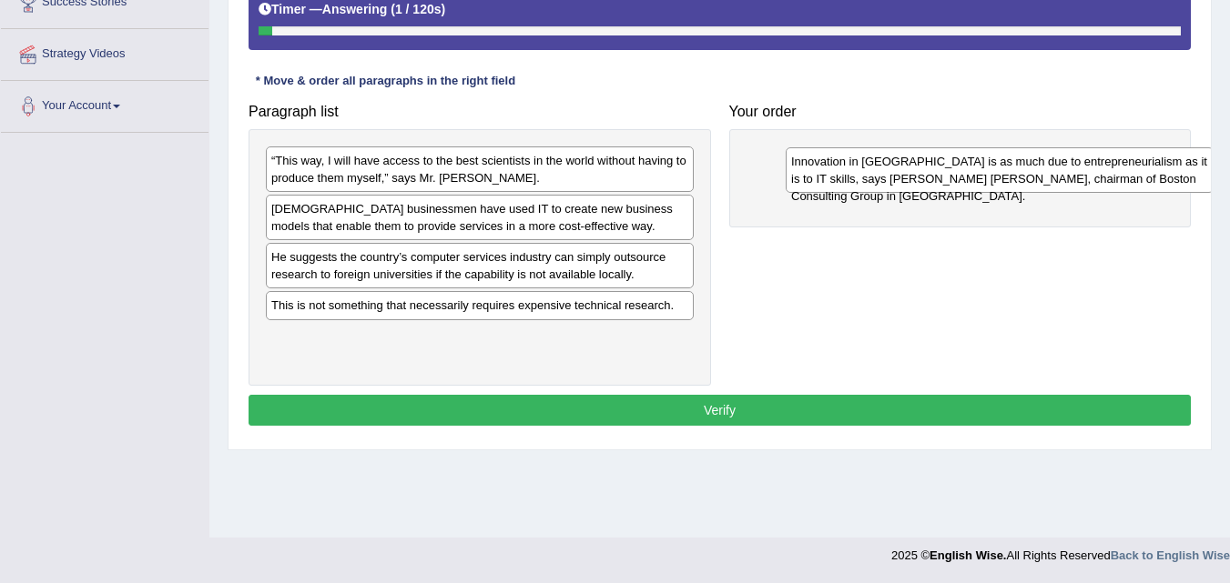
drag, startPoint x: 406, startPoint y: 167, endPoint x: 896, endPoint y: 145, distance: 490.1
click at [899, 147] on div "Innovation in [GEOGRAPHIC_DATA] is as much due to entrepreneurialism as it is t…" at bounding box center [999, 170] width 428 height 46
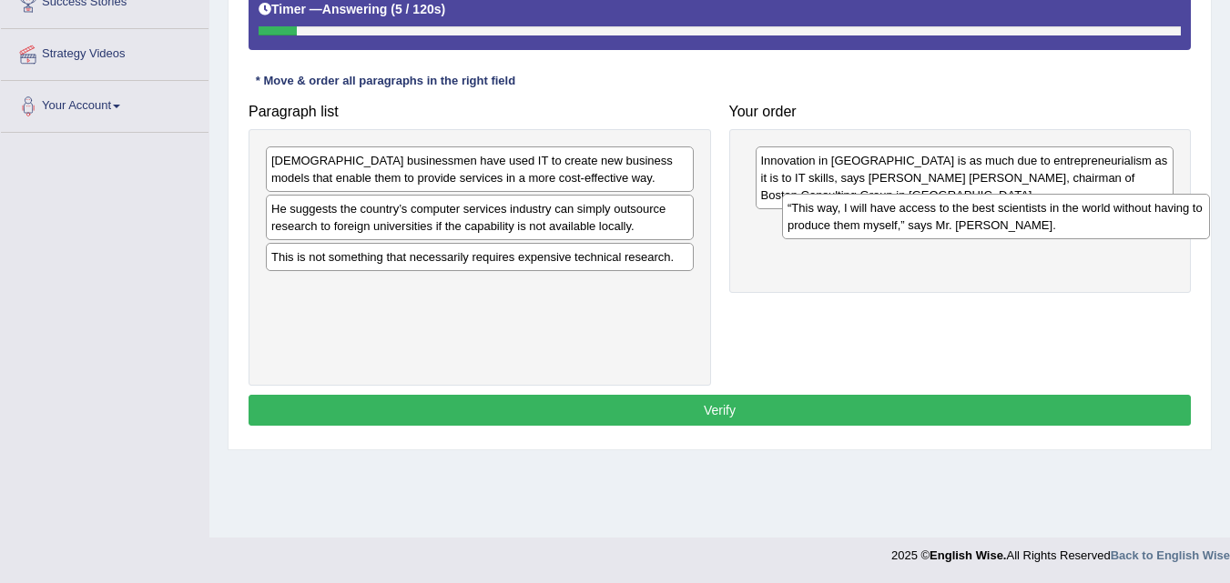
drag, startPoint x: 491, startPoint y: 171, endPoint x: 987, endPoint y: 216, distance: 497.1
click at [989, 214] on div "“This way, I will have access to the best scientists in the world without havin…" at bounding box center [996, 217] width 428 height 46
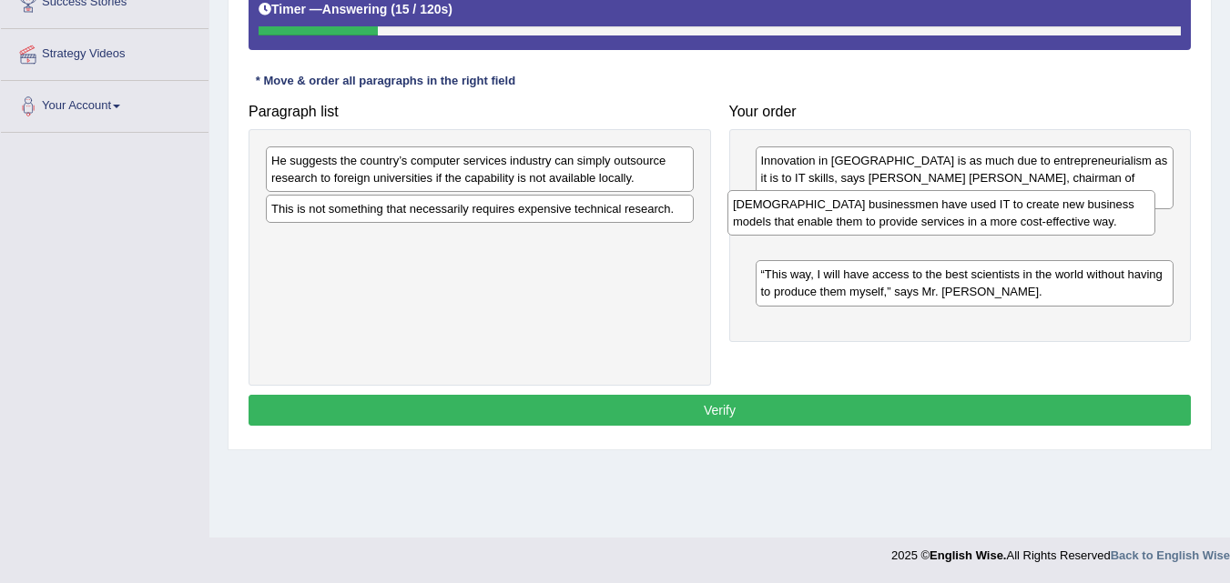
drag, startPoint x: 645, startPoint y: 174, endPoint x: 1108, endPoint y: 211, distance: 464.7
click at [1108, 211] on div "[DEMOGRAPHIC_DATA] businessmen have used IT to create new business models that …" at bounding box center [941, 213] width 428 height 46
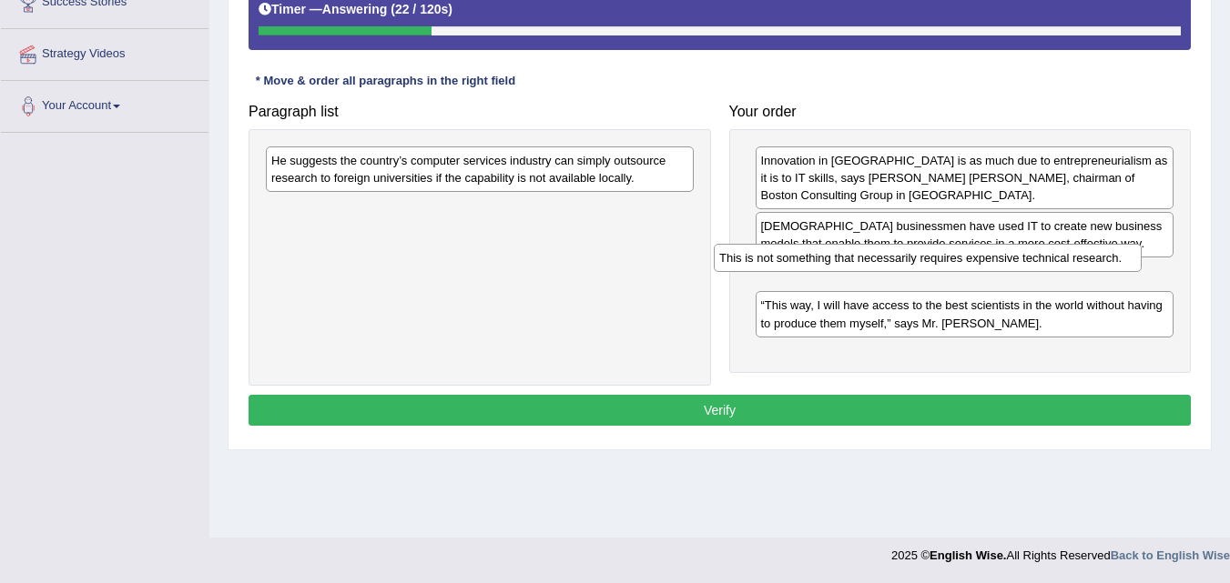
drag, startPoint x: 636, startPoint y: 216, endPoint x: 1084, endPoint y: 265, distance: 450.4
click at [1084, 265] on div "This is not something that necessarily requires expensive technical research." at bounding box center [927, 258] width 428 height 28
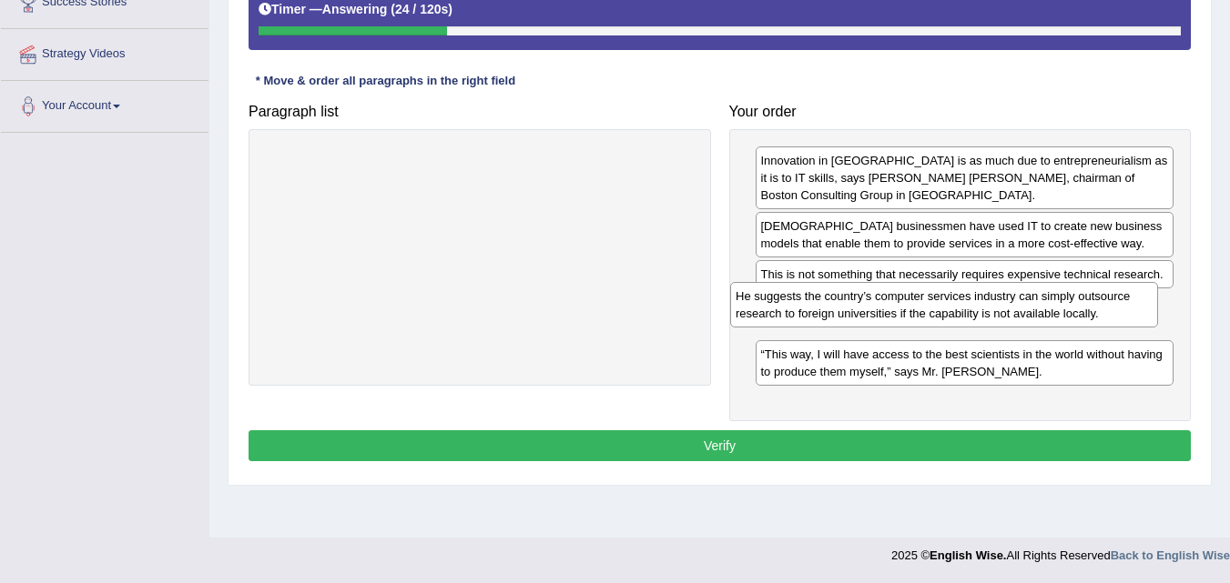
drag, startPoint x: 553, startPoint y: 186, endPoint x: 995, endPoint y: 312, distance: 459.2
click at [995, 312] on div "He suggests the country’s computer services industry can simply outsource resea…" at bounding box center [944, 305] width 428 height 46
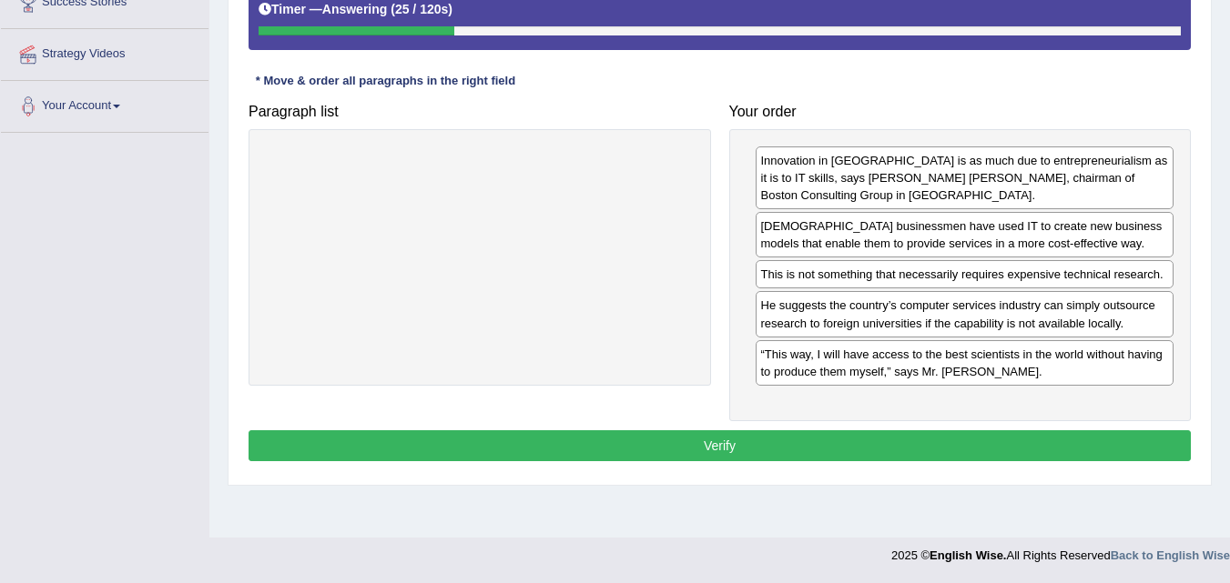
click at [1017, 431] on button "Verify" at bounding box center [719, 445] width 942 height 31
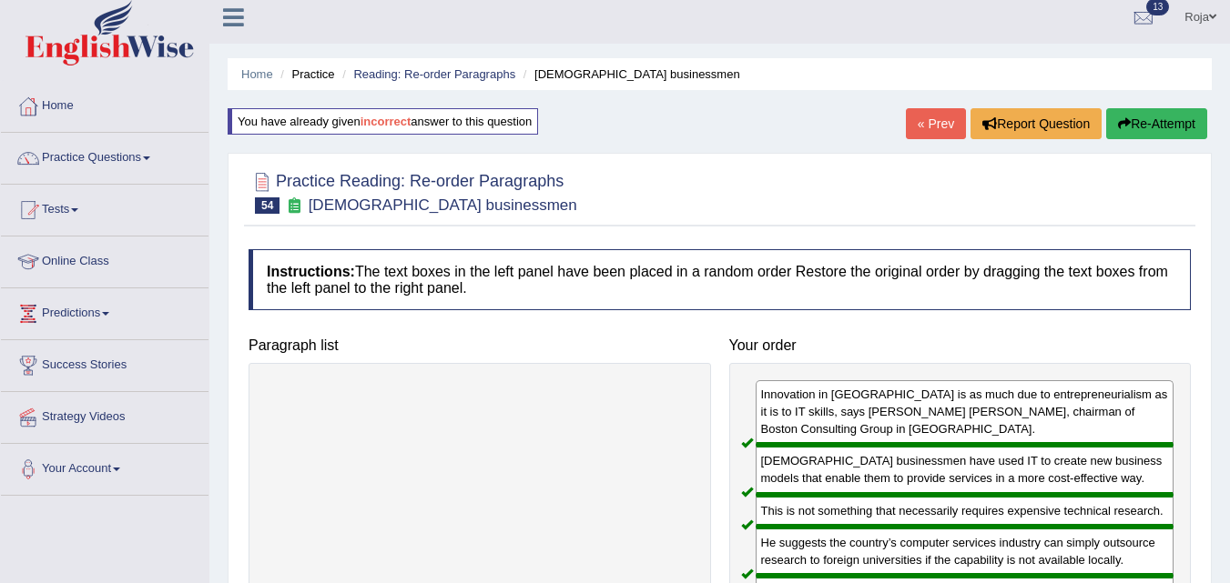
scroll to position [0, 0]
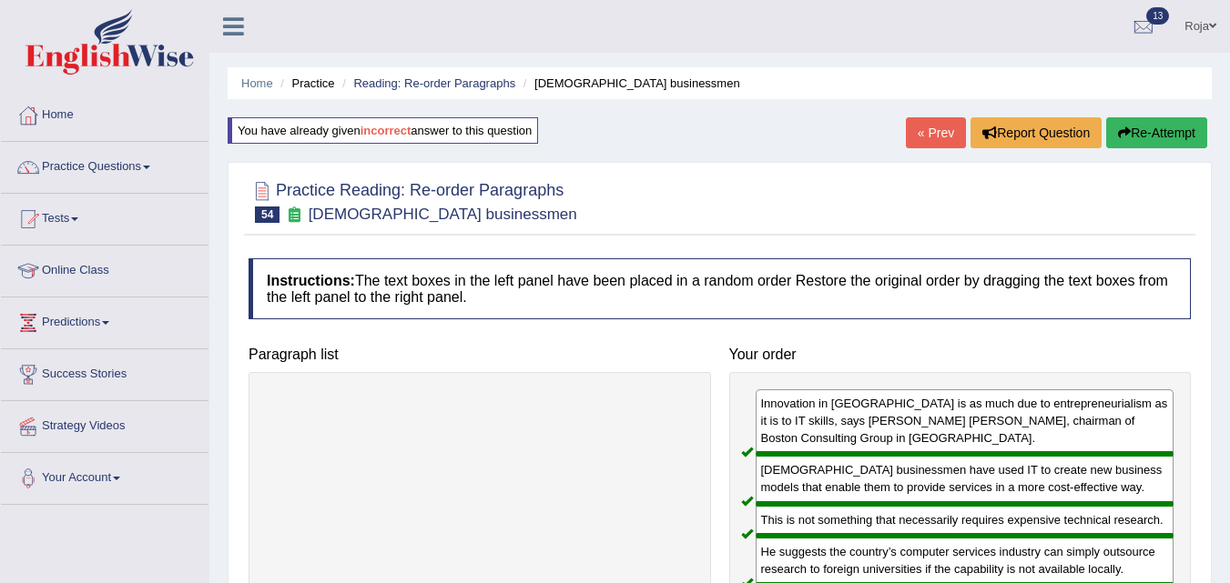
click at [1164, 137] on button "Re-Attempt" at bounding box center [1156, 132] width 101 height 31
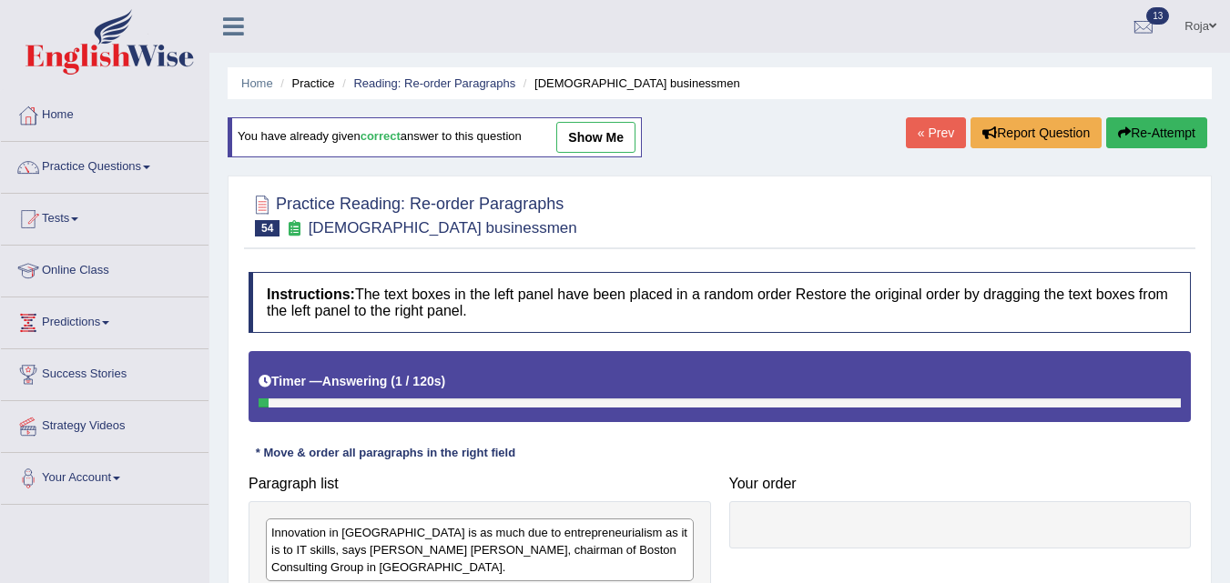
click at [926, 133] on link "« Prev" at bounding box center [936, 132] width 60 height 31
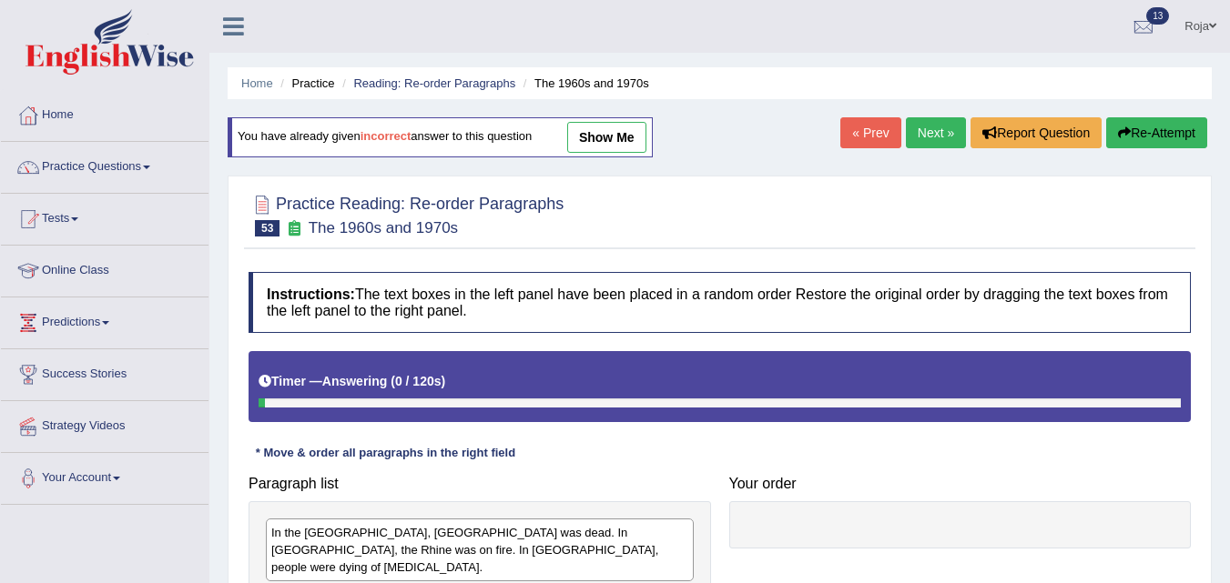
click at [936, 137] on link "Next »" at bounding box center [936, 132] width 60 height 31
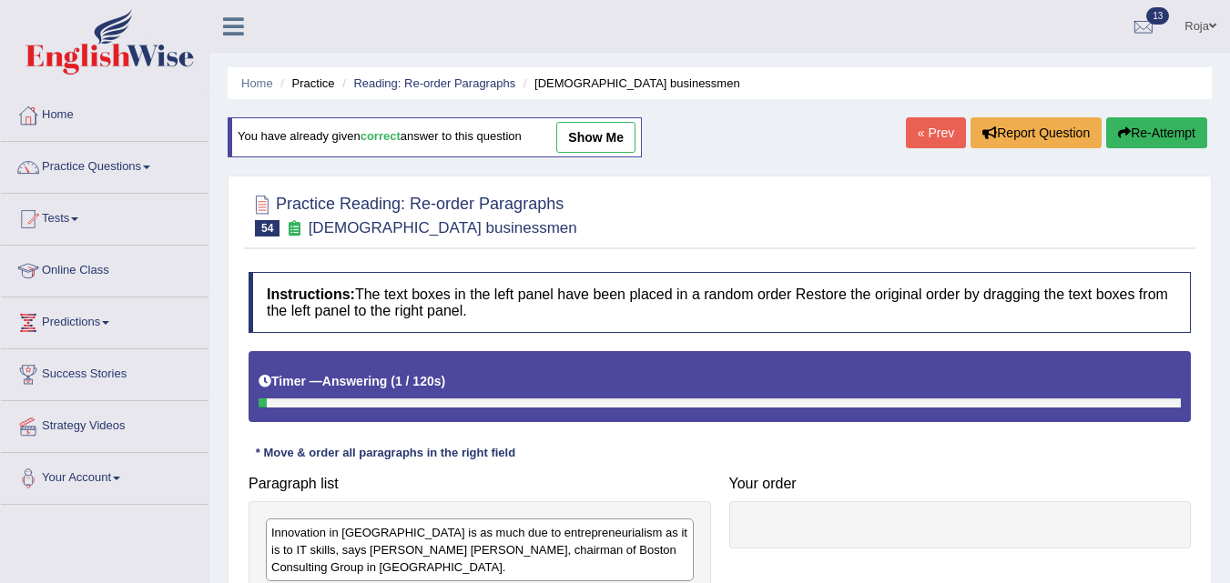
click at [936, 137] on link "« Prev" at bounding box center [936, 132] width 60 height 31
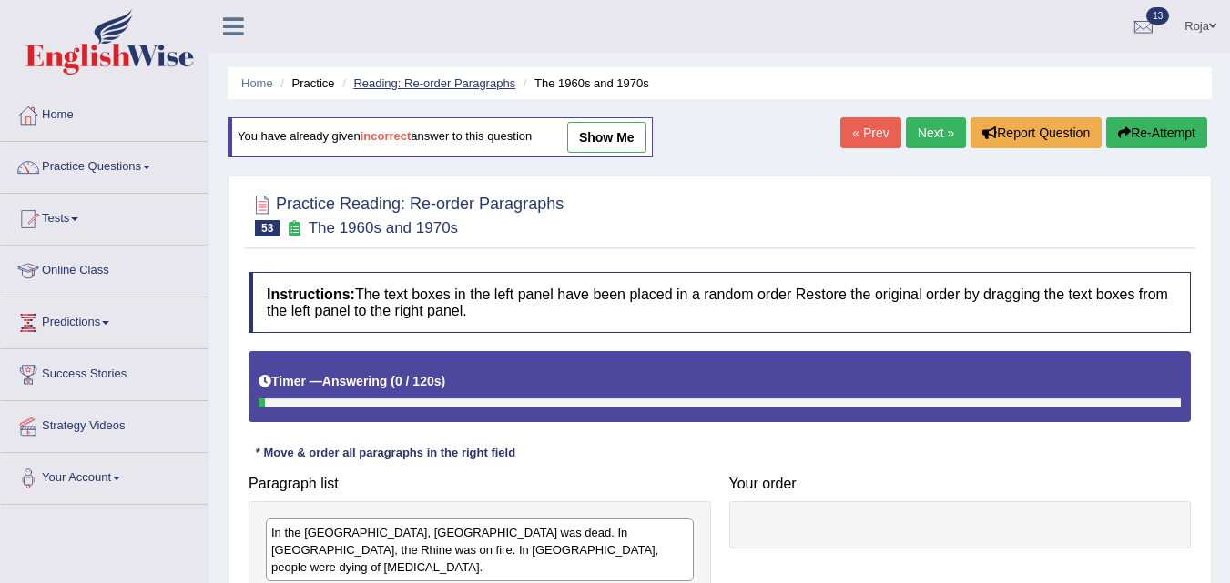
click at [400, 82] on link "Reading: Re-order Paragraphs" at bounding box center [434, 83] width 162 height 14
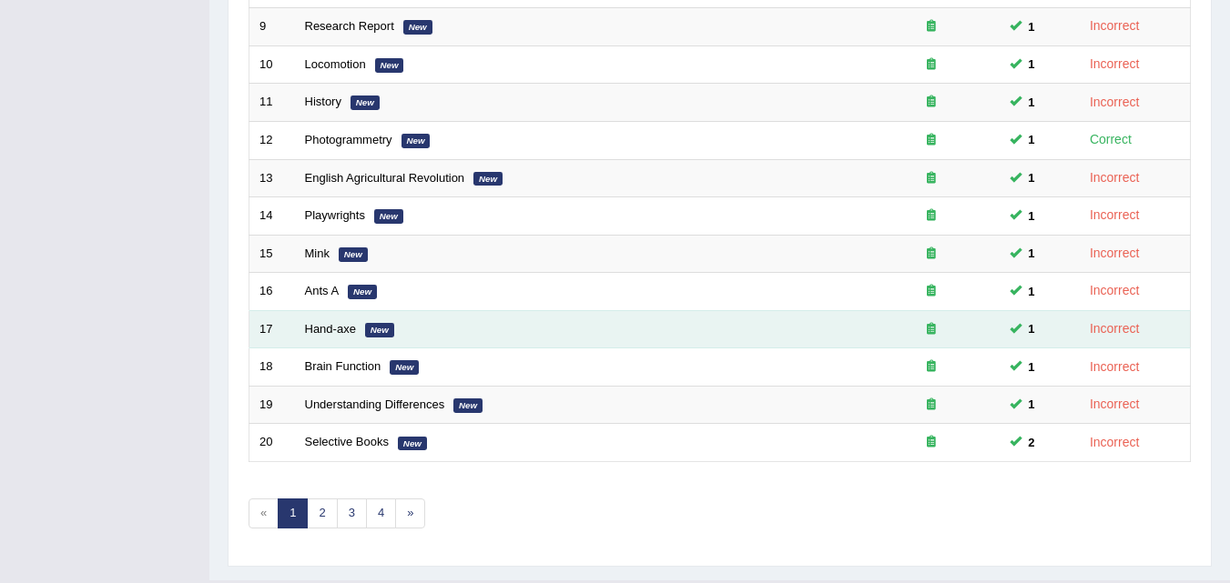
scroll to position [622, 0]
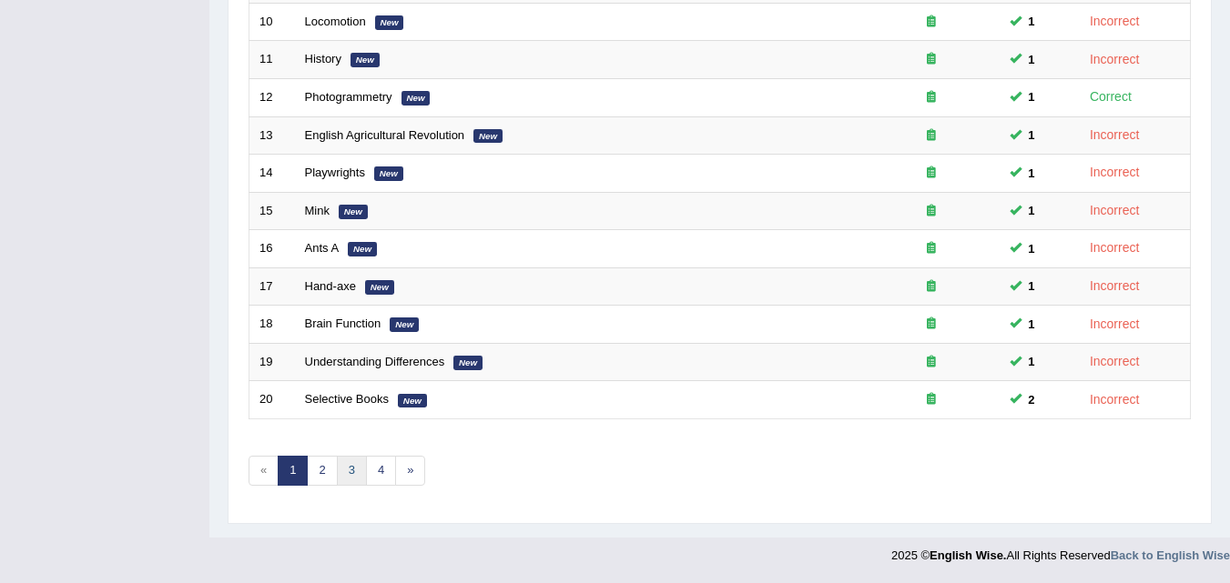
click at [348, 473] on link "3" at bounding box center [352, 471] width 30 height 30
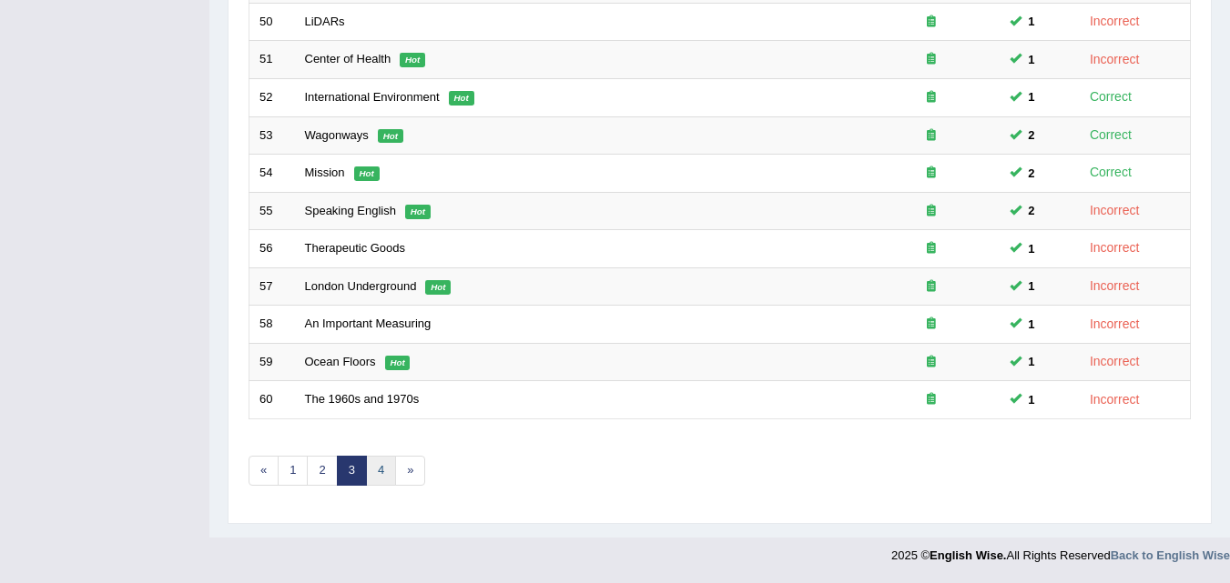
click at [380, 471] on link "4" at bounding box center [381, 471] width 30 height 30
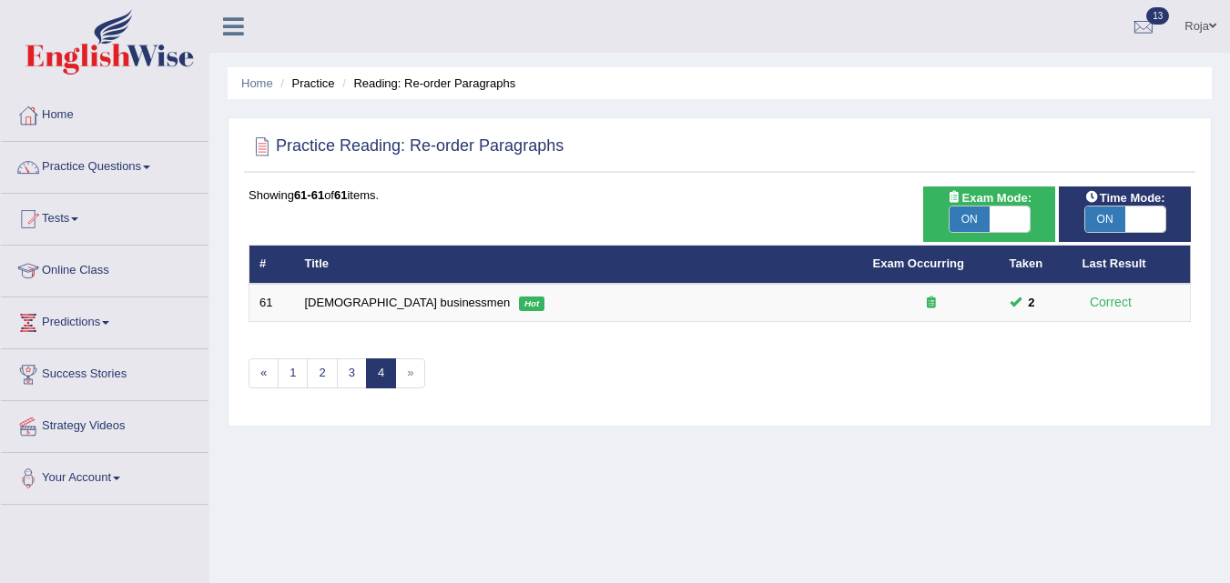
click at [309, 86] on li "Practice" at bounding box center [305, 83] width 58 height 17
click at [253, 84] on link "Home" at bounding box center [257, 83] width 32 height 14
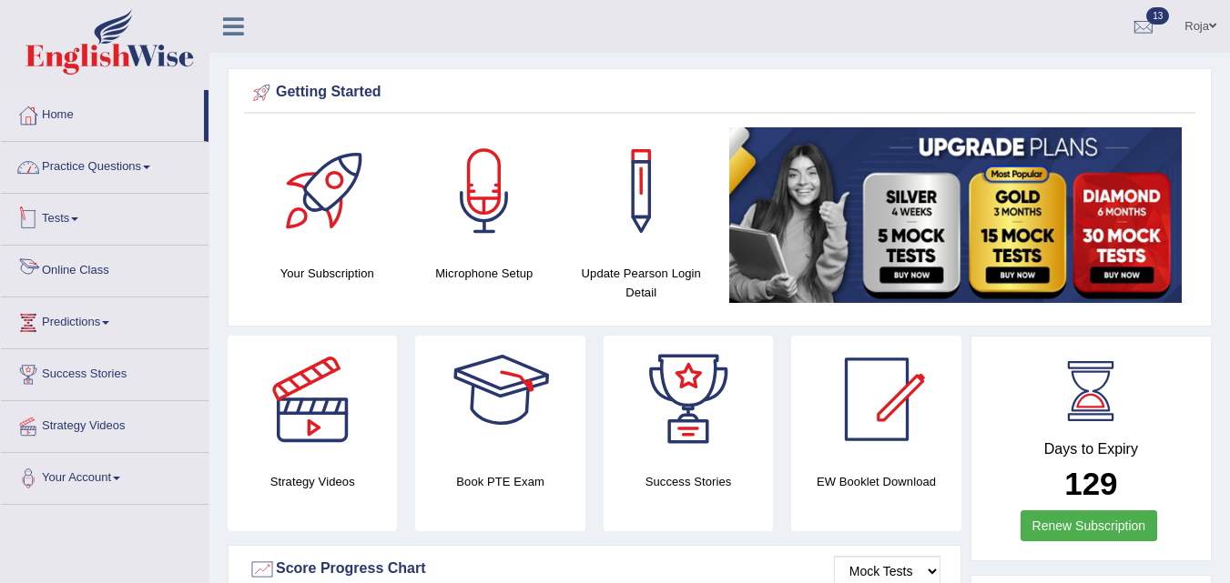
click at [114, 161] on link "Practice Questions" at bounding box center [104, 165] width 207 height 46
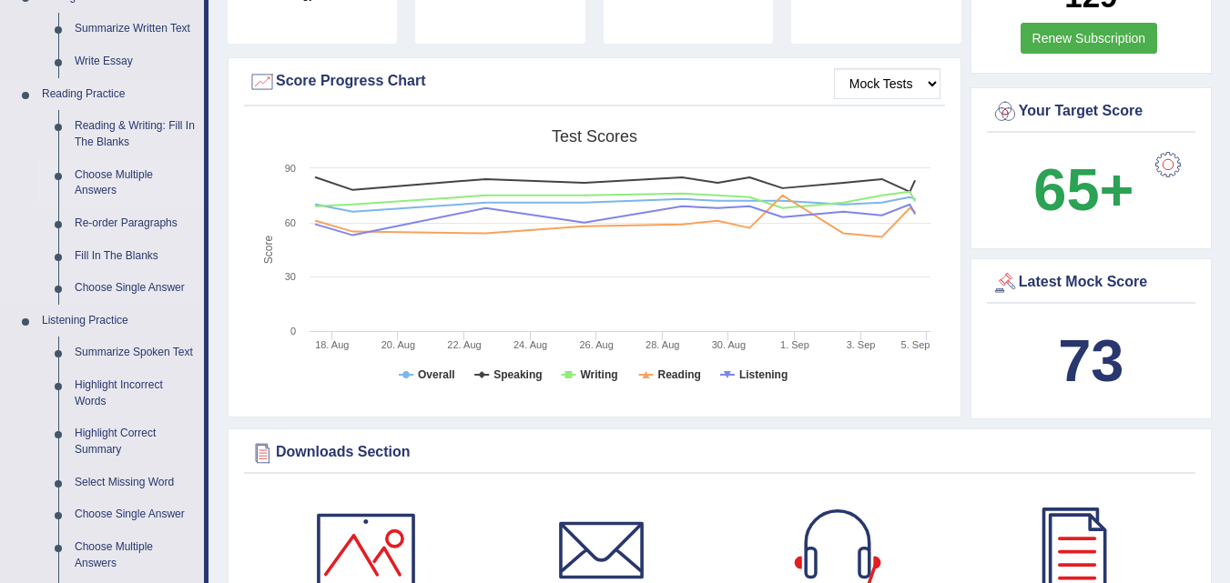
scroll to position [455, 0]
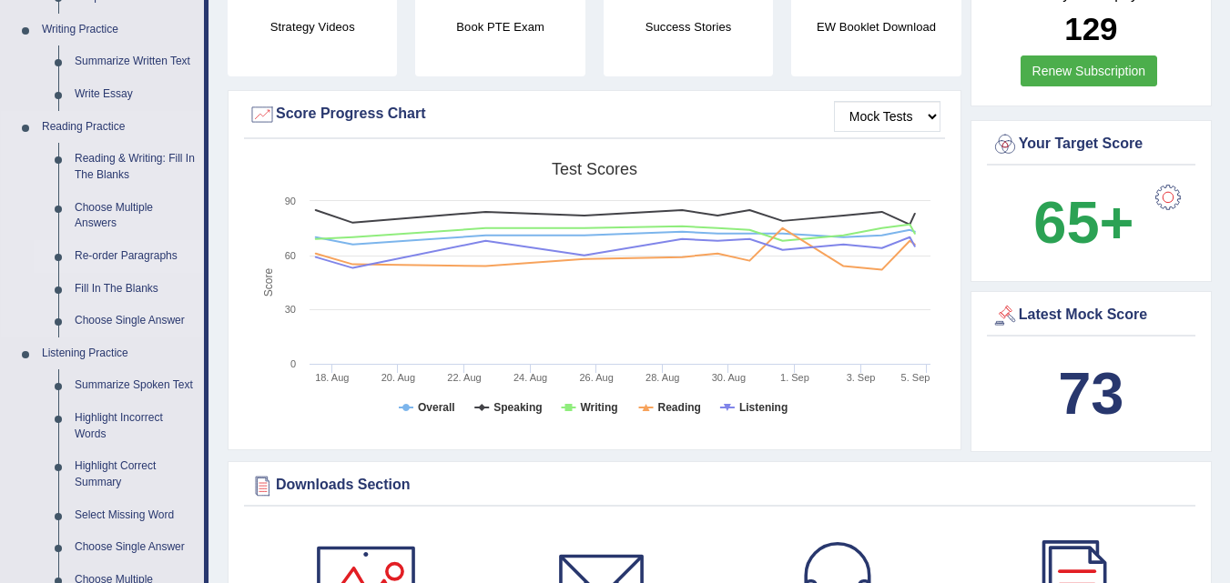
click at [160, 256] on link "Re-order Paragraphs" at bounding box center [134, 256] width 137 height 33
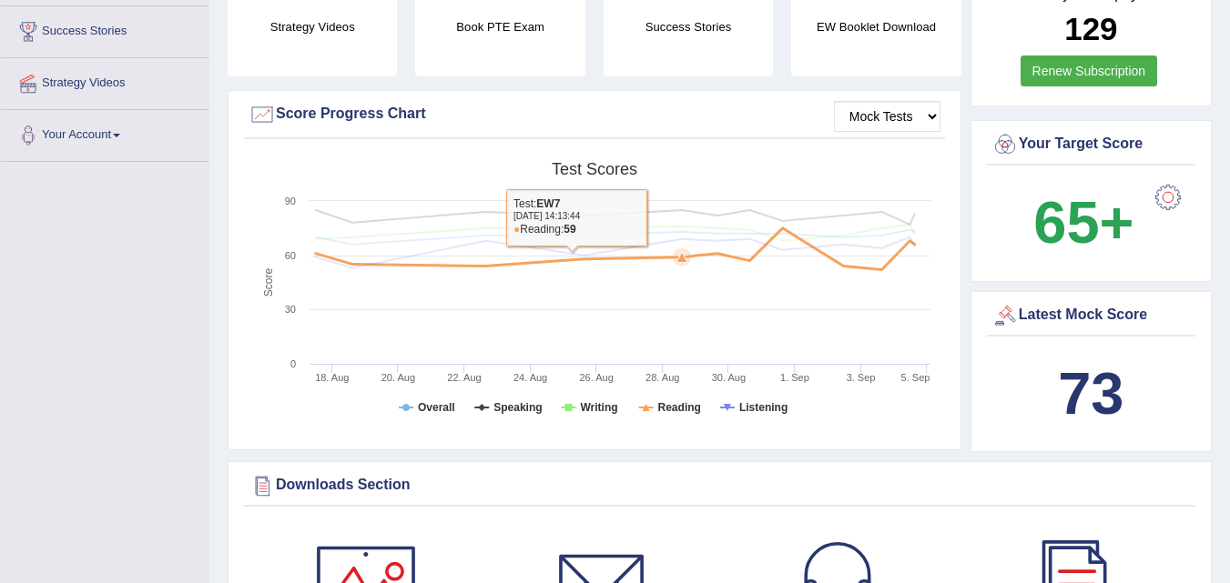
scroll to position [518, 0]
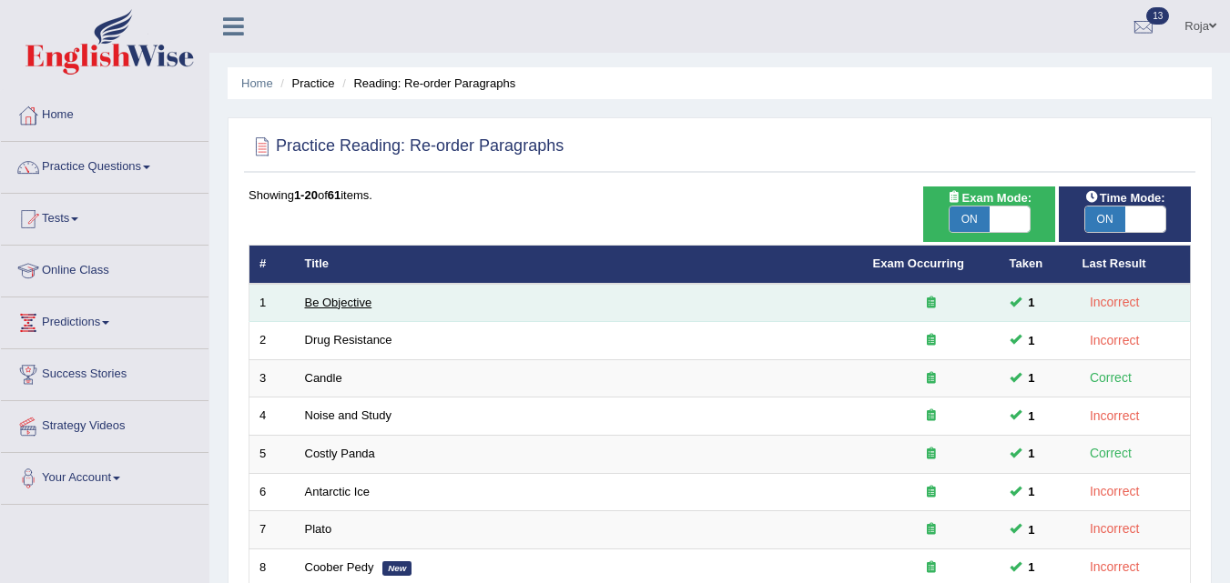
click at [334, 297] on link "Be Objective" at bounding box center [338, 303] width 67 height 14
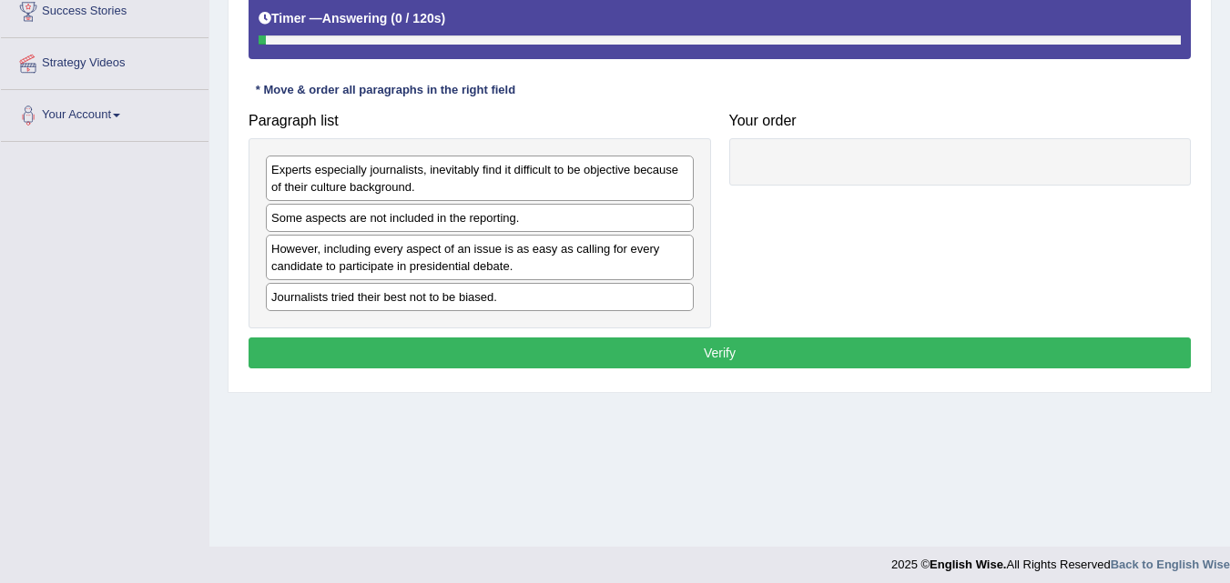
scroll to position [364, 0]
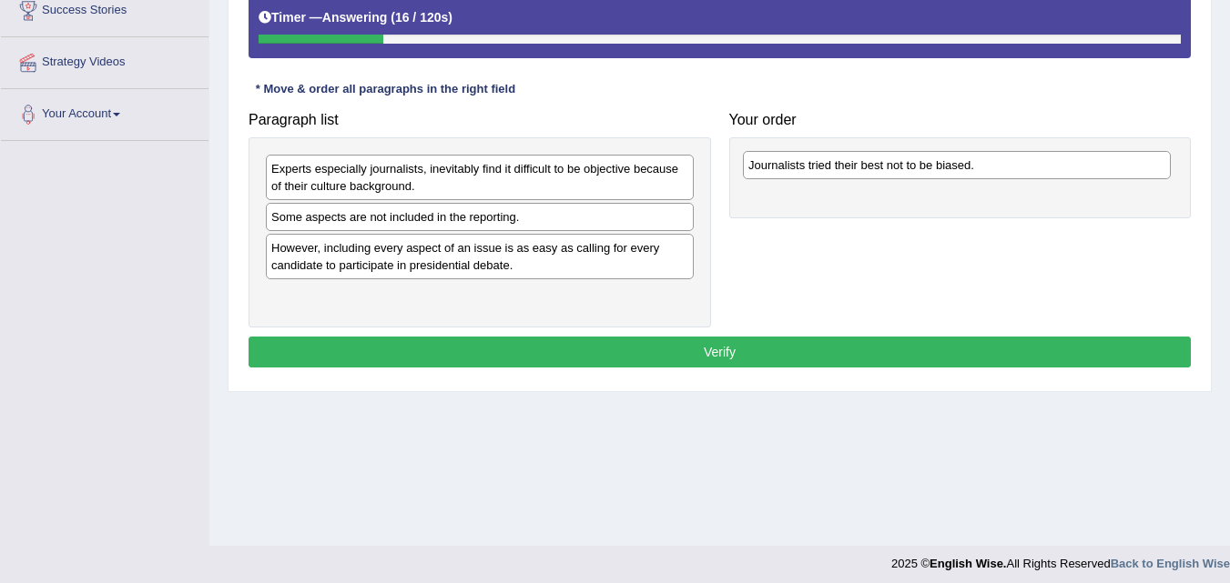
drag, startPoint x: 504, startPoint y: 293, endPoint x: 961, endPoint y: 162, distance: 475.3
click at [961, 162] on div "Journalists tried their best not to be biased." at bounding box center [957, 165] width 428 height 28
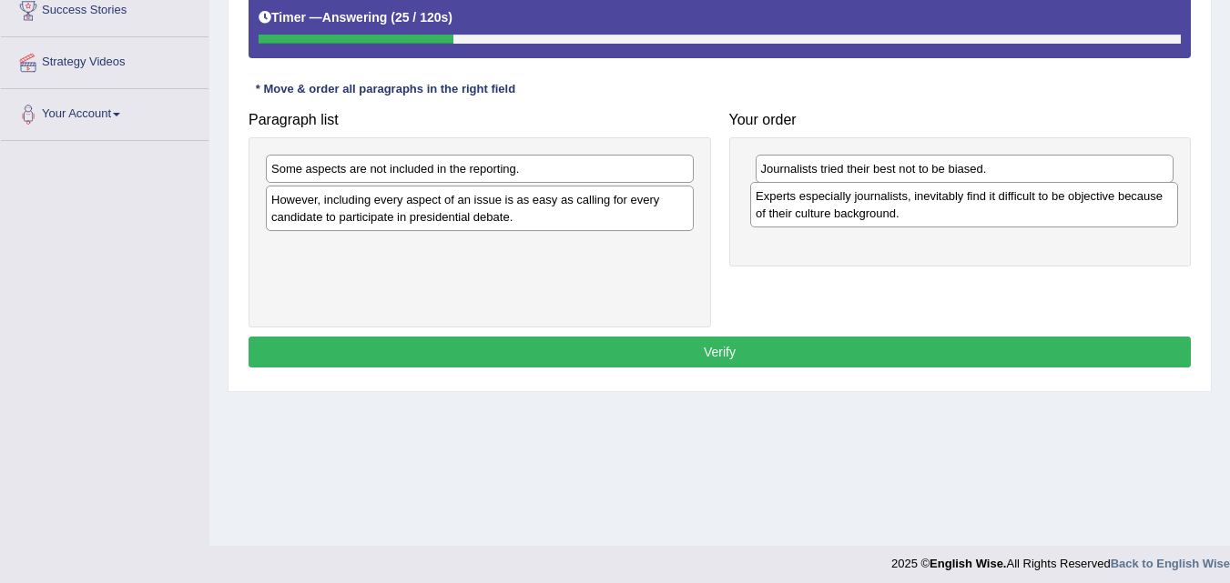
drag, startPoint x: 430, startPoint y: 187, endPoint x: 908, endPoint y: 210, distance: 479.2
click at [914, 212] on div "Experts especially journalists, inevitably find it difficult to be objective be…" at bounding box center [964, 205] width 428 height 46
drag, startPoint x: 372, startPoint y: 168, endPoint x: 388, endPoint y: 172, distance: 15.9
click at [388, 172] on div "Some aspects are not included in the reporting." at bounding box center [494, 172] width 428 height 28
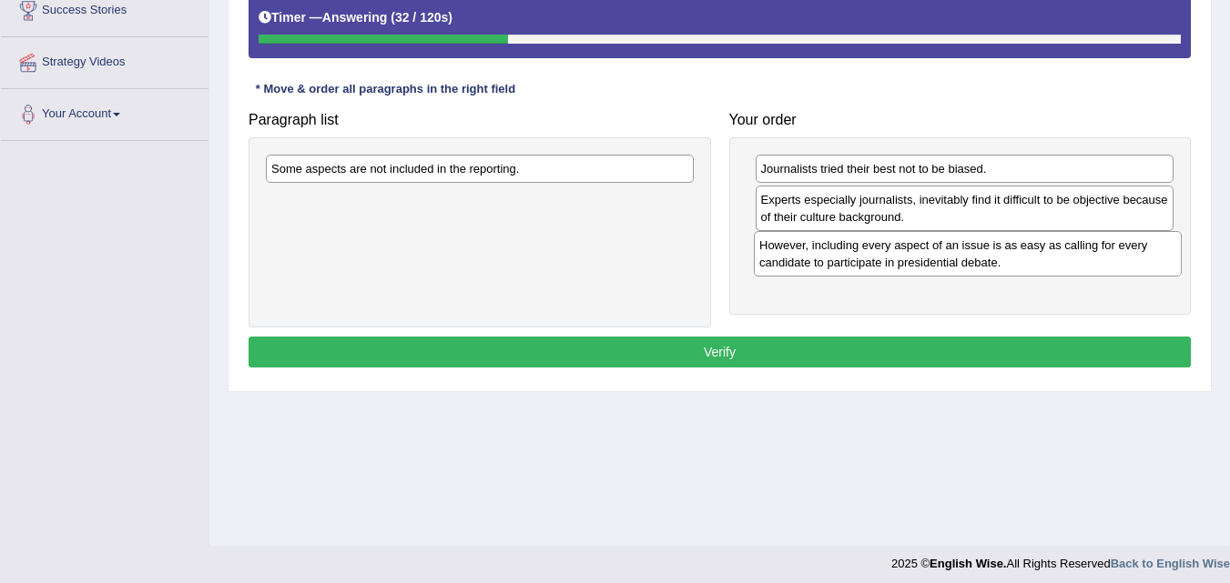
drag, startPoint x: 450, startPoint y: 207, endPoint x: 877, endPoint y: 252, distance: 430.1
click at [877, 252] on div "However, including every aspect of an issue is as easy as calling for every can…" at bounding box center [968, 254] width 428 height 46
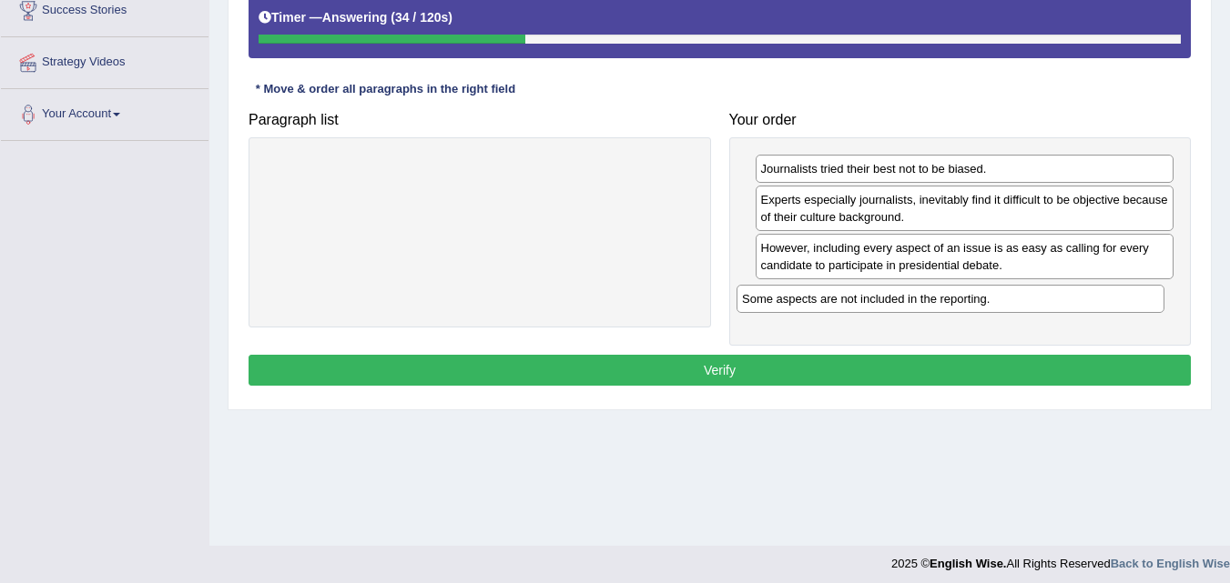
drag, startPoint x: 539, startPoint y: 177, endPoint x: 1009, endPoint y: 308, distance: 488.2
click at [1009, 308] on div "Some aspects are not included in the reporting." at bounding box center [950, 299] width 428 height 28
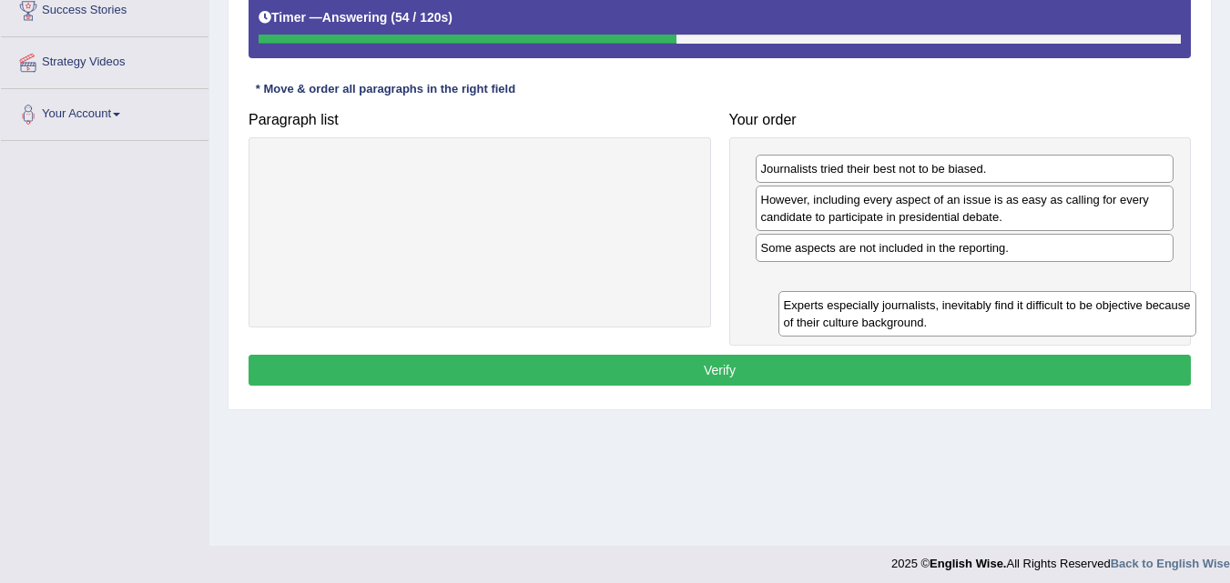
drag, startPoint x: 899, startPoint y: 211, endPoint x: 921, endPoint y: 314, distance: 105.1
click at [921, 314] on div "Experts especially journalists, inevitably find it difficult to be objective be…" at bounding box center [987, 314] width 419 height 46
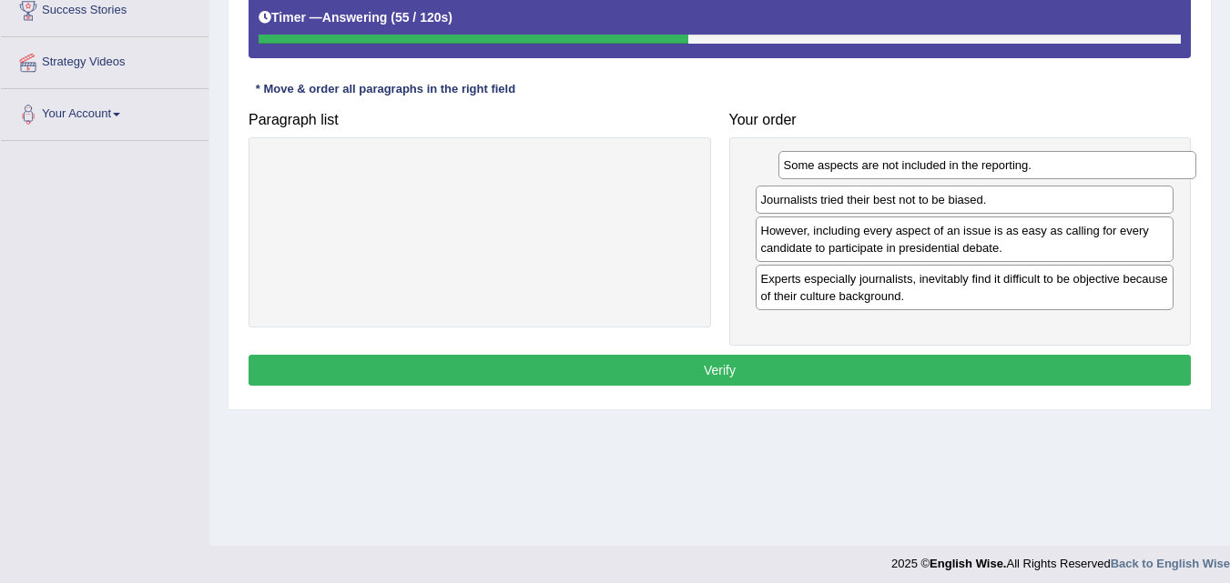
drag, startPoint x: 888, startPoint y: 246, endPoint x: 891, endPoint y: 174, distance: 71.9
click at [895, 171] on div "Some aspects are not included in the reporting." at bounding box center [987, 165] width 419 height 28
drag, startPoint x: 889, startPoint y: 168, endPoint x: 882, endPoint y: 207, distance: 39.8
click at [882, 207] on div "Some aspects are not included in the reporting." at bounding box center [957, 208] width 419 height 28
click at [875, 372] on button "Verify" at bounding box center [719, 370] width 942 height 31
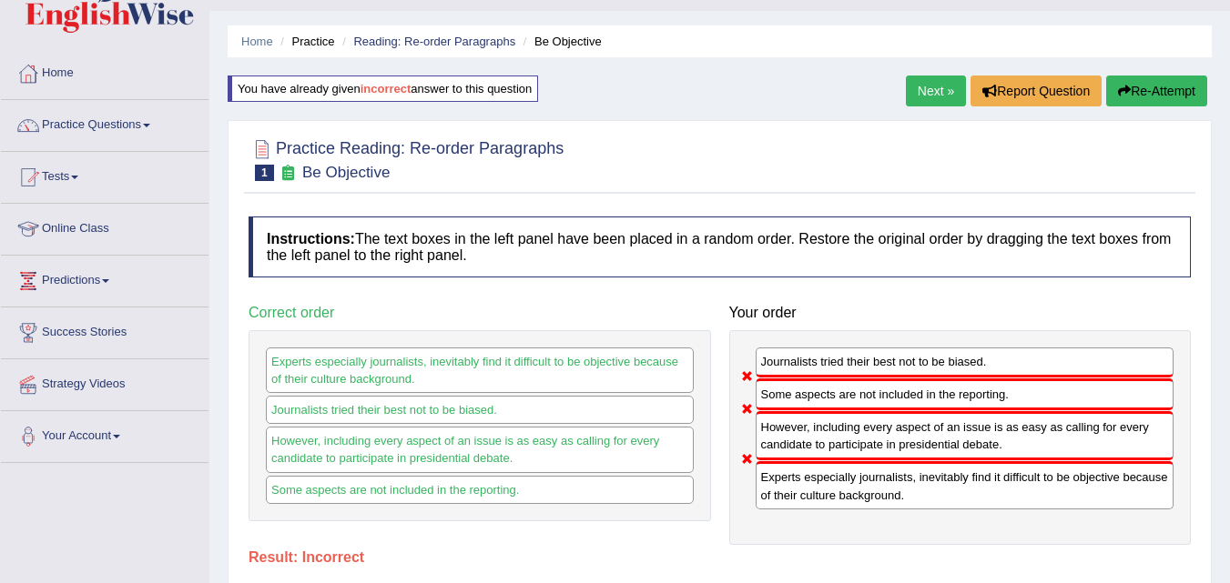
scroll to position [0, 0]
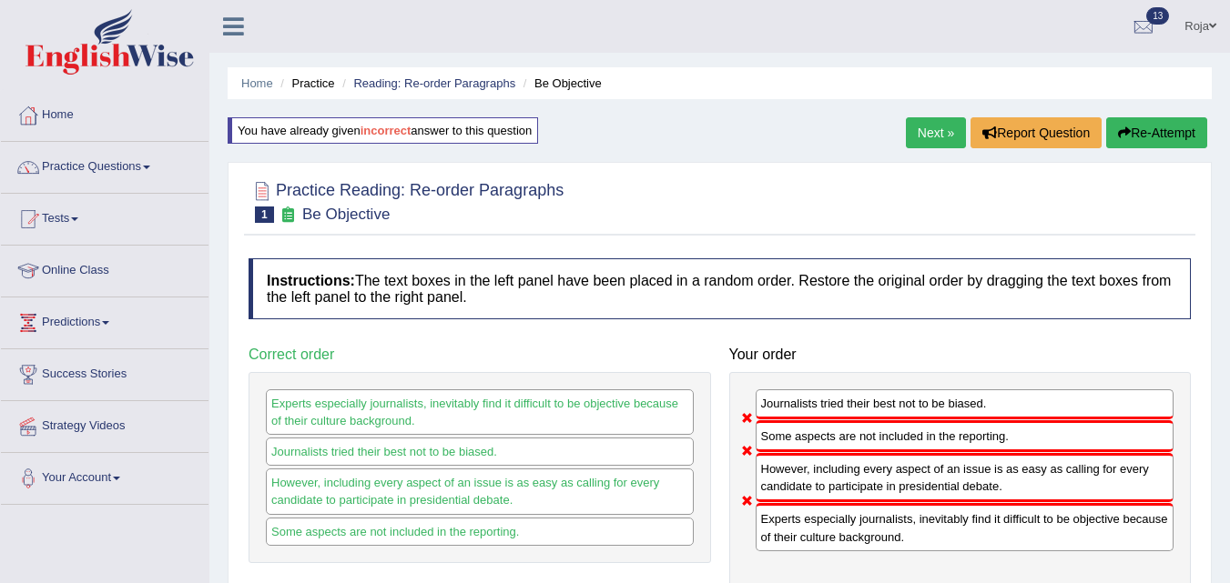
click at [935, 134] on link "Next »" at bounding box center [936, 132] width 60 height 31
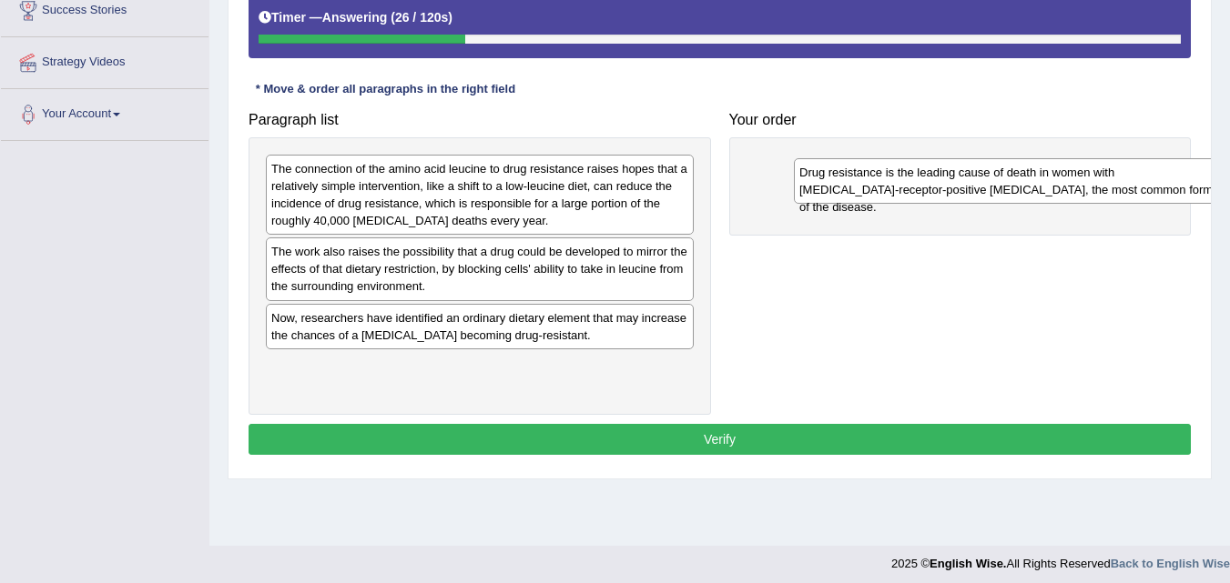
drag, startPoint x: 423, startPoint y: 260, endPoint x: 952, endPoint y: 179, distance: 534.9
click at [952, 179] on div "Drug resistance is the leading cause of death in women with [MEDICAL_DATA]-rece…" at bounding box center [1008, 181] width 428 height 46
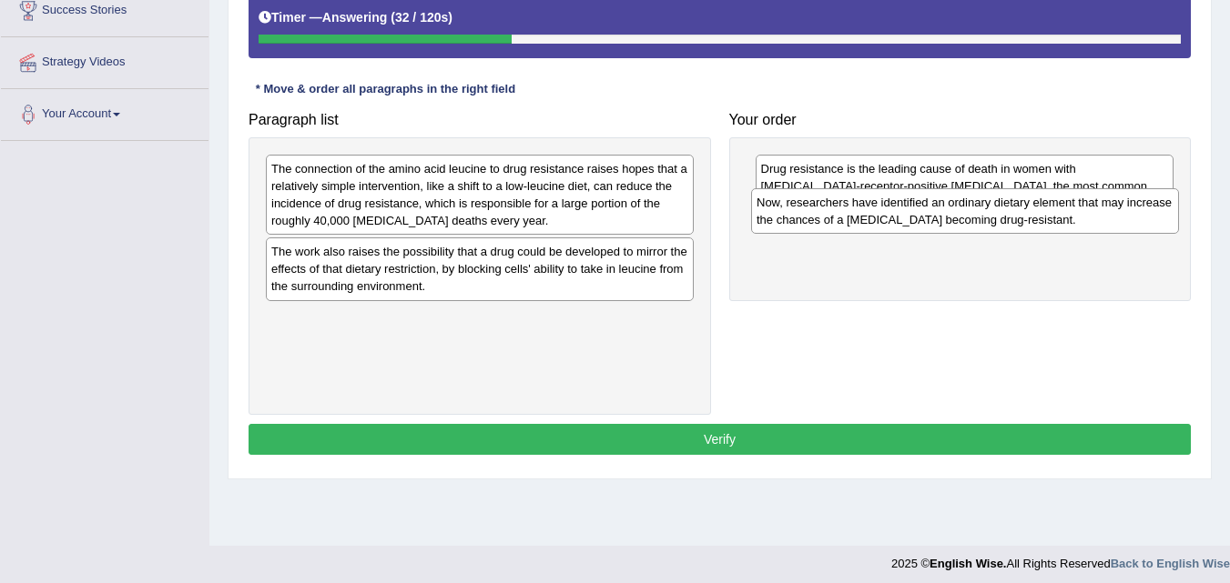
drag, startPoint x: 586, startPoint y: 345, endPoint x: 1071, endPoint y: 229, distance: 498.6
click at [1071, 229] on div "Now, researchers have identified an ordinary dietary element that may increase …" at bounding box center [965, 211] width 428 height 46
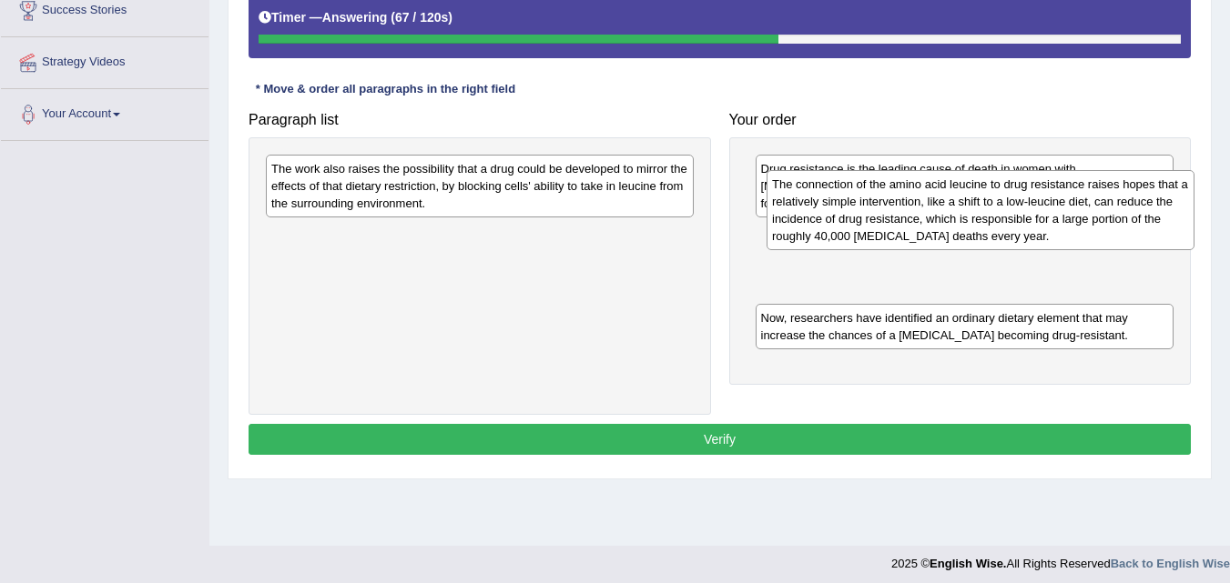
drag, startPoint x: 489, startPoint y: 216, endPoint x: 987, endPoint y: 234, distance: 499.1
click at [987, 234] on div "The connection of the amino acid leucine to drug resistance raises hopes that a…" at bounding box center [980, 210] width 428 height 80
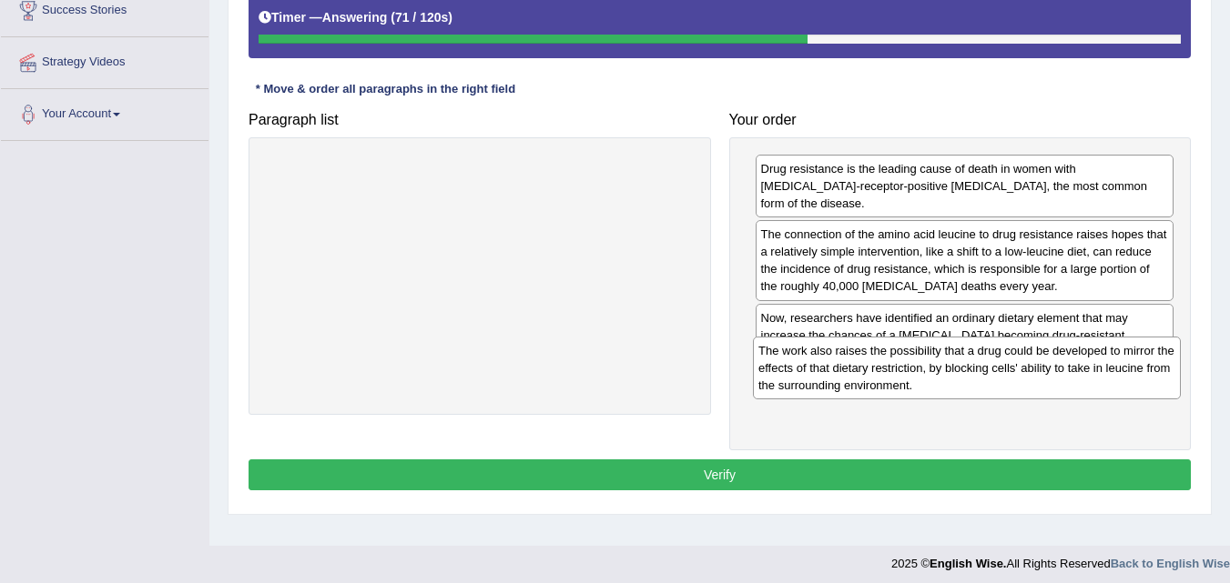
drag, startPoint x: 455, startPoint y: 187, endPoint x: 952, endPoint y: 368, distance: 528.6
click at [952, 368] on div "The work also raises the possibility that a drug could be developed to mirror t…" at bounding box center [967, 368] width 428 height 63
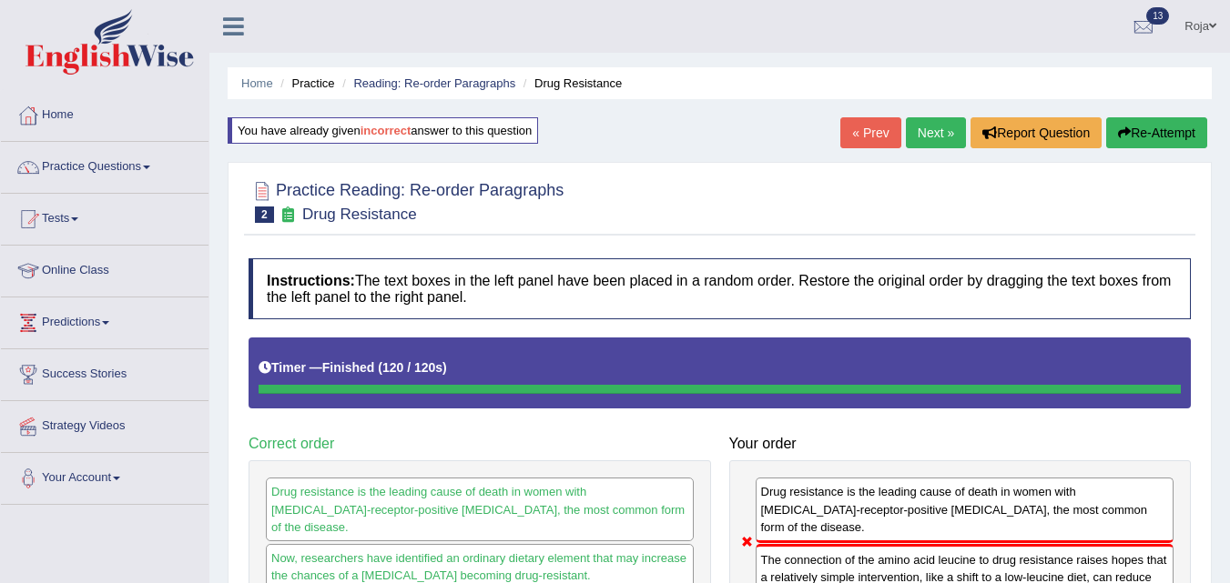
click at [938, 139] on link "Next »" at bounding box center [936, 132] width 60 height 31
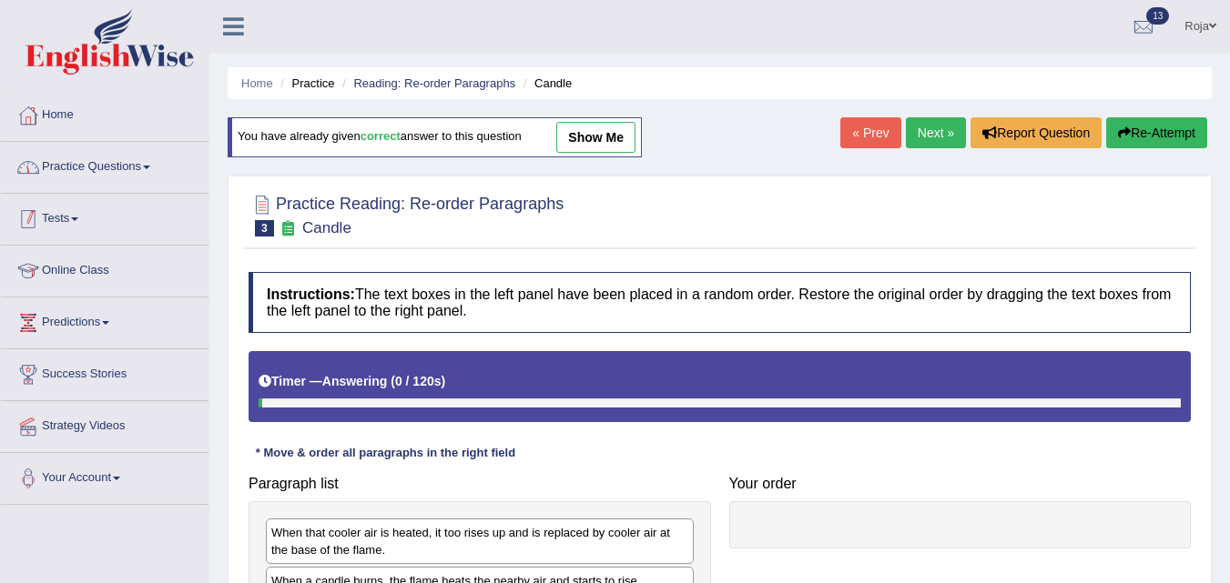
click at [103, 167] on link "Practice Questions" at bounding box center [104, 165] width 207 height 46
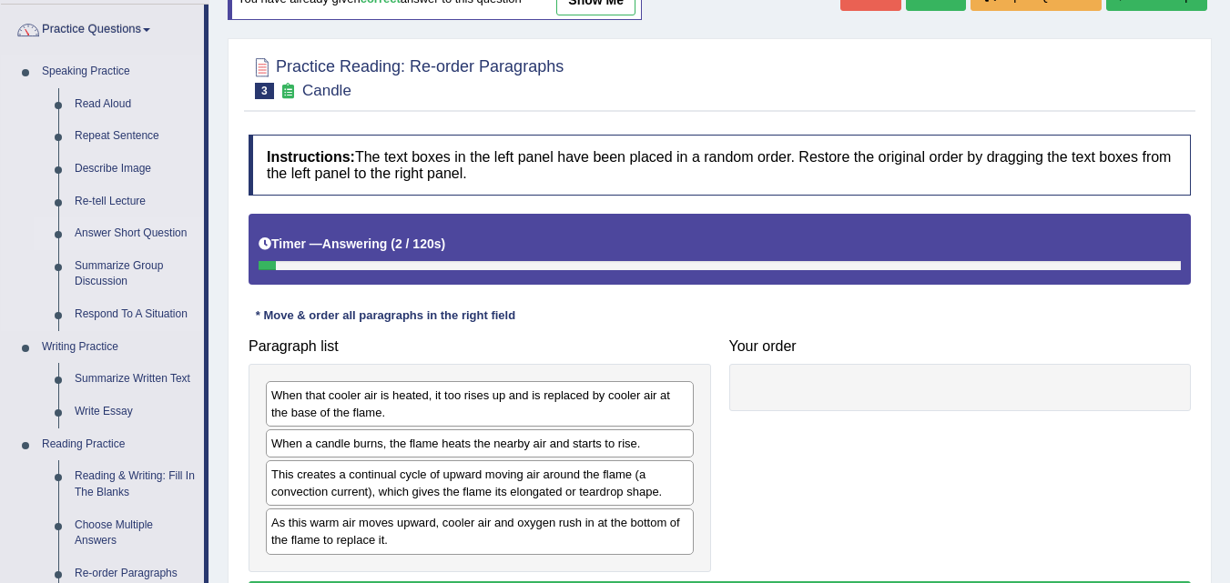
scroll to position [273, 0]
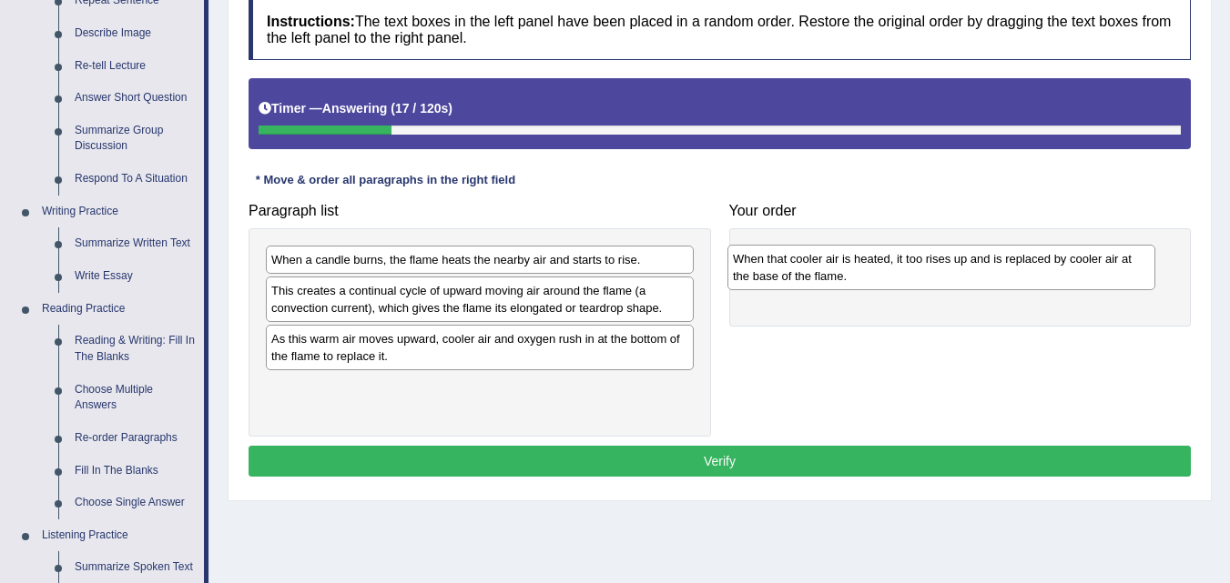
drag, startPoint x: 514, startPoint y: 272, endPoint x: 988, endPoint y: 270, distance: 474.2
click at [988, 270] on div "When that cooler air is heated, it too rises up and is replaced by cooler air a…" at bounding box center [941, 268] width 428 height 46
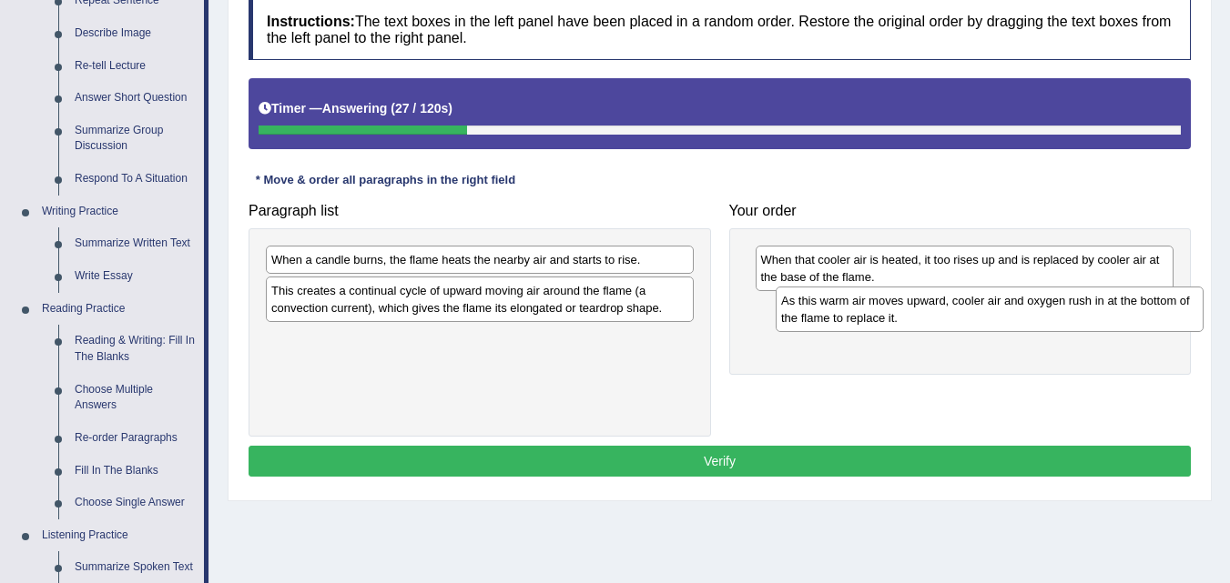
drag, startPoint x: 605, startPoint y: 365, endPoint x: 1115, endPoint y: 327, distance: 511.1
click at [1115, 327] on div "As this warm air moves upward, cooler air and oxygen rush in at the bottom of t…" at bounding box center [989, 310] width 428 height 46
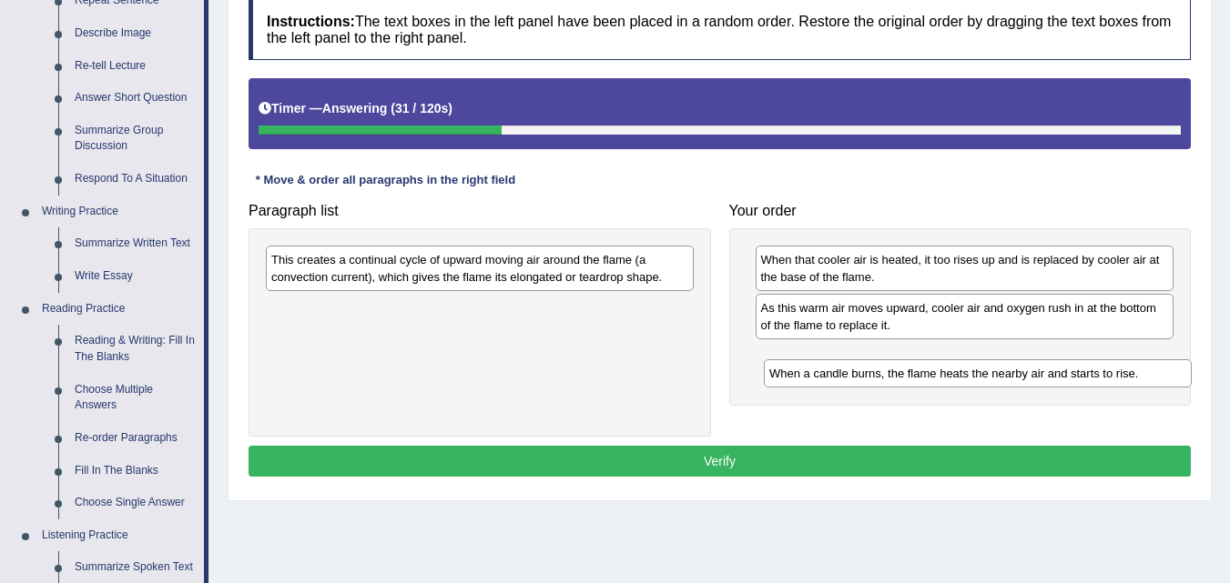
drag, startPoint x: 499, startPoint y: 269, endPoint x: 995, endPoint y: 374, distance: 506.9
click at [996, 375] on div "When a candle burns, the flame heats the nearby air and starts to rise." at bounding box center [978, 373] width 428 height 28
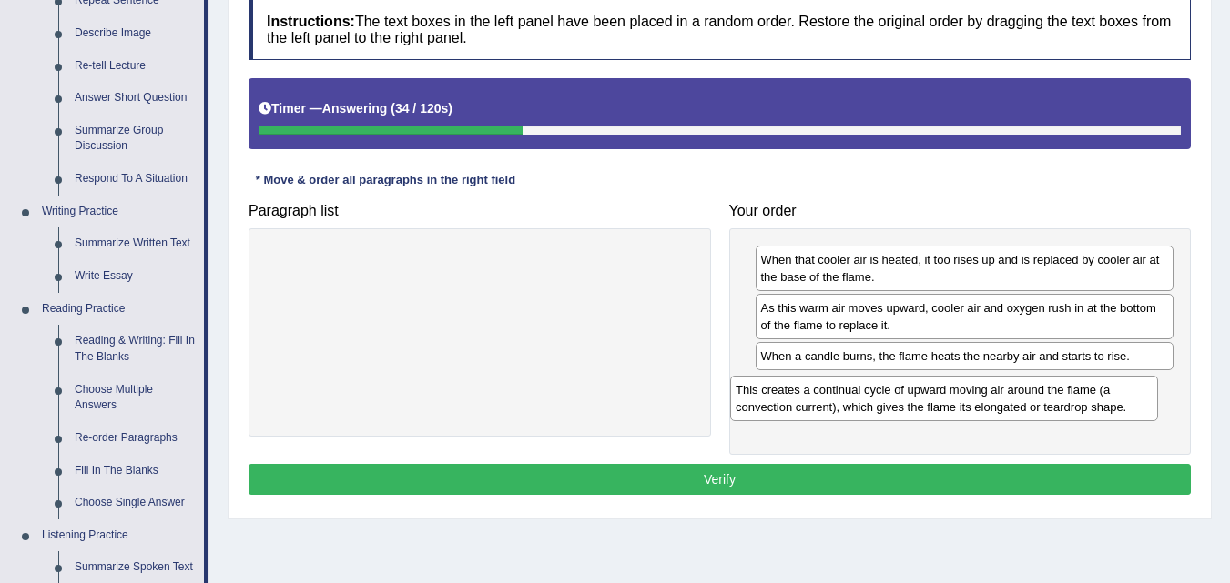
drag, startPoint x: 559, startPoint y: 290, endPoint x: 1012, endPoint y: 400, distance: 466.2
click at [1012, 400] on div "This creates a continual cycle of upward moving air around the flame (a convect…" at bounding box center [944, 399] width 428 height 46
click at [928, 485] on button "Verify" at bounding box center [719, 479] width 942 height 31
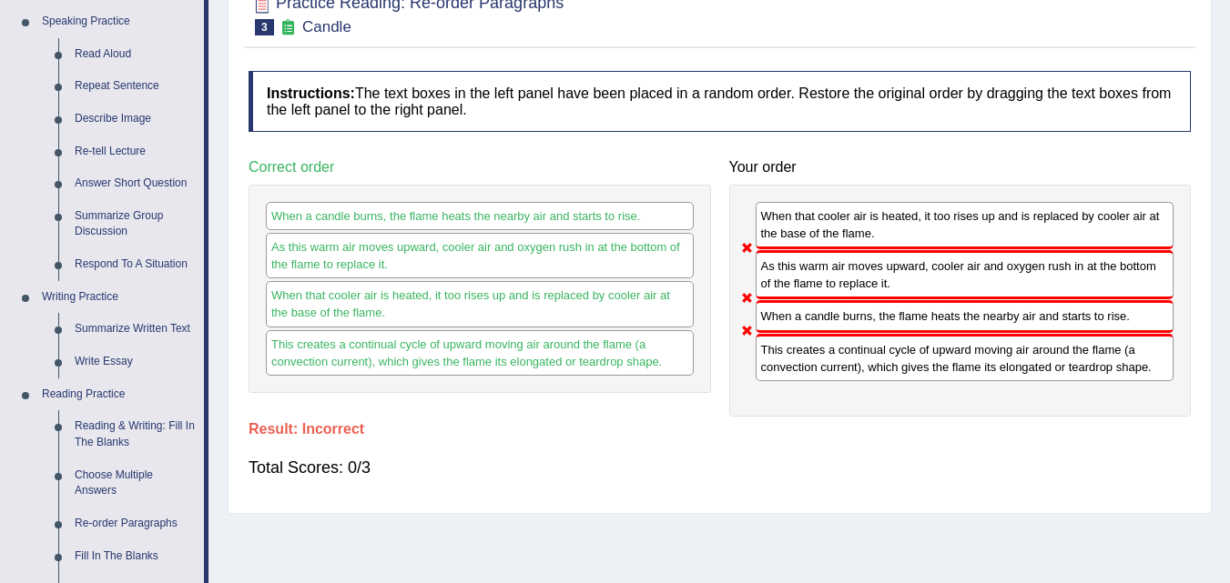
scroll to position [0, 0]
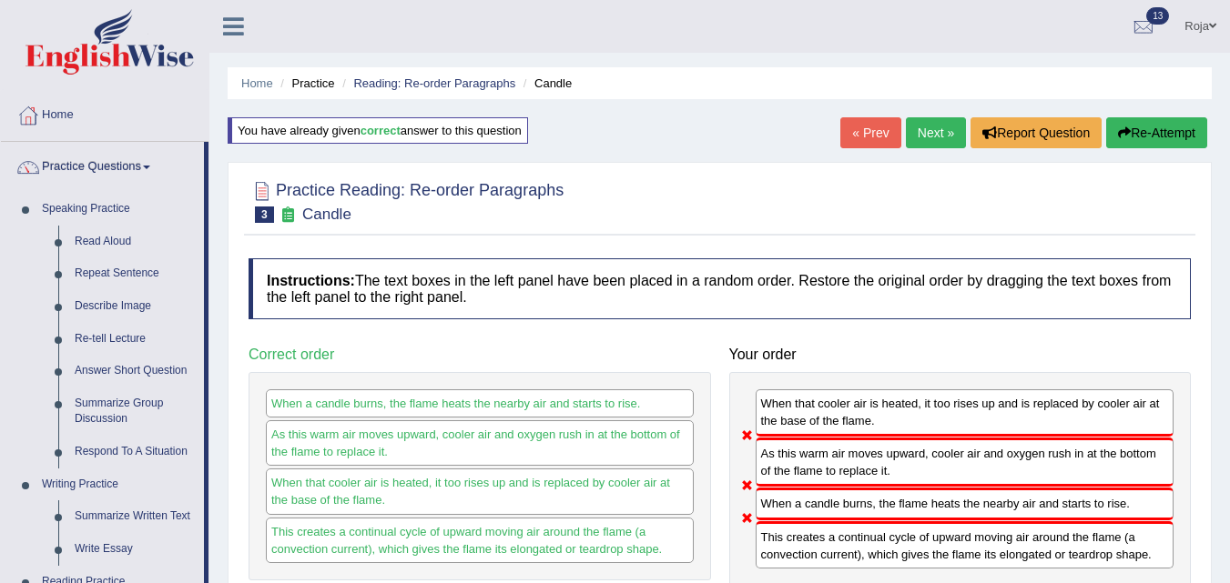
click at [382, 129] on b "correct" at bounding box center [380, 131] width 40 height 14
click at [344, 117] on div "You have already given correct answer to this question" at bounding box center [378, 130] width 300 height 26
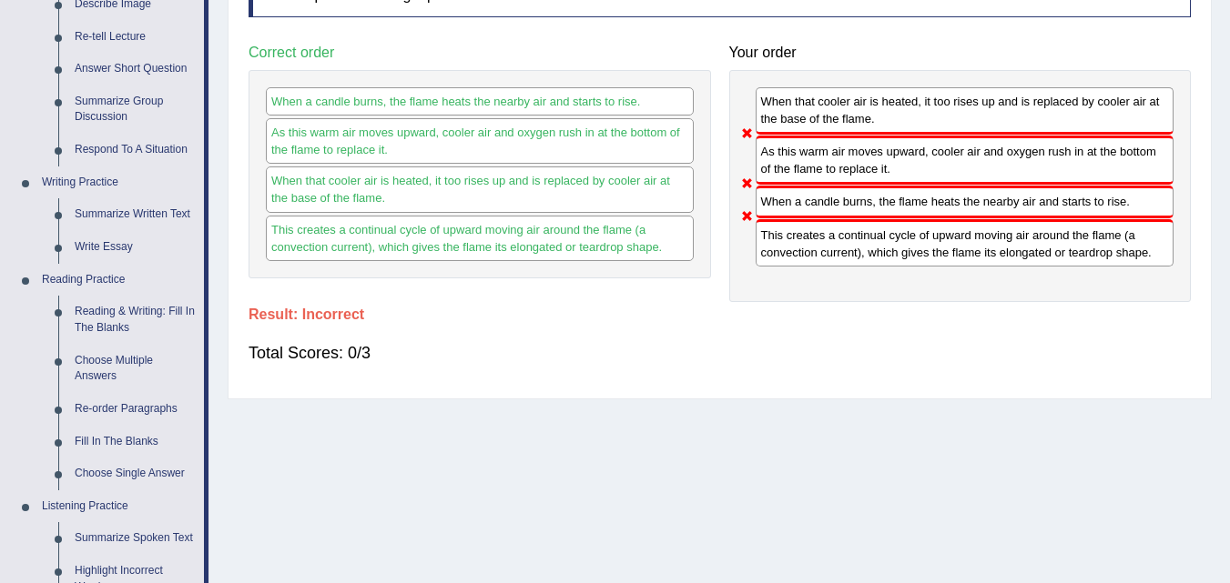
scroll to position [364, 0]
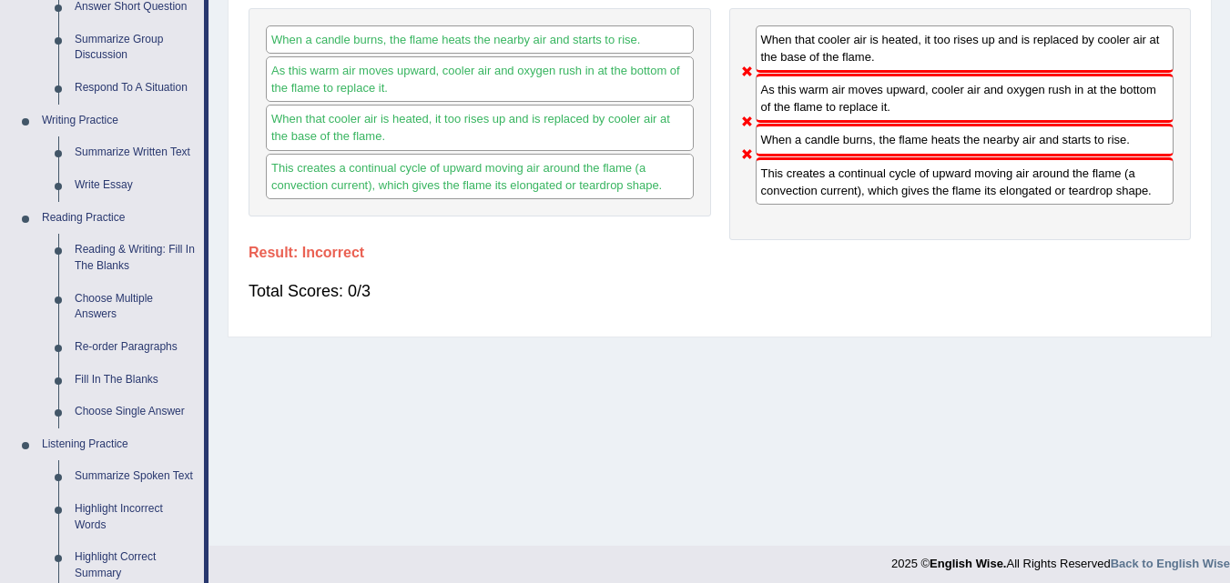
click at [865, 56] on div "When that cooler air is heated, it too rises up and is replaced by cooler air a…" at bounding box center [964, 48] width 419 height 47
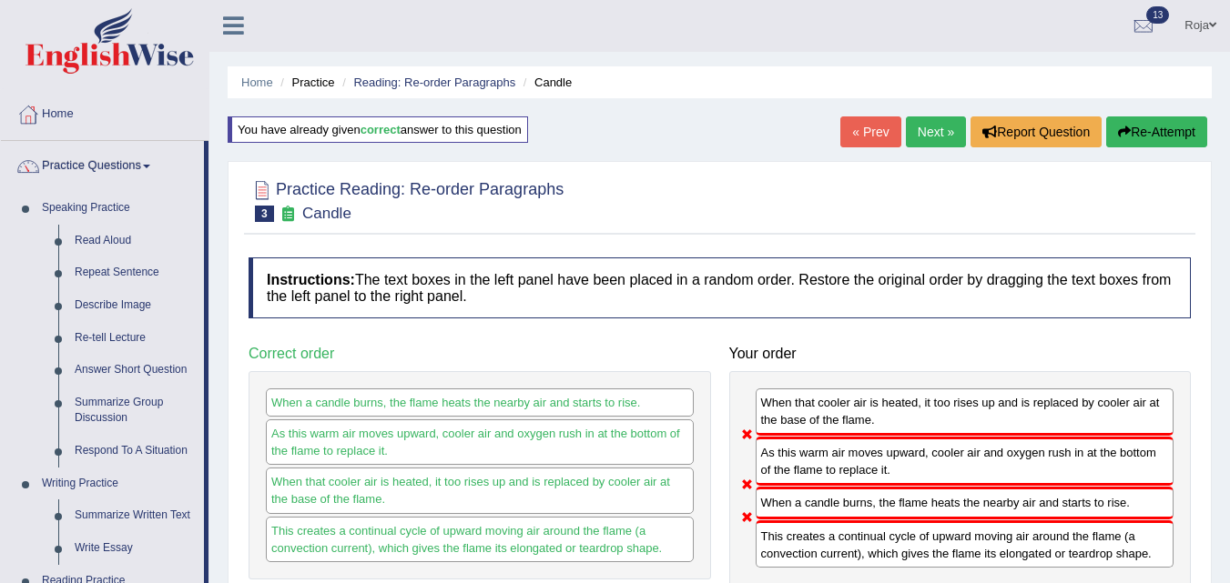
scroll to position [0, 0]
click at [1149, 138] on button "Re-Attempt" at bounding box center [1156, 132] width 101 height 31
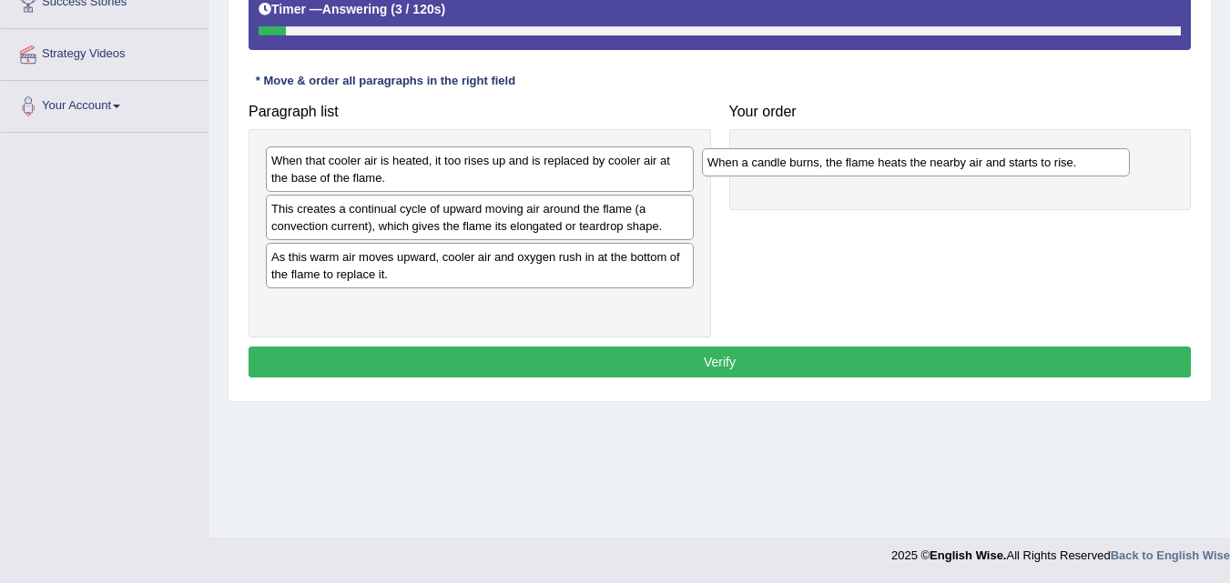
drag, startPoint x: 616, startPoint y: 209, endPoint x: 1052, endPoint y: 163, distance: 438.4
click at [1052, 163] on div "When a candle burns, the flame heats the nearby air and starts to rise." at bounding box center [916, 162] width 428 height 28
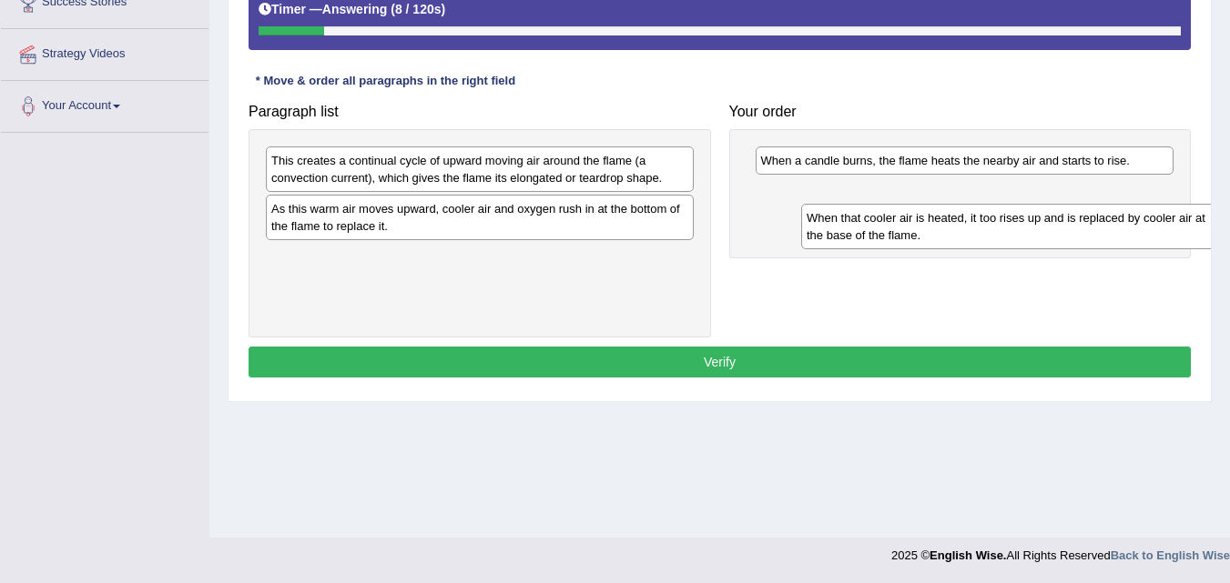
drag, startPoint x: 407, startPoint y: 160, endPoint x: 905, endPoint y: 224, distance: 501.9
click at [909, 224] on div "When that cooler air is heated, it too rises up and is replaced by cooler air a…" at bounding box center [1015, 227] width 428 height 46
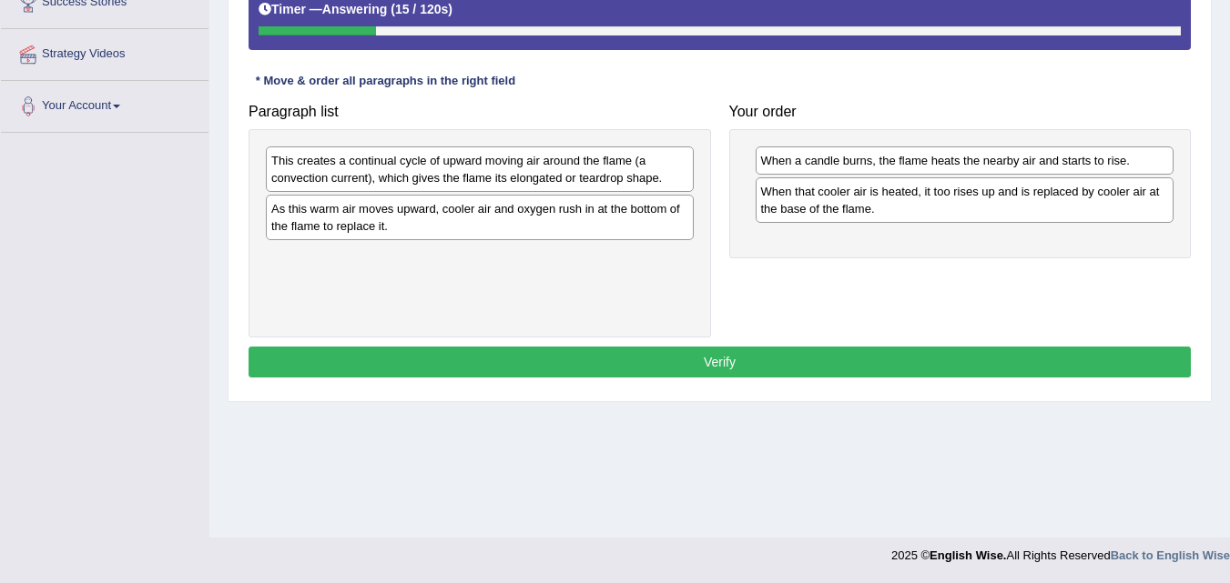
click at [432, 223] on div "As this warm air moves upward, cooler air and oxygen rush in at the bottom of t…" at bounding box center [480, 218] width 428 height 46
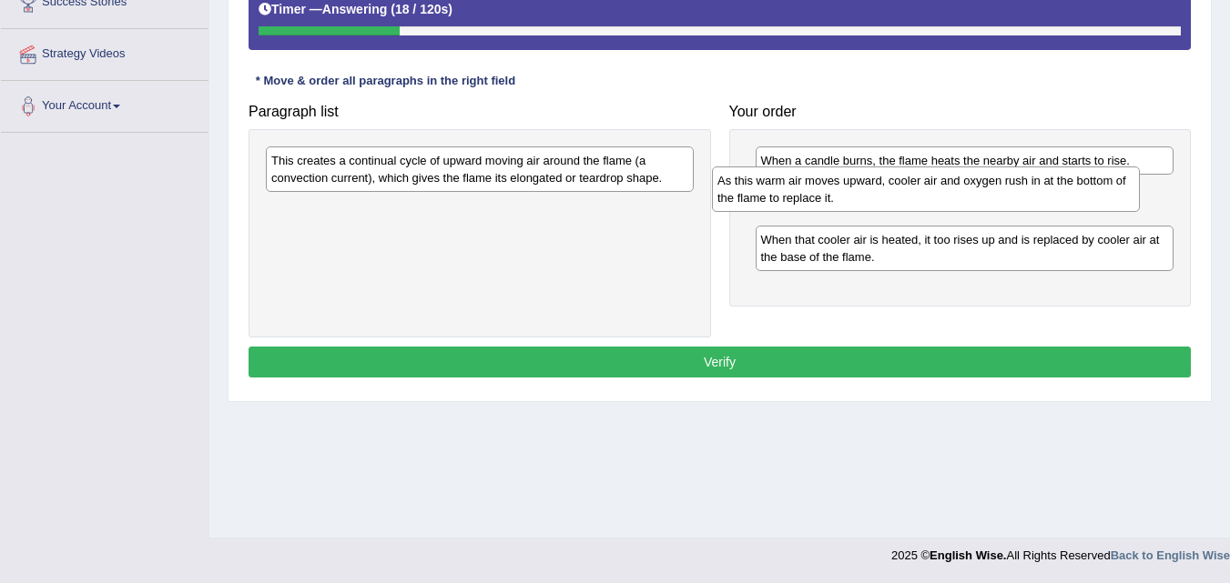
drag, startPoint x: 443, startPoint y: 221, endPoint x: 889, endPoint y: 202, distance: 446.3
click at [889, 202] on div "As this warm air moves upward, cooler air and oxygen rush in at the bottom of t…" at bounding box center [926, 190] width 428 height 46
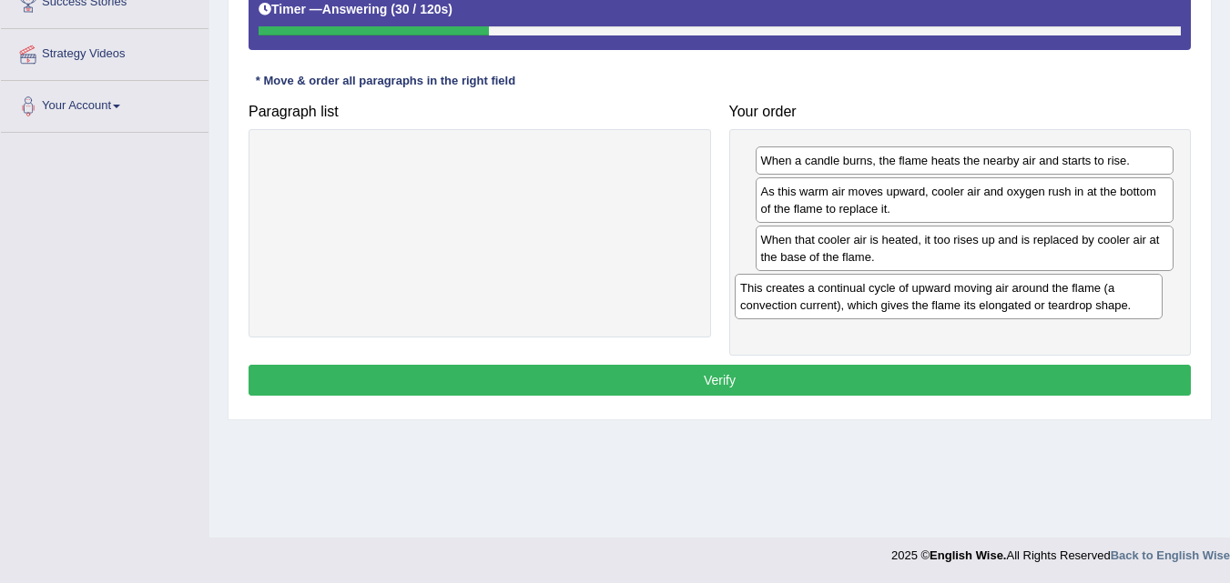
drag, startPoint x: 576, startPoint y: 177, endPoint x: 1028, endPoint y: 304, distance: 469.7
click at [1036, 303] on div "This creates a continual cycle of upward moving air around the flame (a convect…" at bounding box center [948, 297] width 428 height 46
click at [867, 381] on button "Verify" at bounding box center [719, 380] width 942 height 31
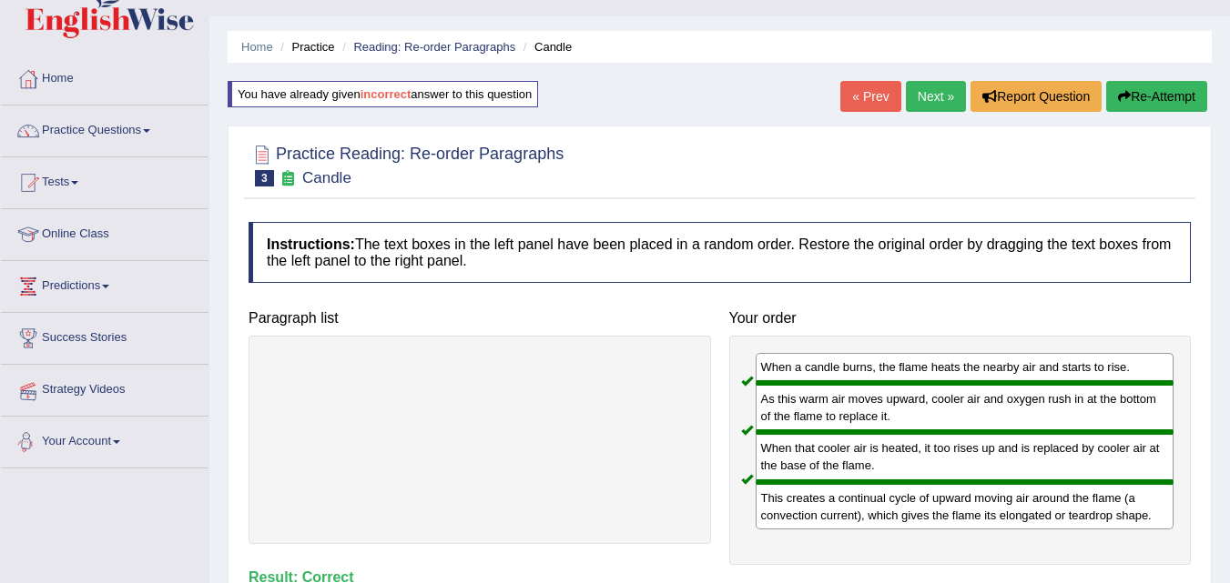
scroll to position [8, 0]
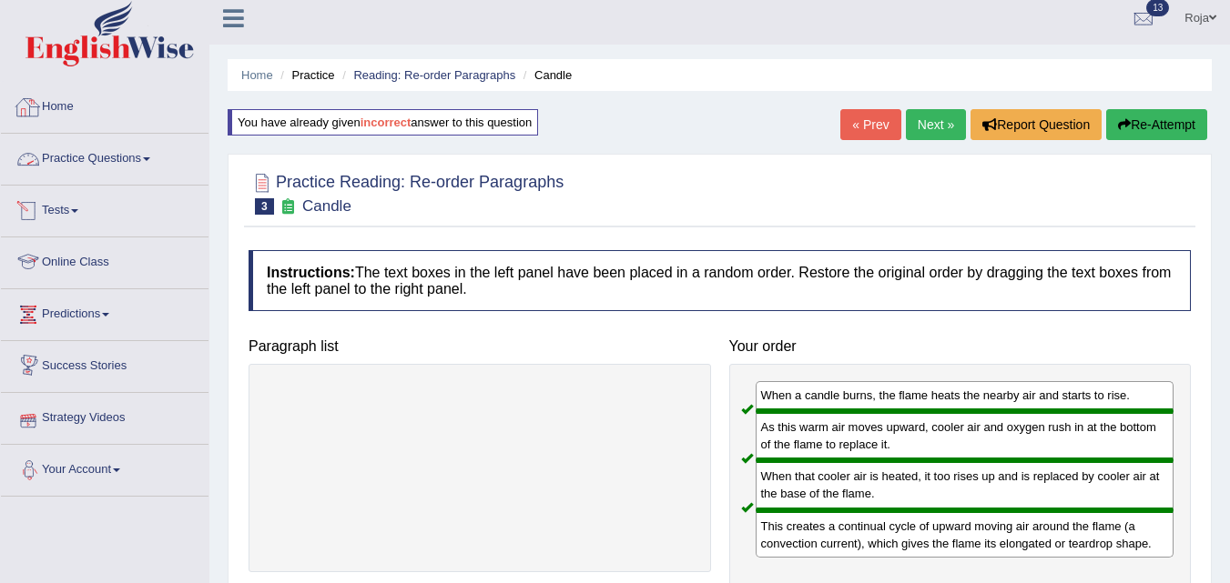
click at [126, 156] on link "Practice Questions" at bounding box center [104, 157] width 207 height 46
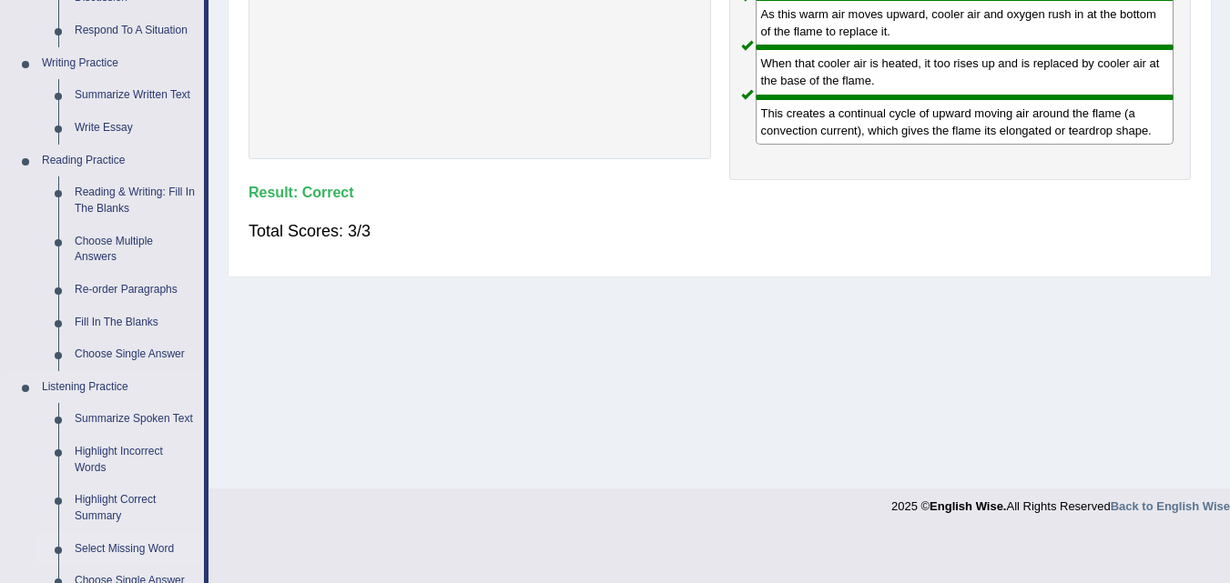
scroll to position [554, 0]
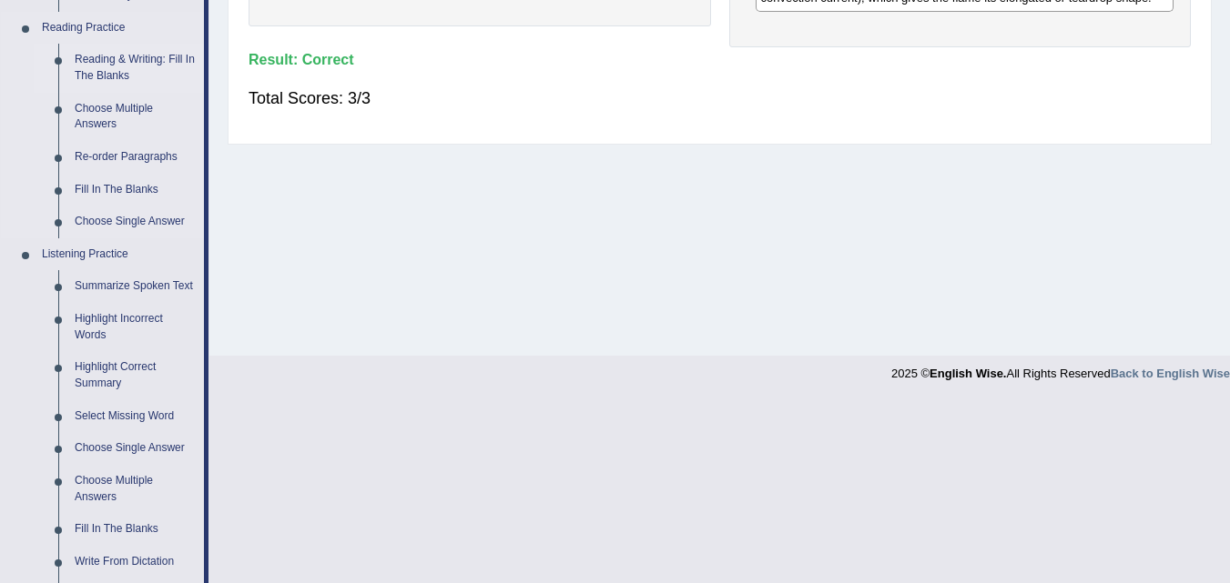
click at [154, 53] on link "Reading & Writing: Fill In The Blanks" at bounding box center [134, 68] width 137 height 48
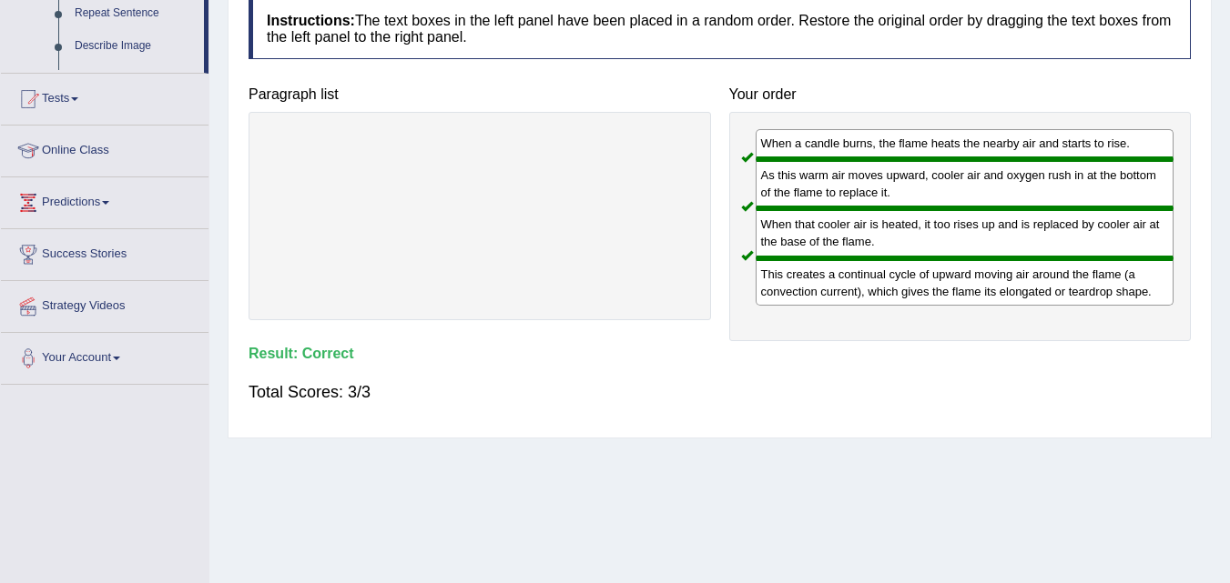
scroll to position [372, 0]
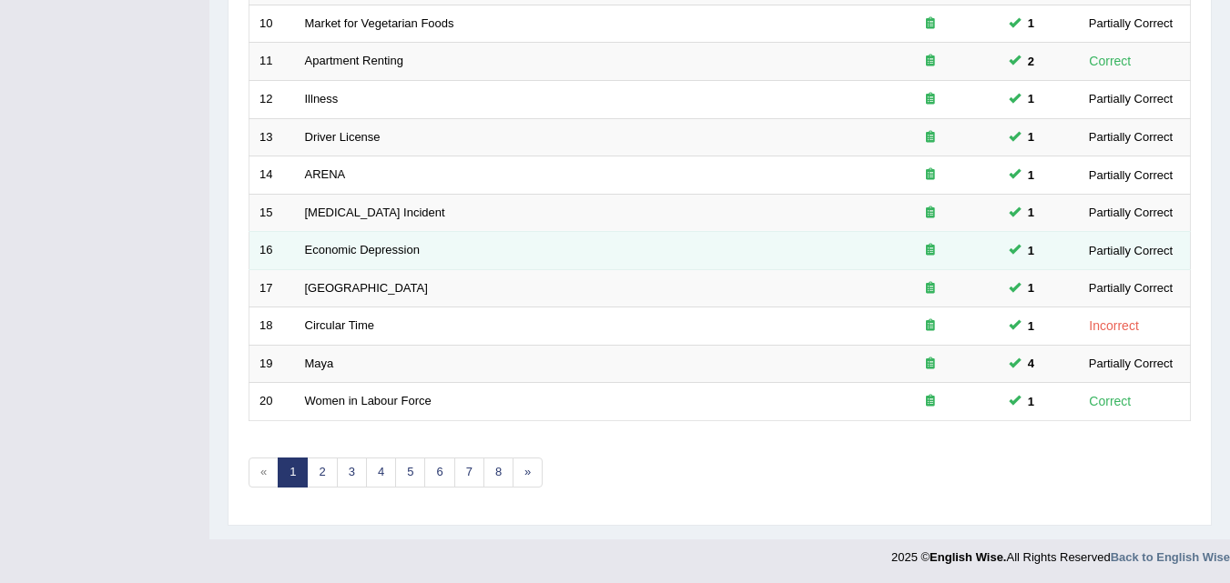
scroll to position [622, 0]
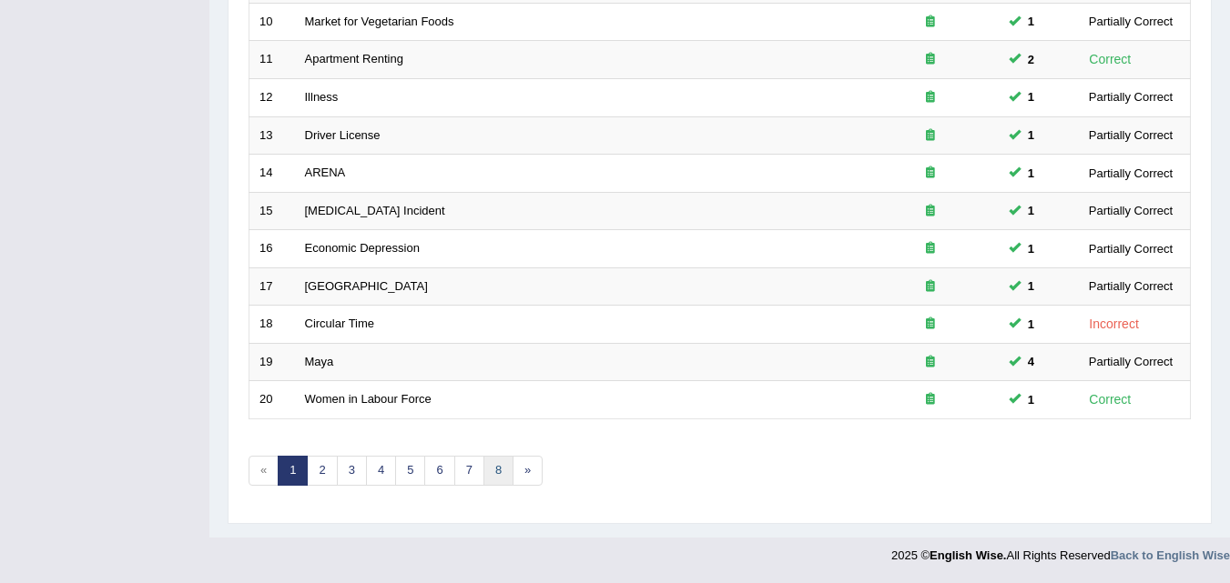
click at [498, 468] on link "8" at bounding box center [498, 471] width 30 height 30
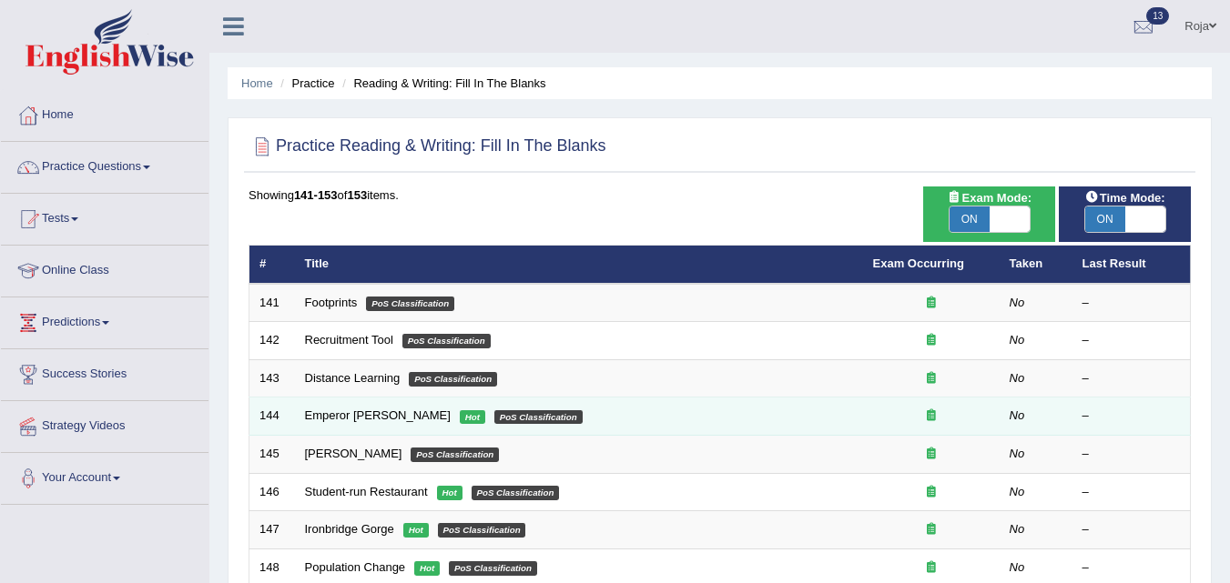
scroll to position [364, 0]
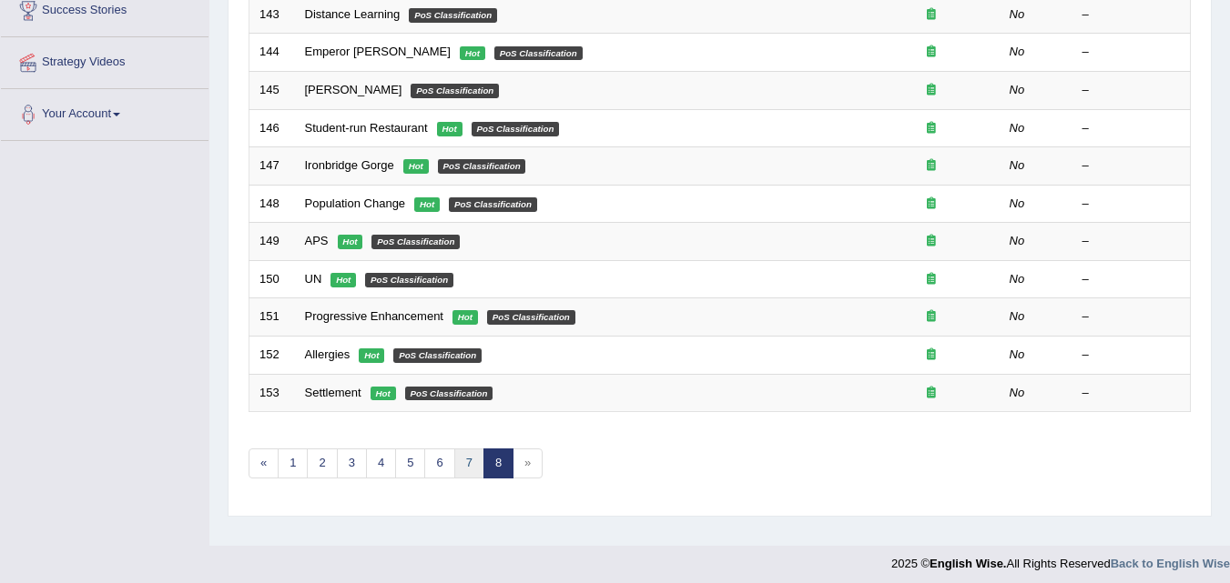
click at [465, 471] on link "7" at bounding box center [469, 464] width 30 height 30
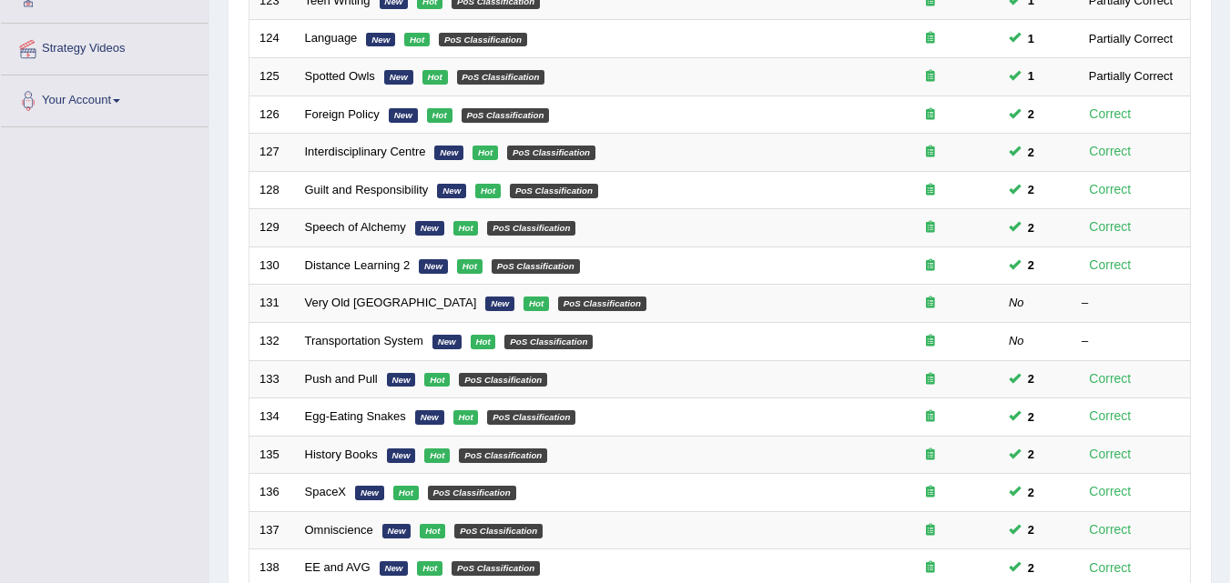
scroll to position [364, 0]
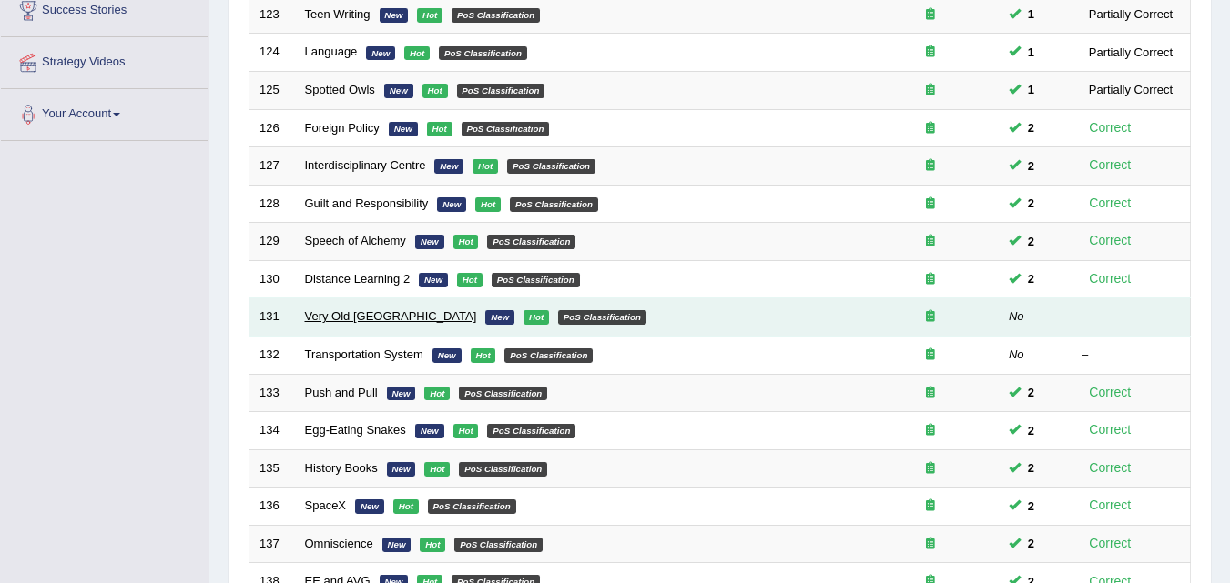
click at [321, 315] on link "Very Old [GEOGRAPHIC_DATA]" at bounding box center [391, 316] width 172 height 14
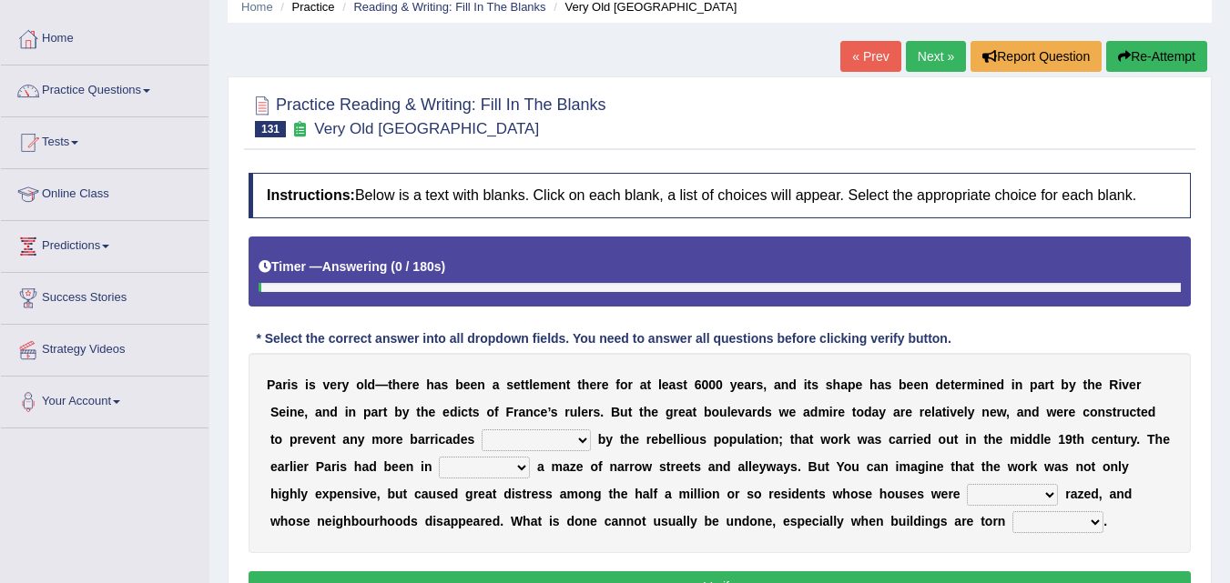
scroll to position [273, 0]
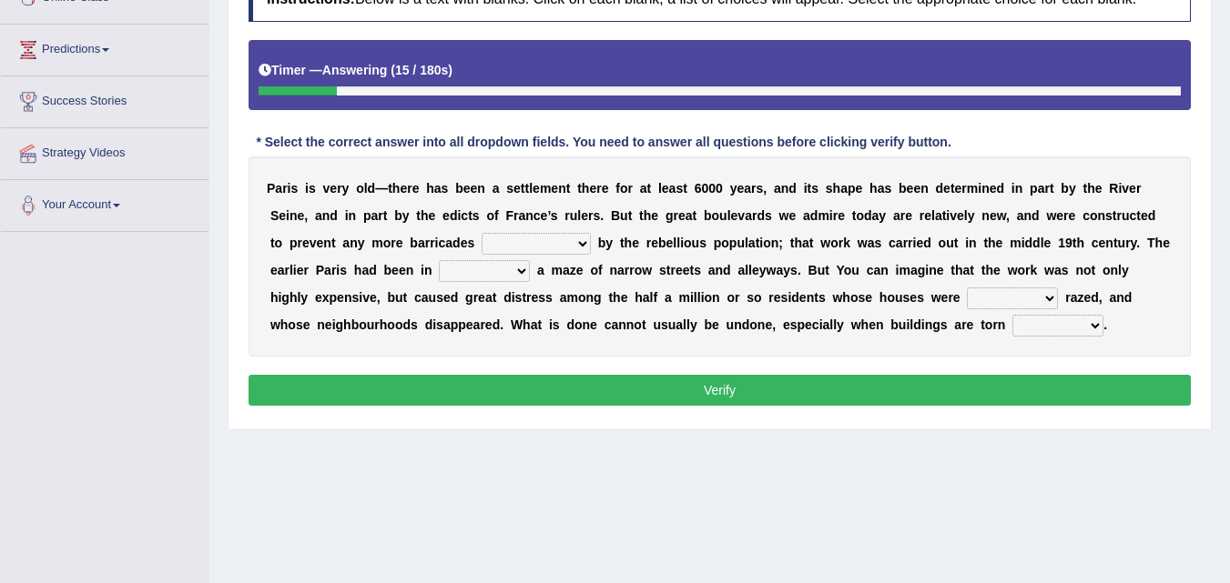
click at [531, 242] on select "being created been created created have created" at bounding box center [535, 244] width 109 height 22
select select "been created"
click at [481, 233] on select "being created been created created have created" at bounding box center [535, 244] width 109 height 22
click at [551, 305] on b "s" at bounding box center [548, 297] width 7 height 15
click at [504, 279] on select "practice pair part pride" at bounding box center [484, 271] width 91 height 22
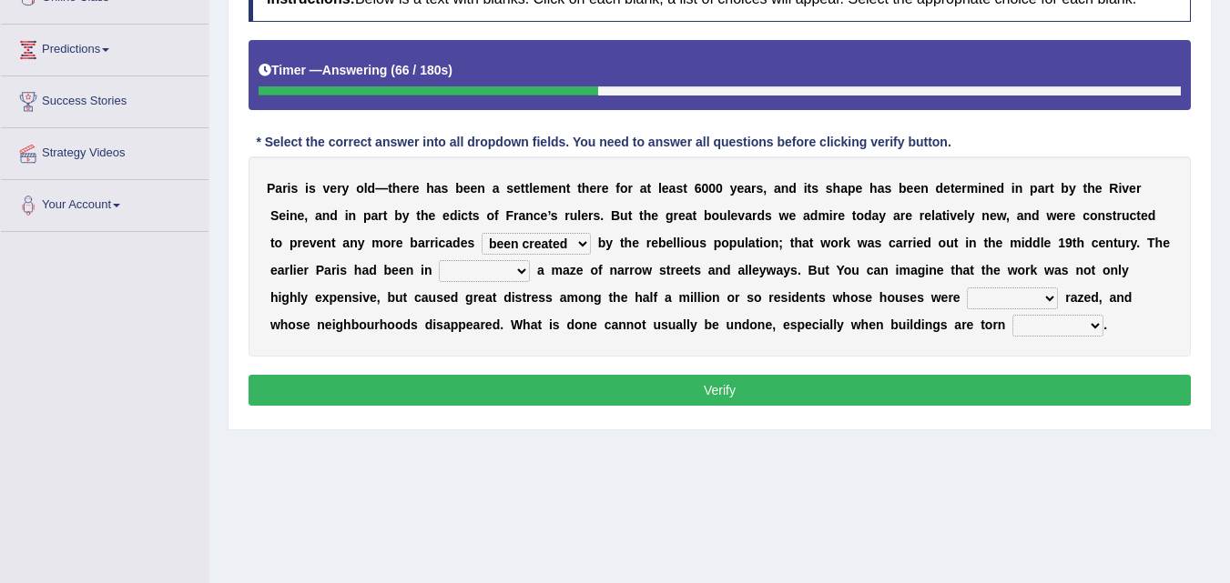
click at [891, 282] on div "P a r i s i s v e r y o l d — t h e r e h a s b e e n a s e t t l e m e n t t h…" at bounding box center [719, 257] width 942 height 200
click at [1038, 300] on select "really simply fully basically" at bounding box center [1011, 299] width 91 height 22
select select "fully"
click at [966, 288] on select "really simply fully basically" at bounding box center [1011, 299] width 91 height 22
click at [1029, 320] on select "up back now down" at bounding box center [1057, 326] width 91 height 22
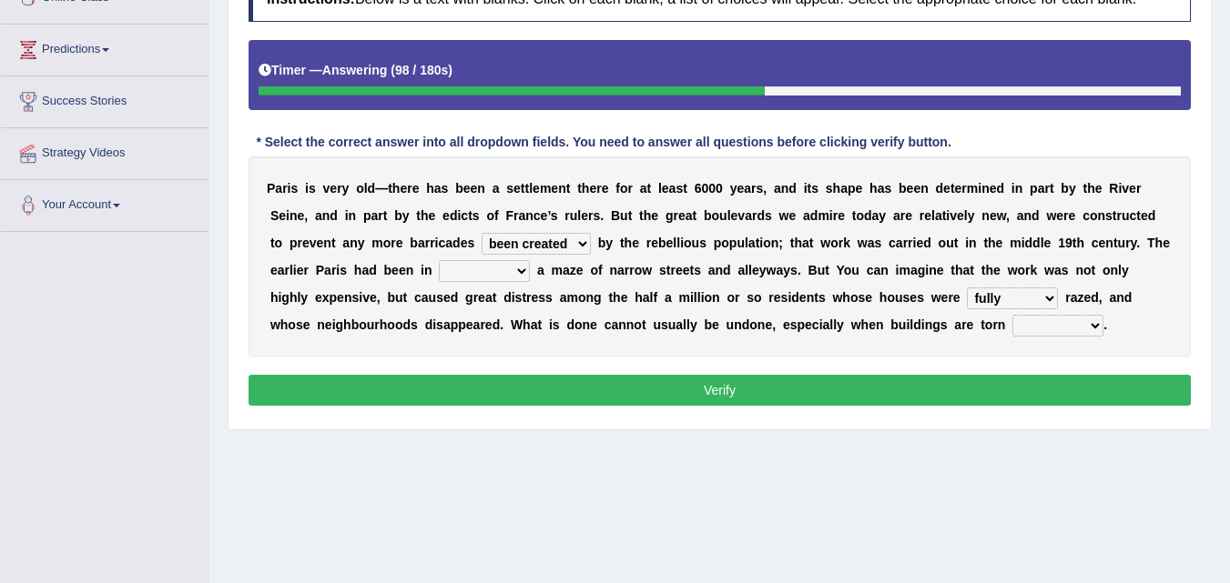
click at [1012, 315] on select "up back now down" at bounding box center [1057, 326] width 91 height 22
click at [1042, 329] on select "up back now down" at bounding box center [1057, 326] width 91 height 22
click at [1012, 315] on select "up back now down" at bounding box center [1057, 326] width 91 height 22
click at [1033, 329] on select "up back now down" at bounding box center [1057, 326] width 91 height 22
select select "down"
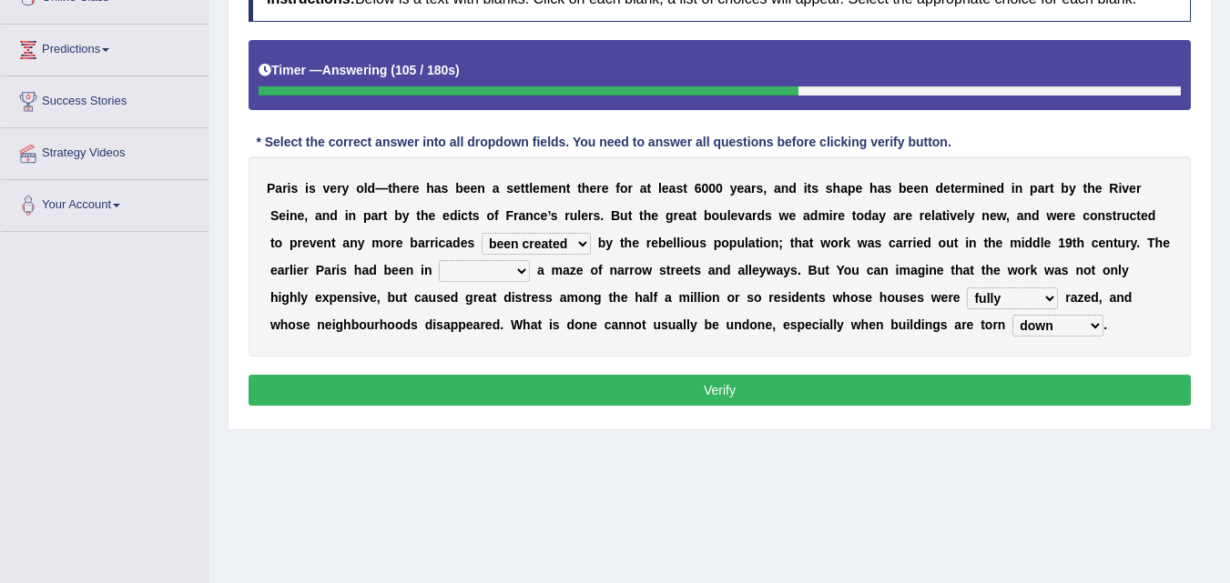
click at [1012, 315] on select "up back now down" at bounding box center [1057, 326] width 91 height 22
click at [476, 269] on select "practice pair part pride" at bounding box center [484, 271] width 91 height 22
select select "practice"
click at [439, 260] on select "practice pair part pride" at bounding box center [484, 271] width 91 height 22
click at [731, 389] on button "Verify" at bounding box center [719, 390] width 942 height 31
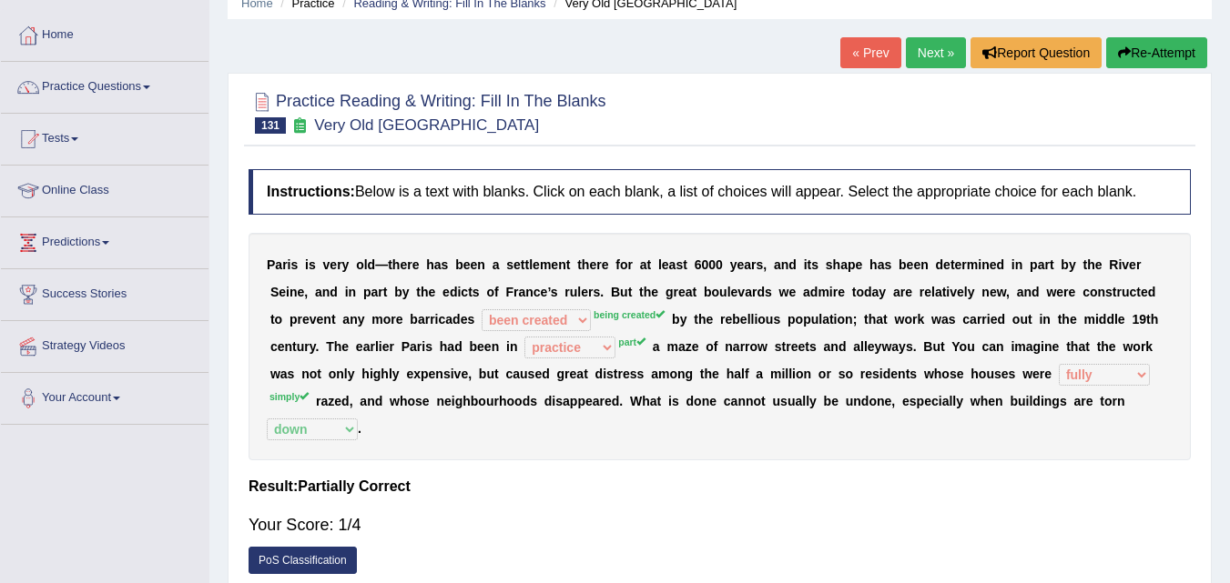
scroll to position [0, 0]
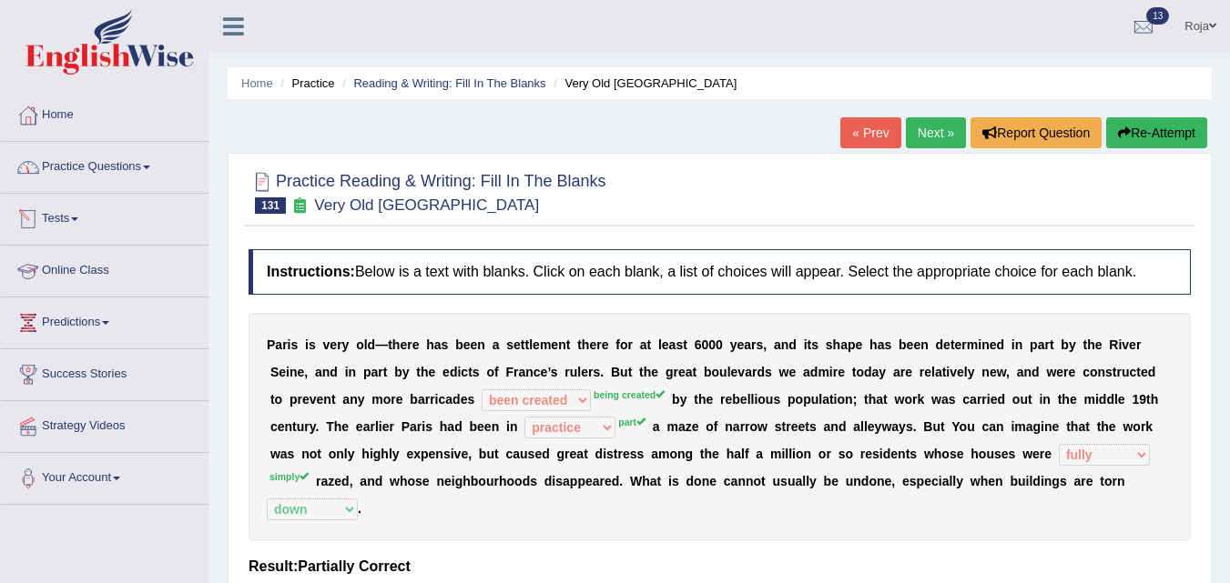
click at [125, 165] on link "Practice Questions" at bounding box center [104, 165] width 207 height 46
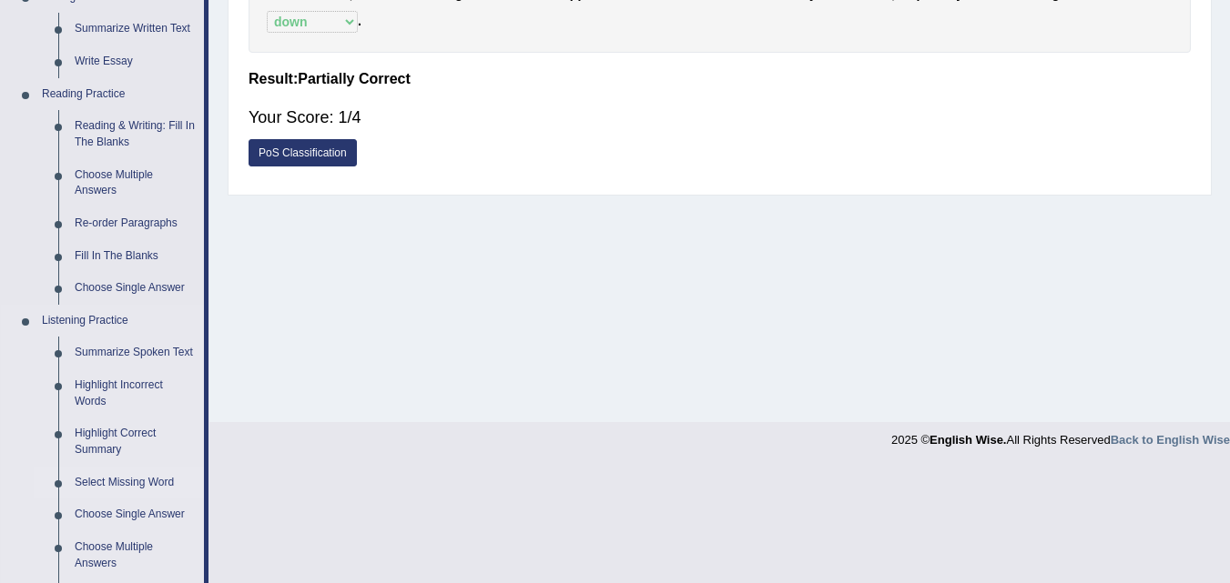
scroll to position [455, 0]
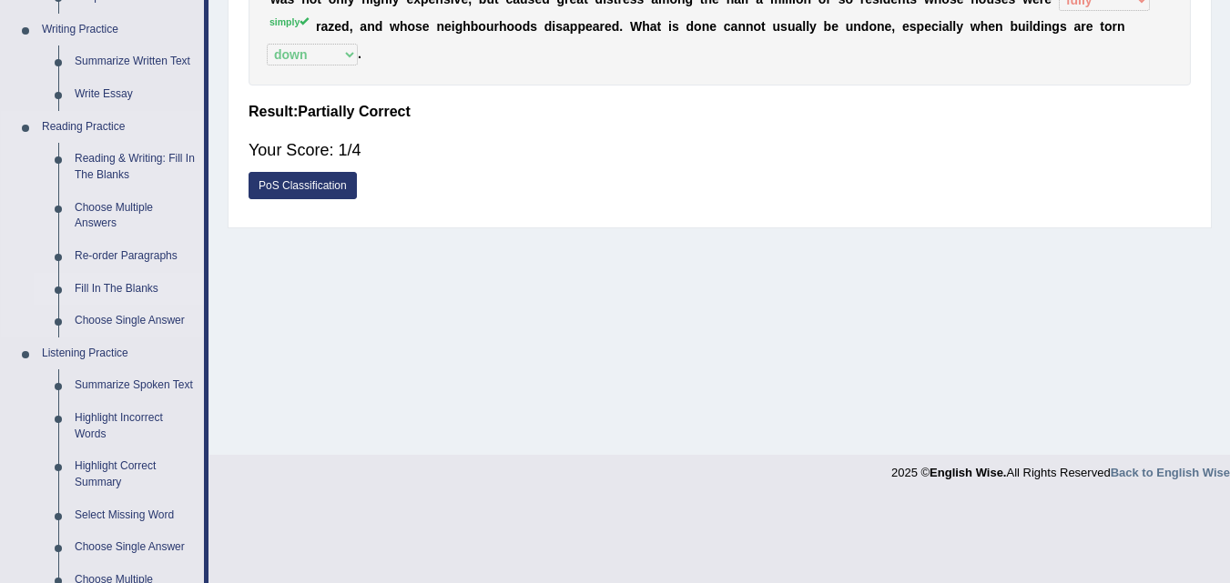
click at [128, 288] on link "Fill In The Blanks" at bounding box center [134, 289] width 137 height 33
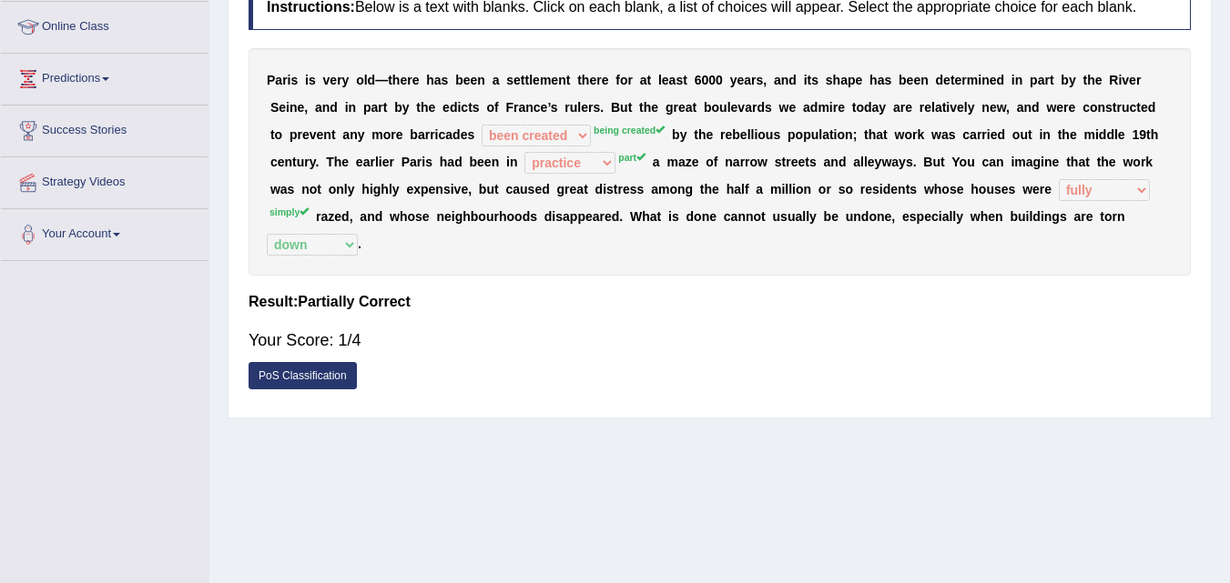
scroll to position [372, 0]
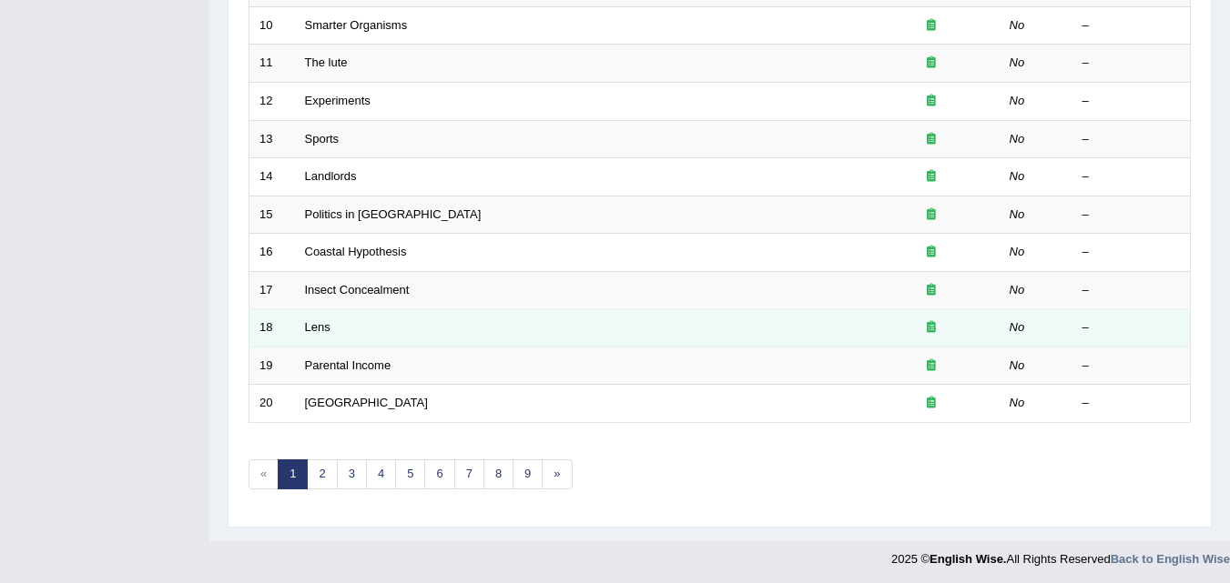
scroll to position [622, 0]
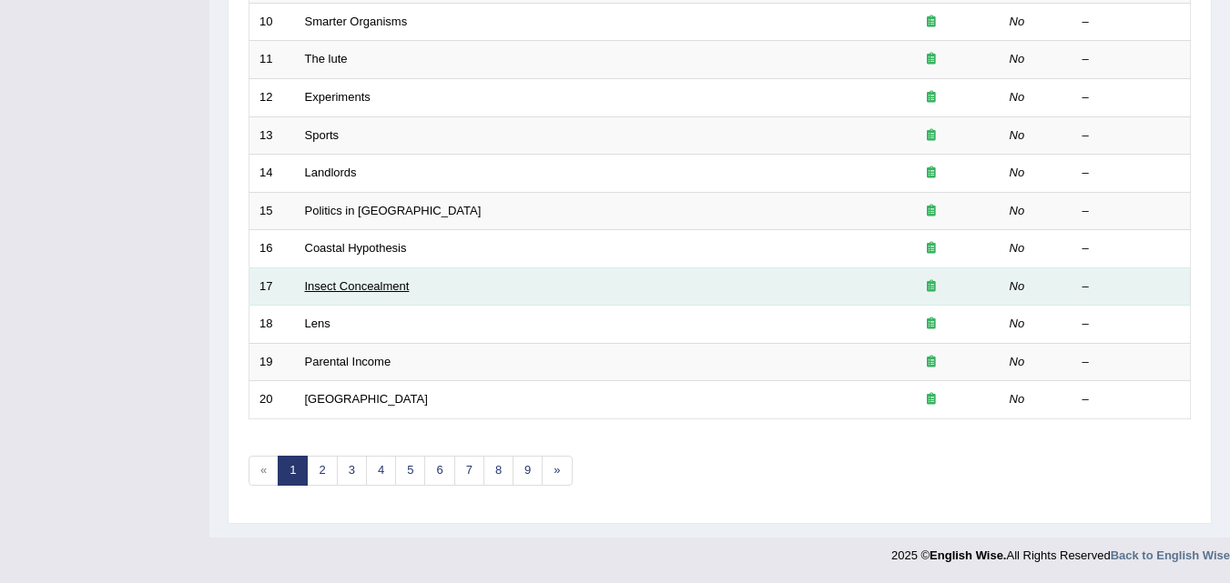
click at [339, 283] on link "Insect Concealment" at bounding box center [357, 286] width 105 height 14
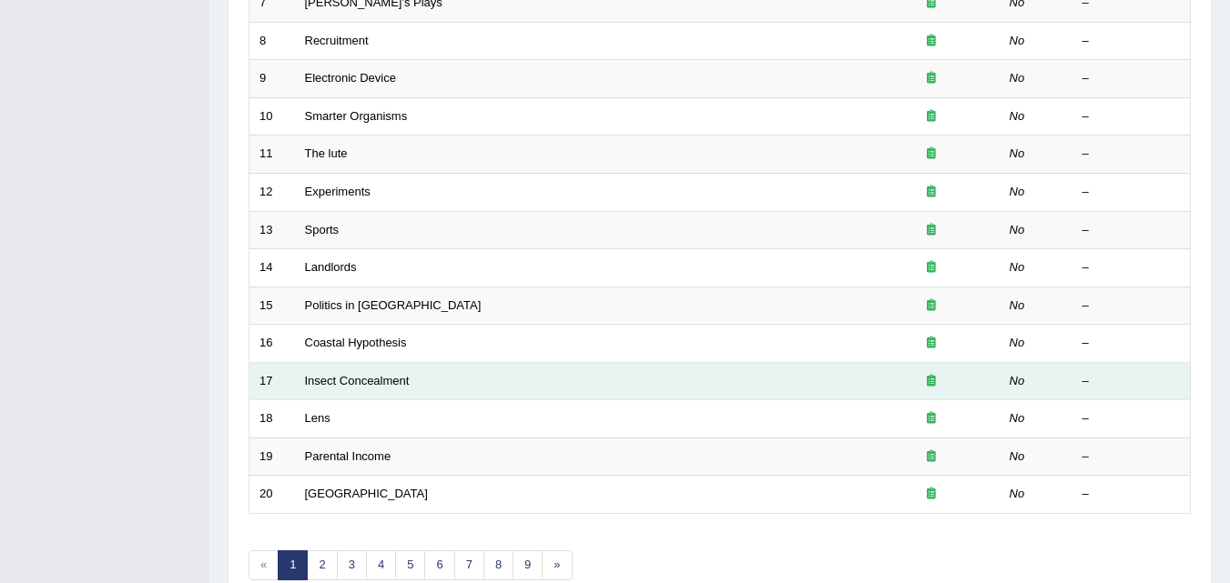
scroll to position [210, 0]
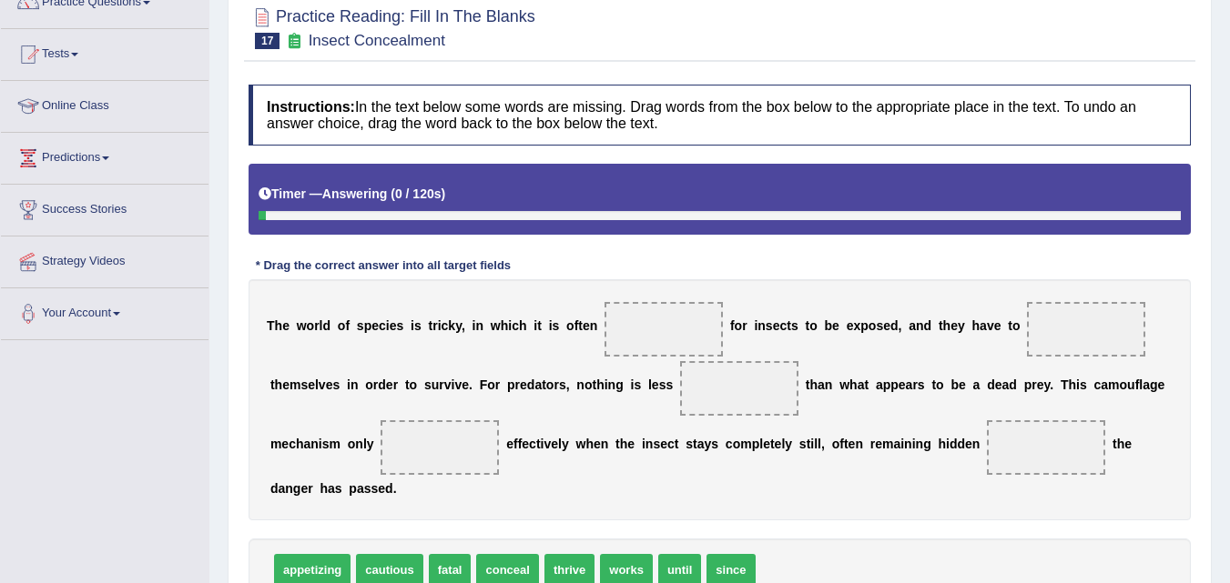
scroll to position [273, 0]
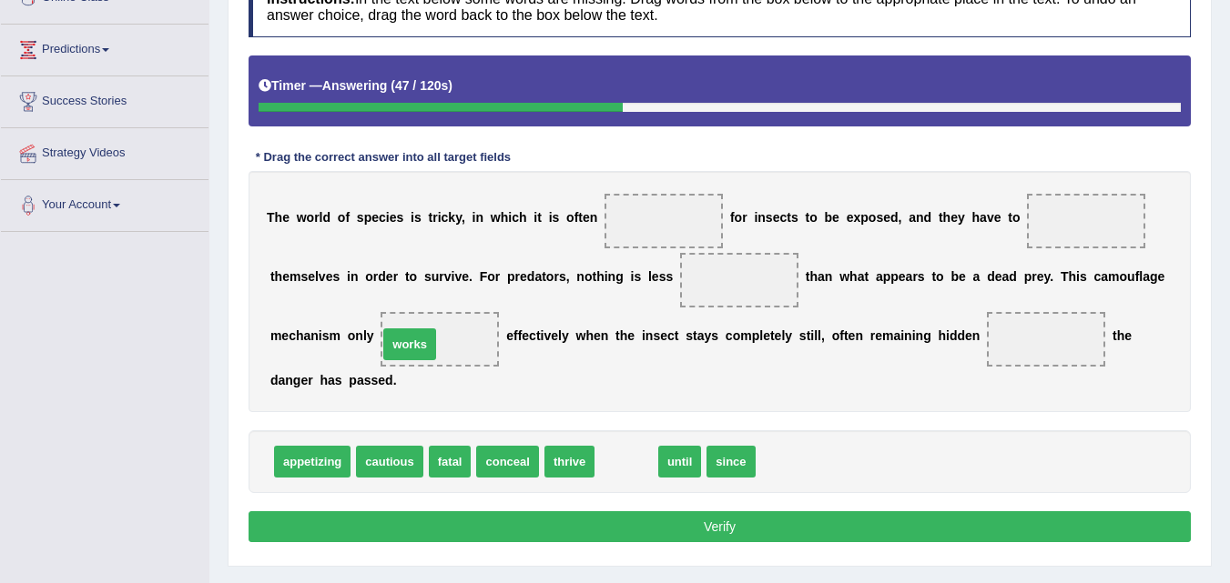
drag, startPoint x: 629, startPoint y: 467, endPoint x: 412, endPoint y: 349, distance: 246.4
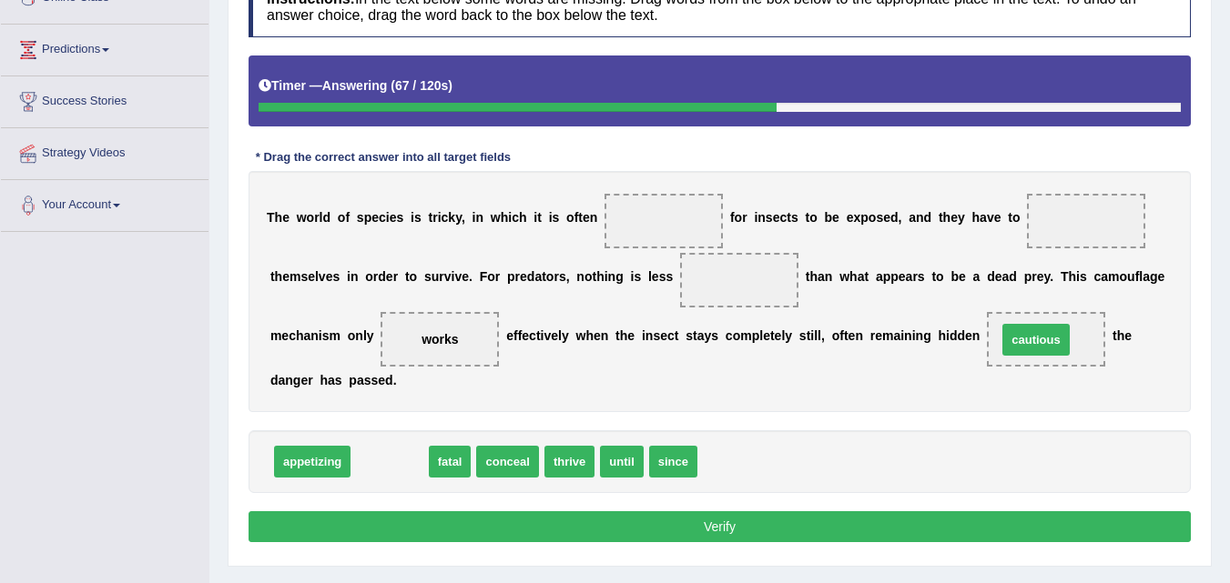
drag, startPoint x: 390, startPoint y: 463, endPoint x: 1037, endPoint y: 341, distance: 658.5
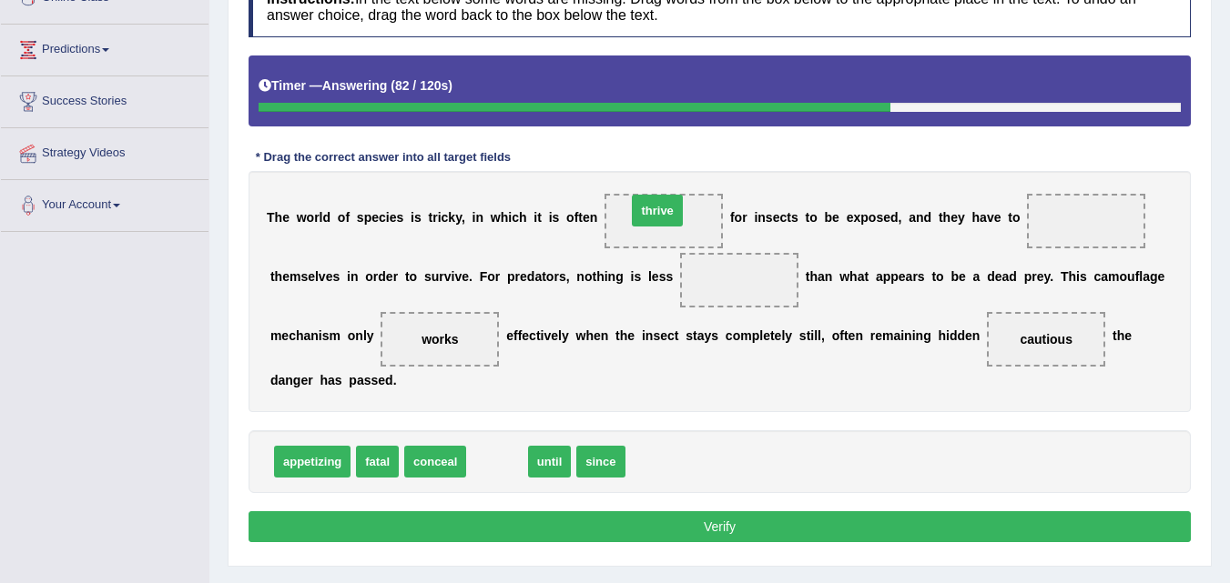
drag, startPoint x: 512, startPoint y: 457, endPoint x: 673, endPoint y: 206, distance: 297.9
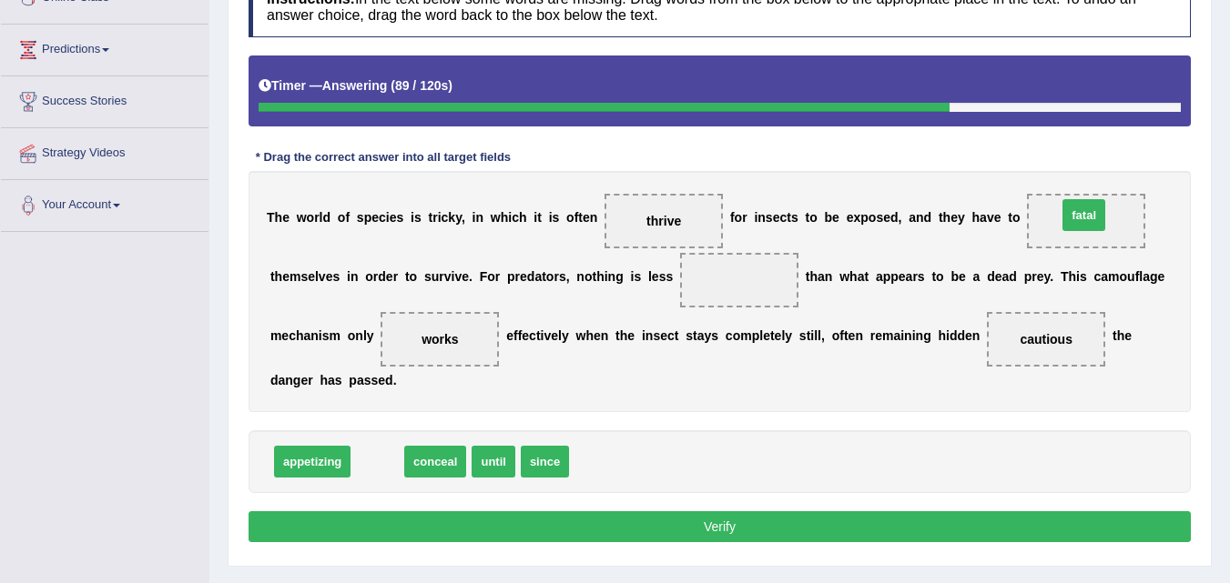
drag, startPoint x: 406, startPoint y: 460, endPoint x: 1086, endPoint y: 220, distance: 720.7
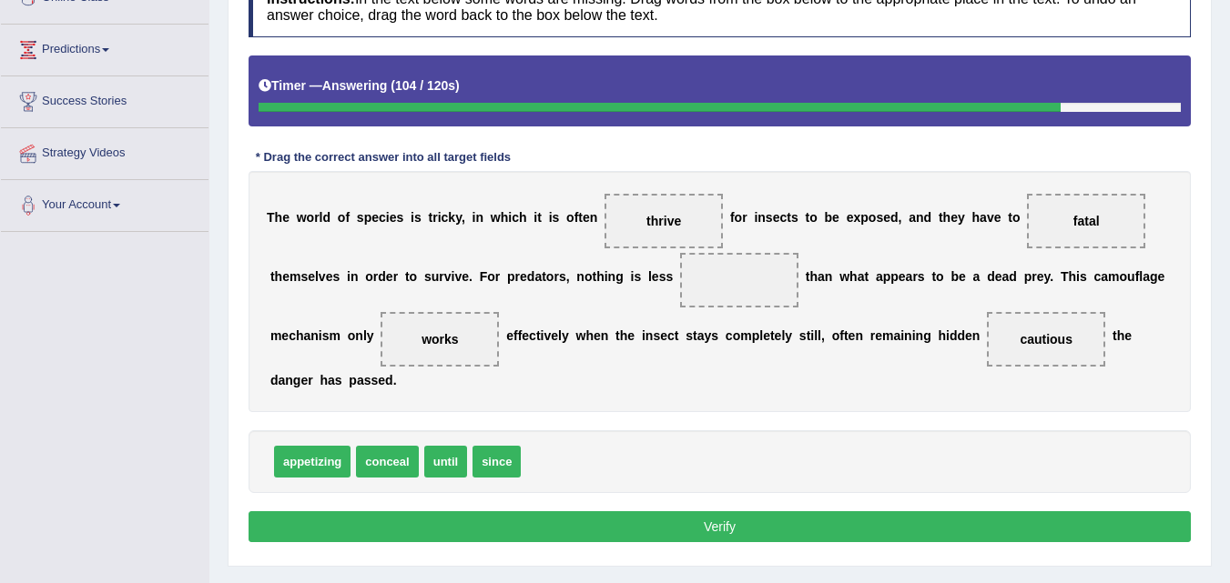
drag, startPoint x: 1074, startPoint y: 213, endPoint x: 775, endPoint y: 288, distance: 307.9
click at [775, 288] on div "T h e w o r l d o f s p e c i e s i s t r i c k y , i n w h i c h i t i s o f t…" at bounding box center [719, 291] width 942 height 241
drag, startPoint x: 1079, startPoint y: 220, endPoint x: 758, endPoint y: 283, distance: 327.3
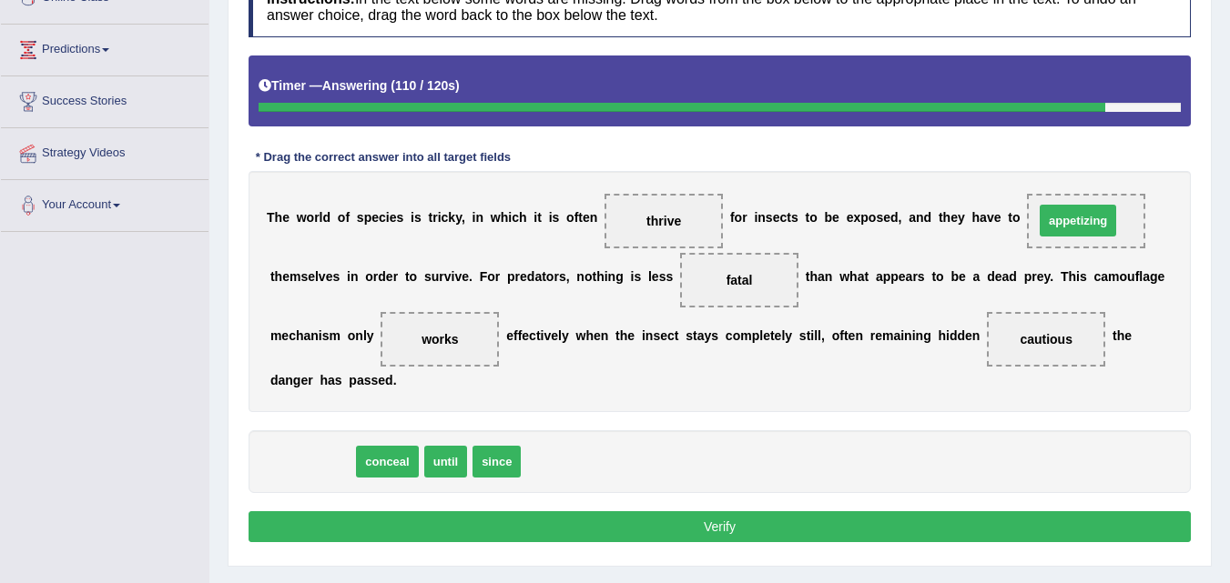
drag, startPoint x: 318, startPoint y: 471, endPoint x: 1085, endPoint y: 227, distance: 805.0
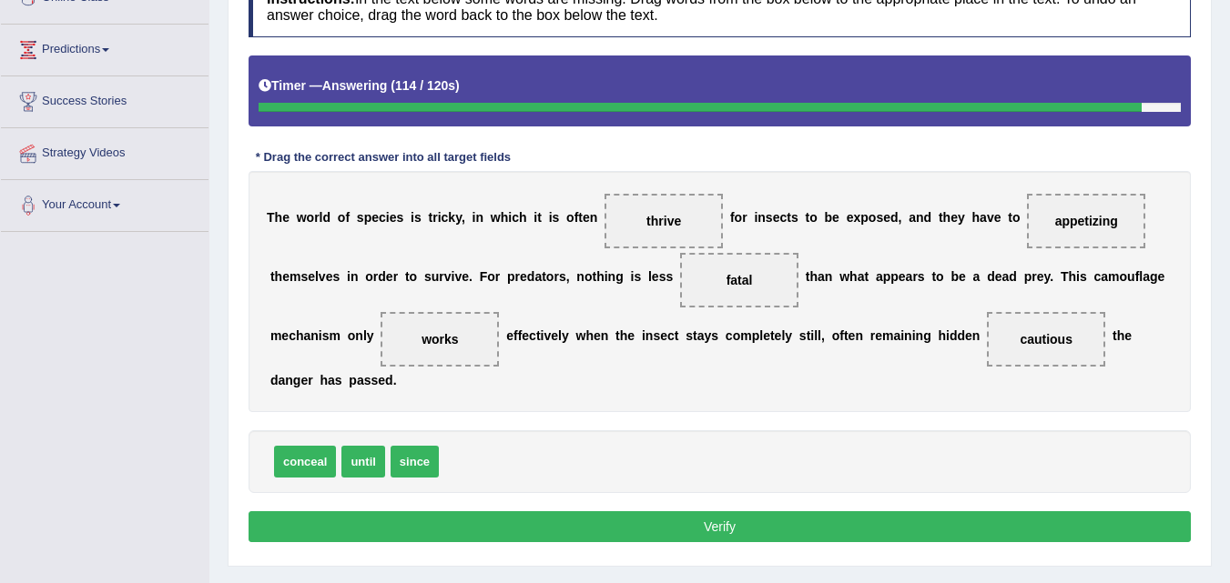
click at [843, 524] on button "Verify" at bounding box center [719, 526] width 942 height 31
